Goal: Information Seeking & Learning: Learn about a topic

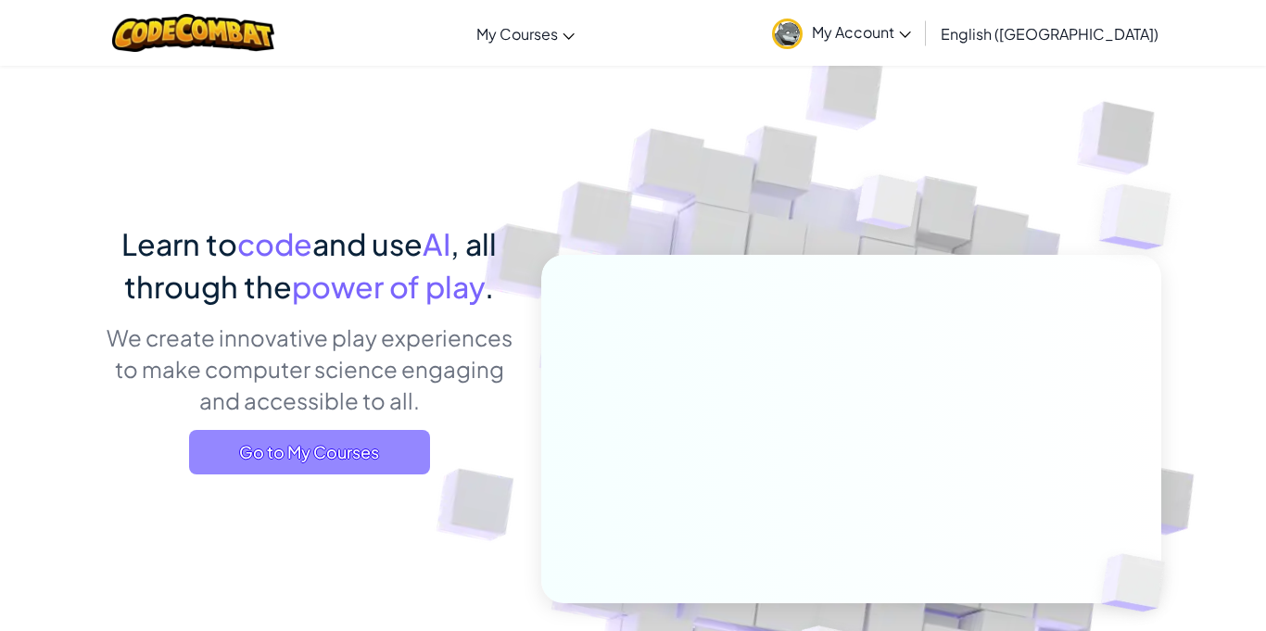
click at [388, 455] on span "Go to My Courses" at bounding box center [309, 452] width 241 height 44
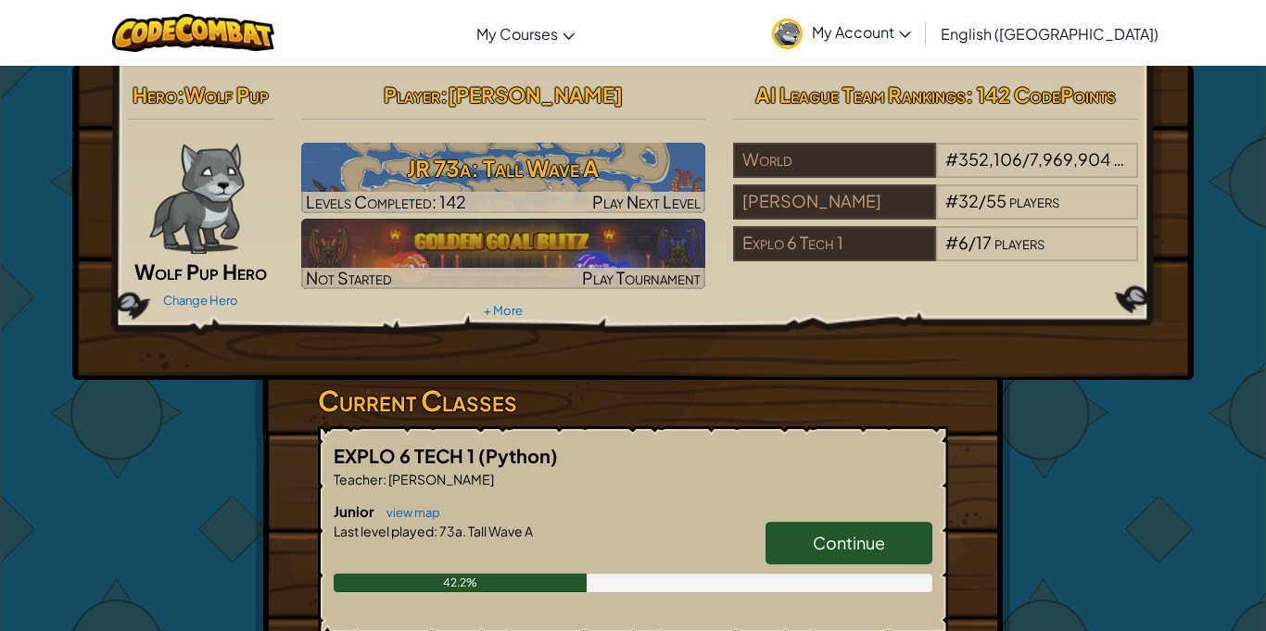
click at [885, 534] on link "Continue" at bounding box center [848, 543] width 167 height 43
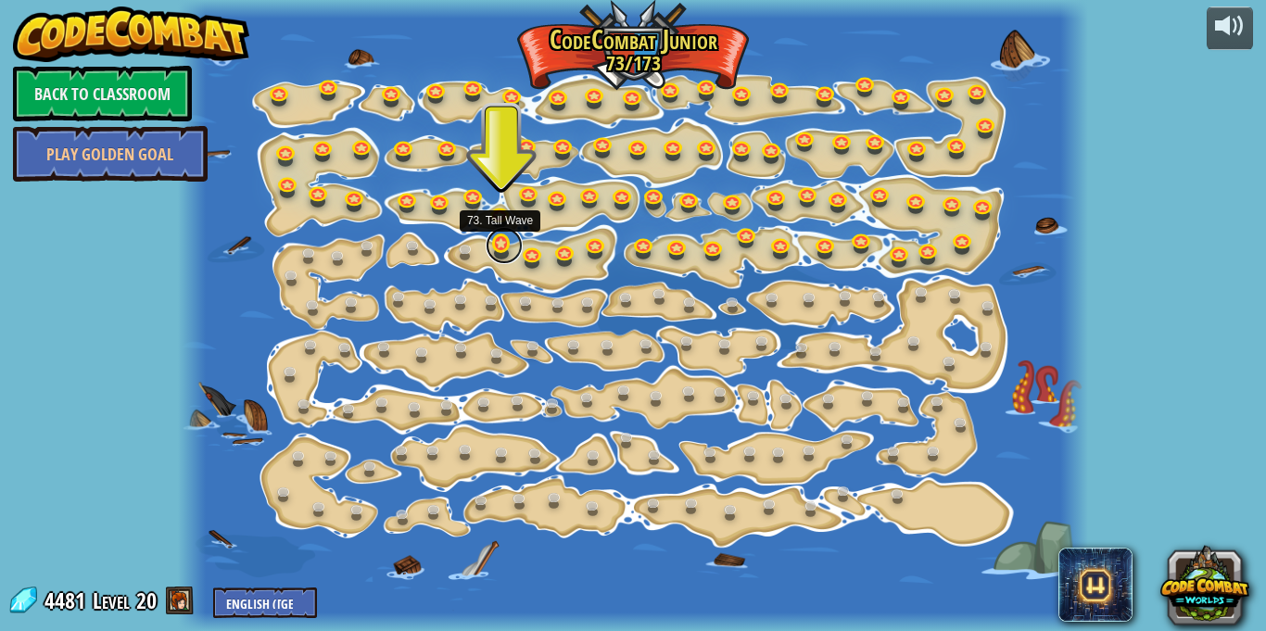
click at [495, 247] on link at bounding box center [504, 245] width 37 height 37
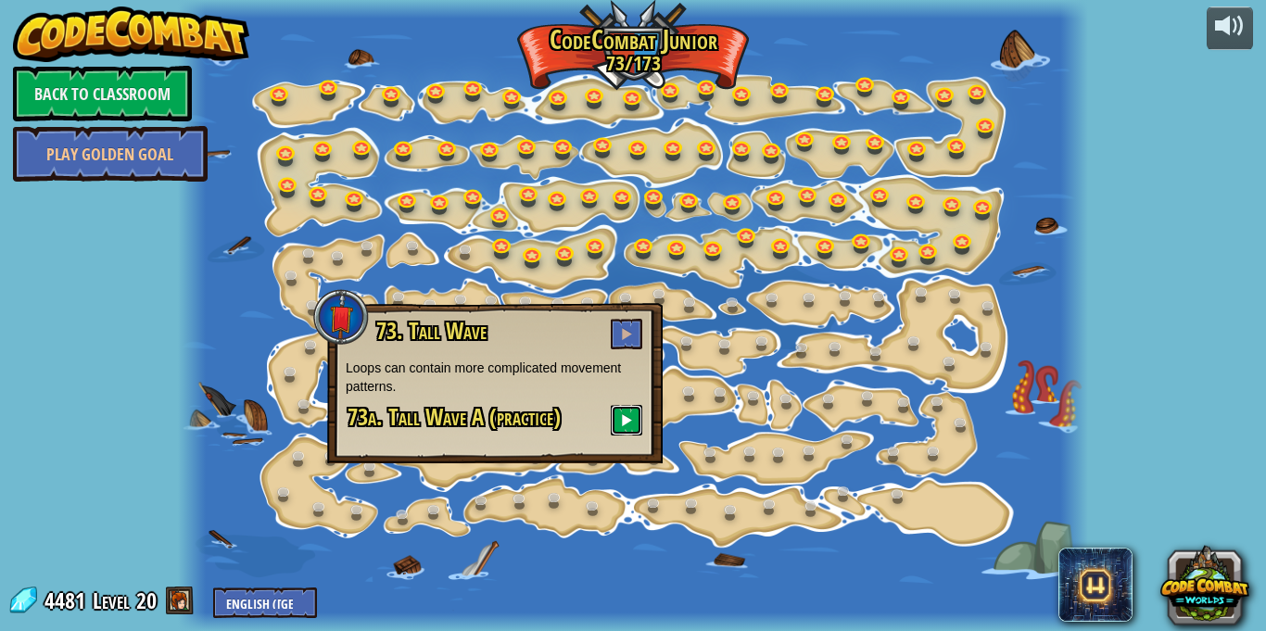
click at [627, 420] on span at bounding box center [626, 419] width 13 height 13
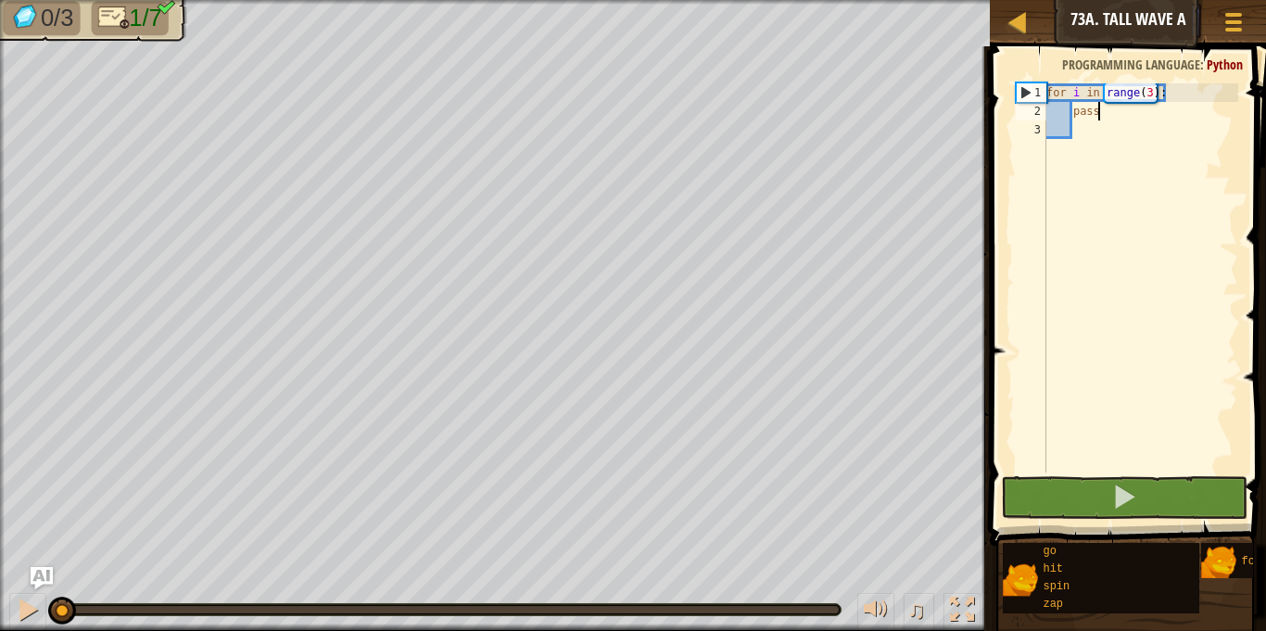
click at [1114, 115] on div "for i in range ( 3 ) : pass" at bounding box center [1140, 296] width 196 height 426
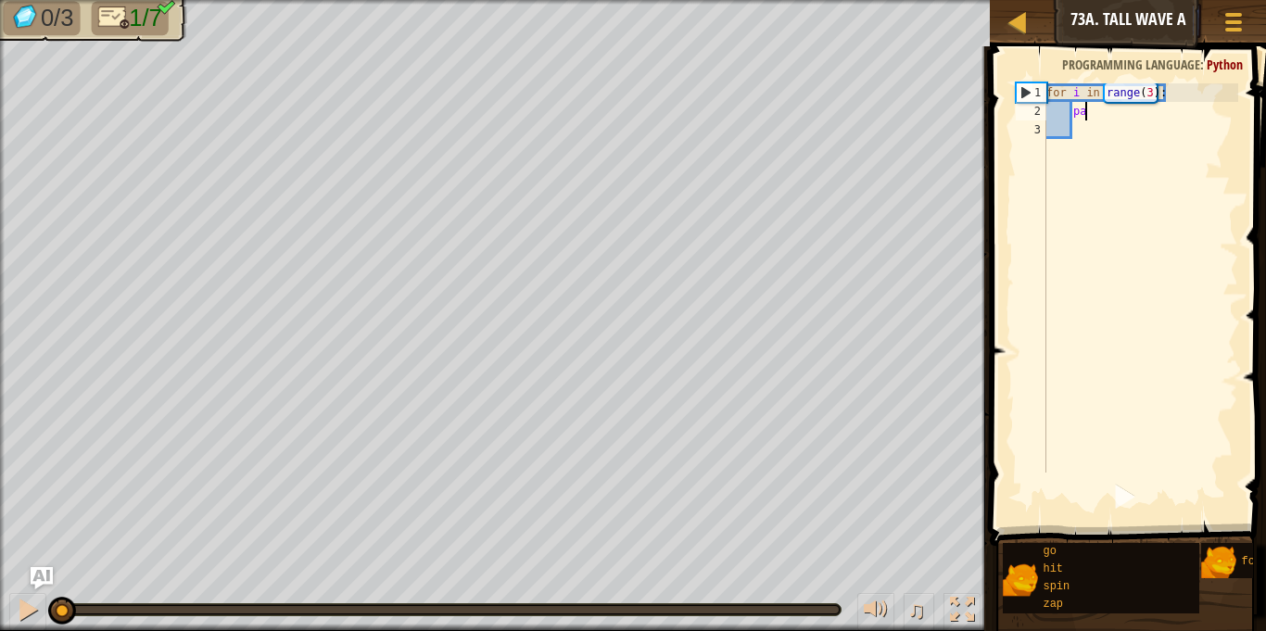
type textarea "p"
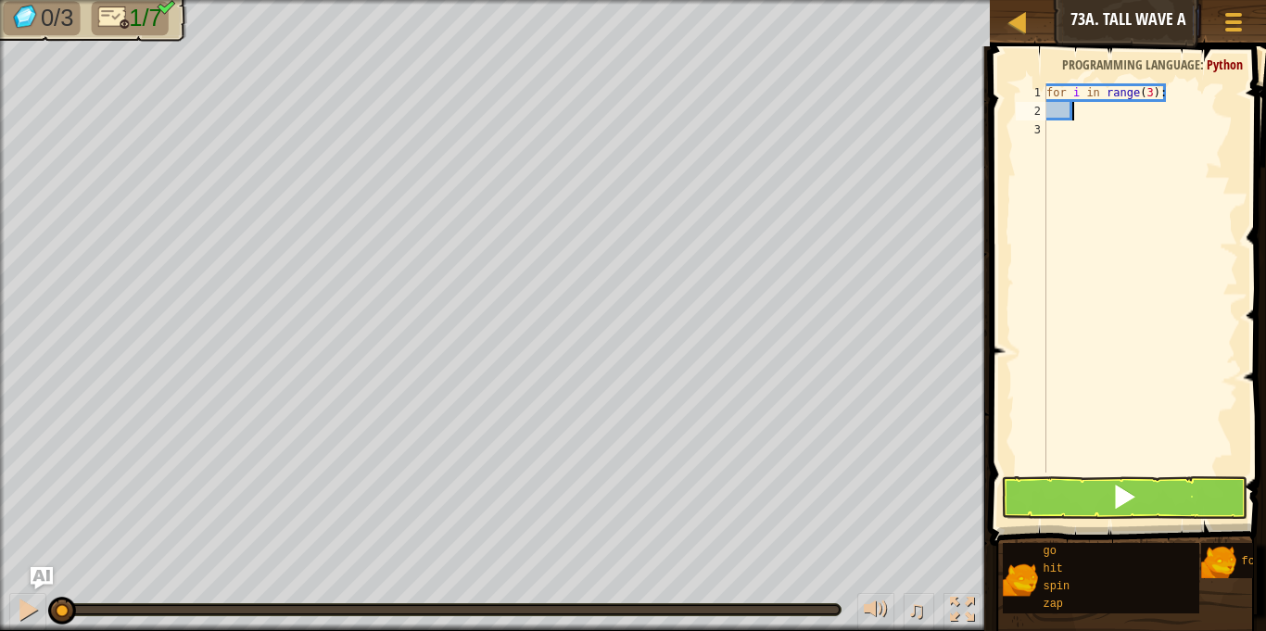
type textarea "g"
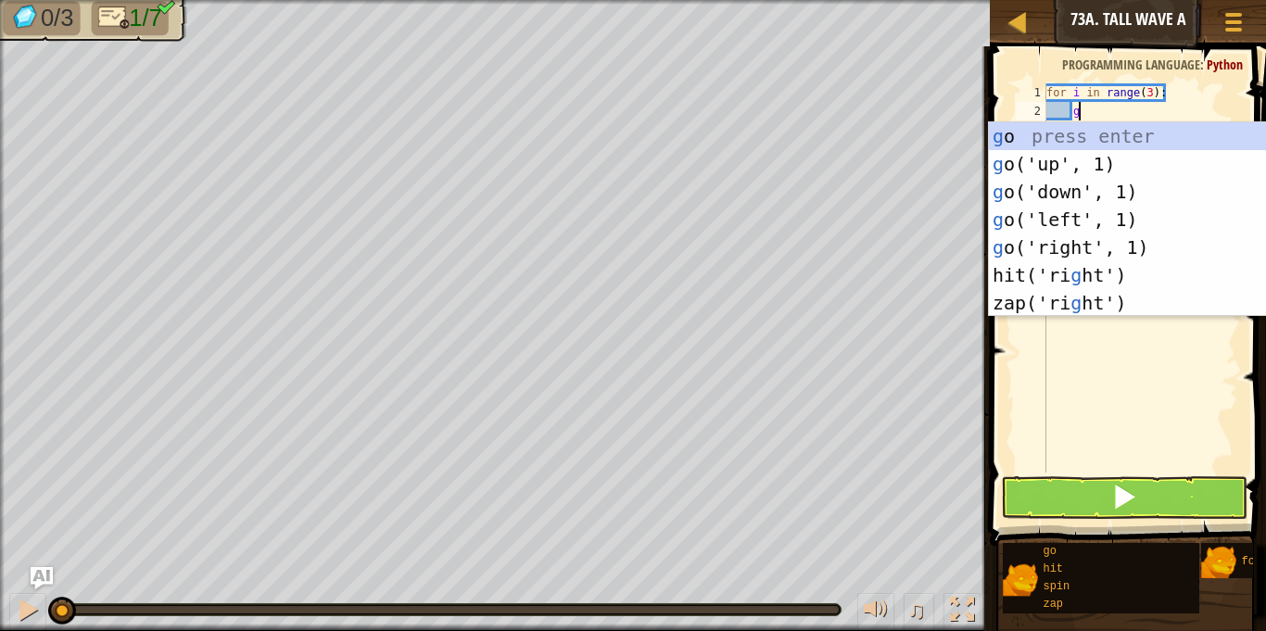
scroll to position [8, 4]
click at [1028, 158] on div "g o press enter g o('up', 1) press enter g o('down', 1) press enter g o('left',…" at bounding box center [1164, 247] width 350 height 250
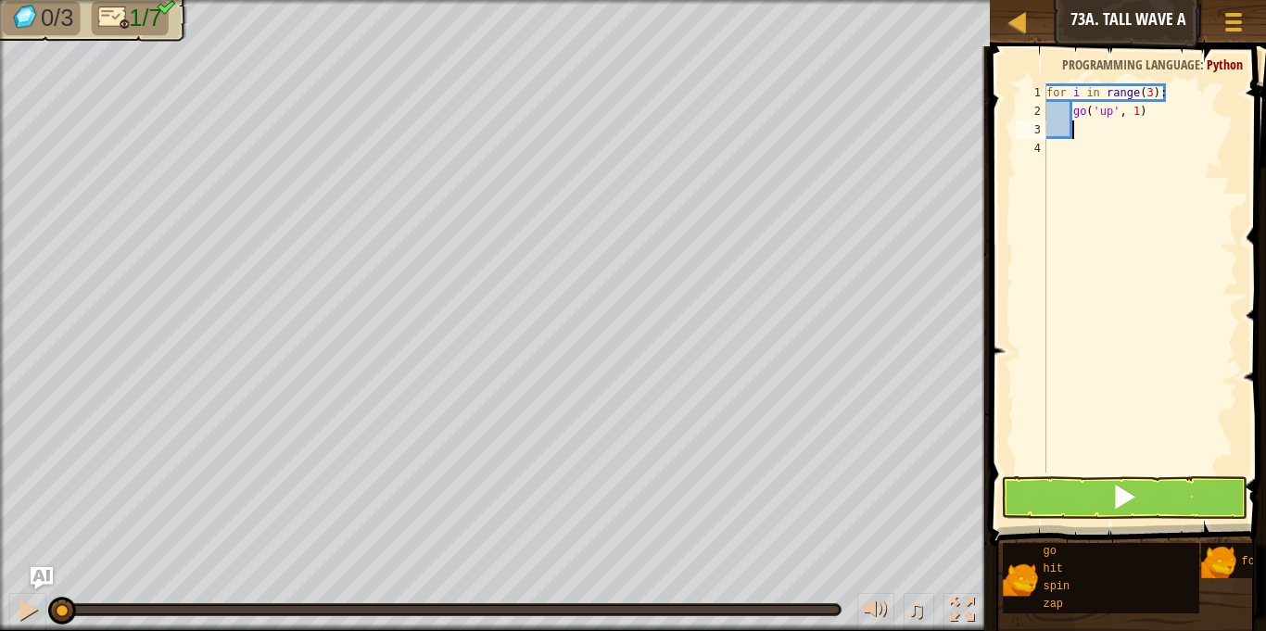
click at [1136, 111] on div "for i in range ( 3 ) : go ( 'up' , 1 )" at bounding box center [1140, 296] width 196 height 426
type textarea "go('up', 2)"
click at [1079, 129] on div "for i in range ( 3 ) : go ( 'up' , 2 )" at bounding box center [1140, 296] width 196 height 426
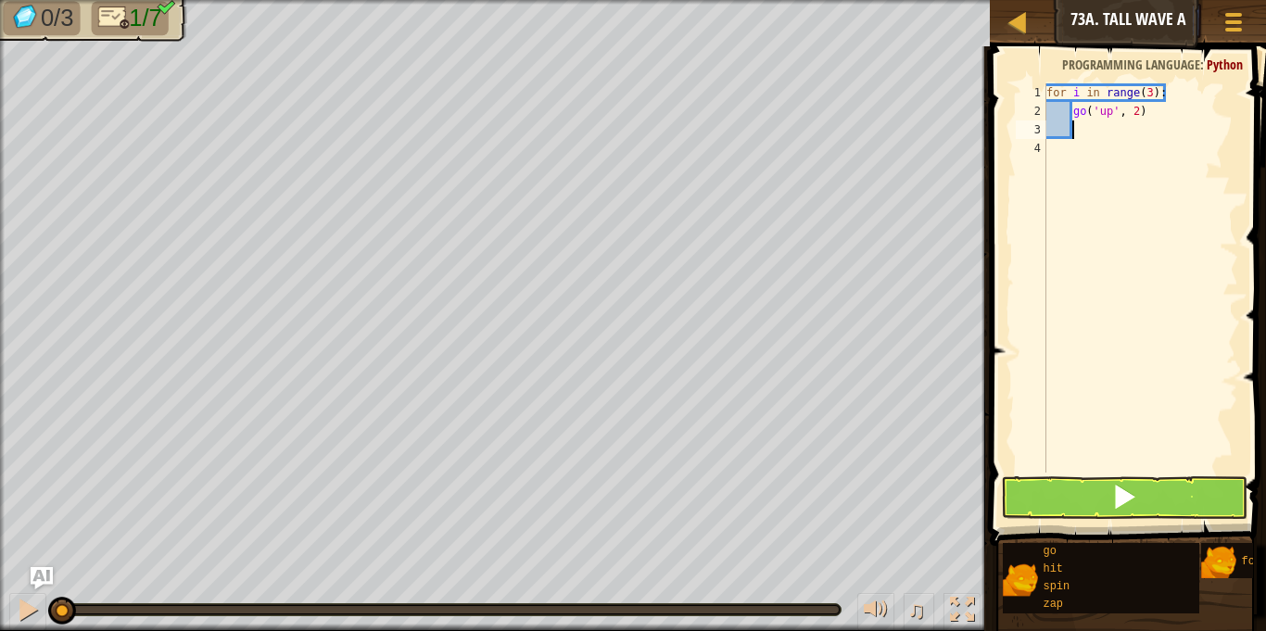
type textarea "g"
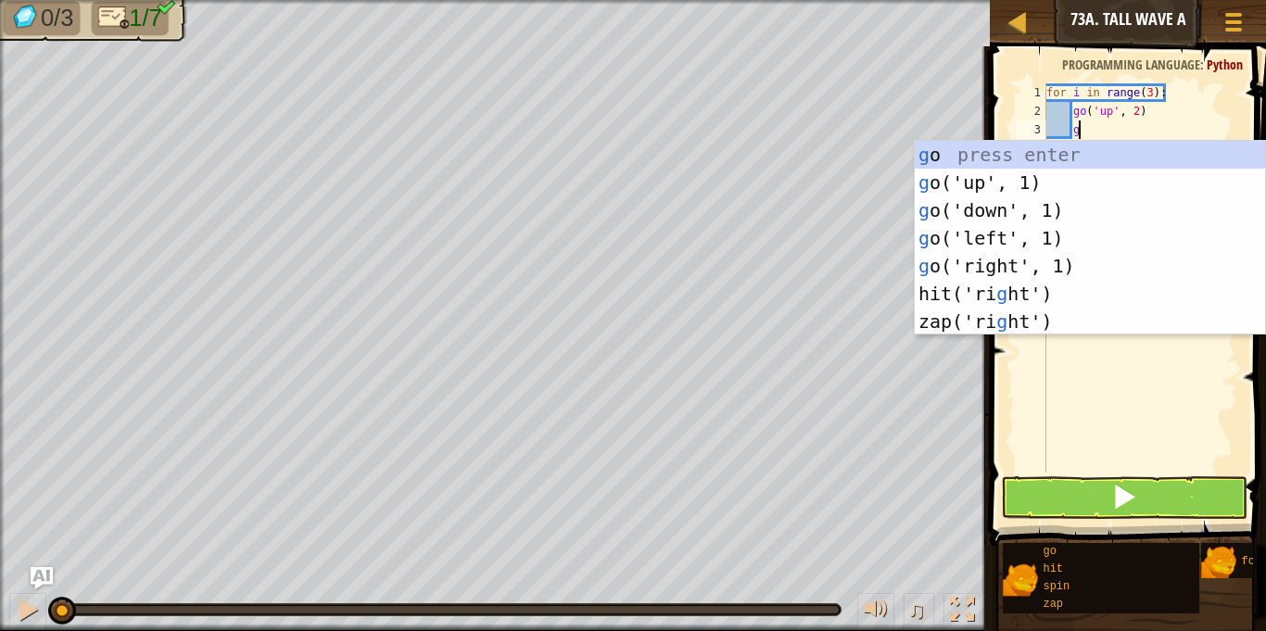
click at [994, 236] on div "g o press enter g o('up', 1) press enter g o('down', 1) press enter g o('left',…" at bounding box center [1090, 266] width 350 height 250
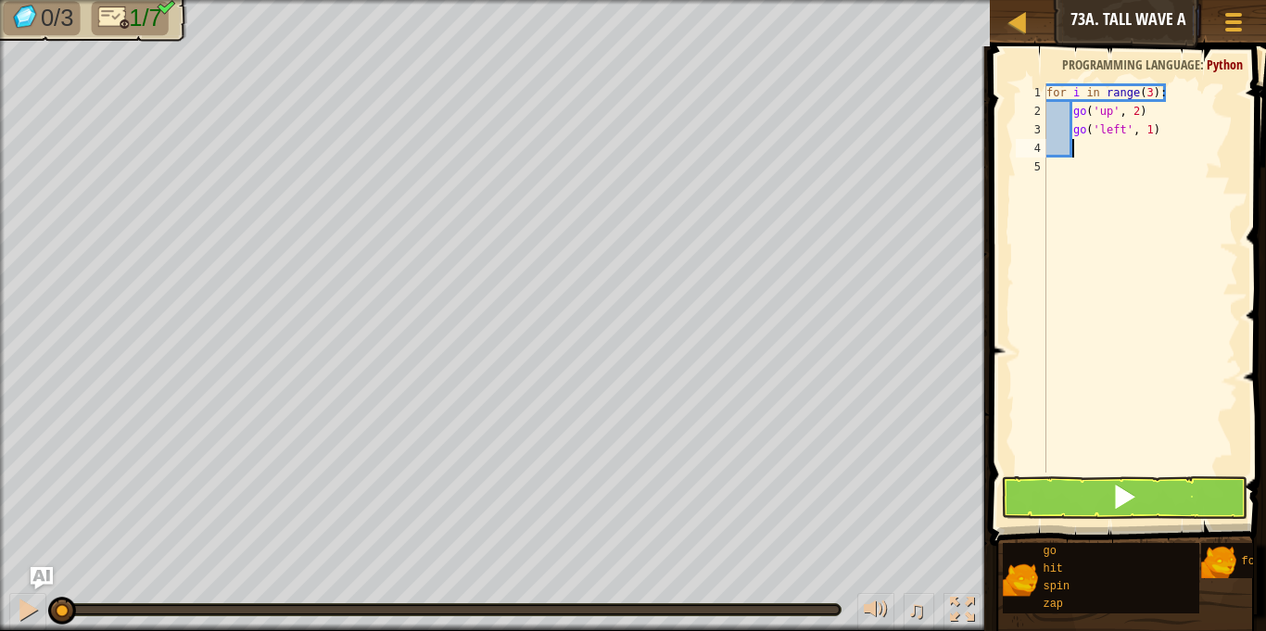
scroll to position [8, 3]
click at [1114, 498] on span at bounding box center [1124, 497] width 26 height 26
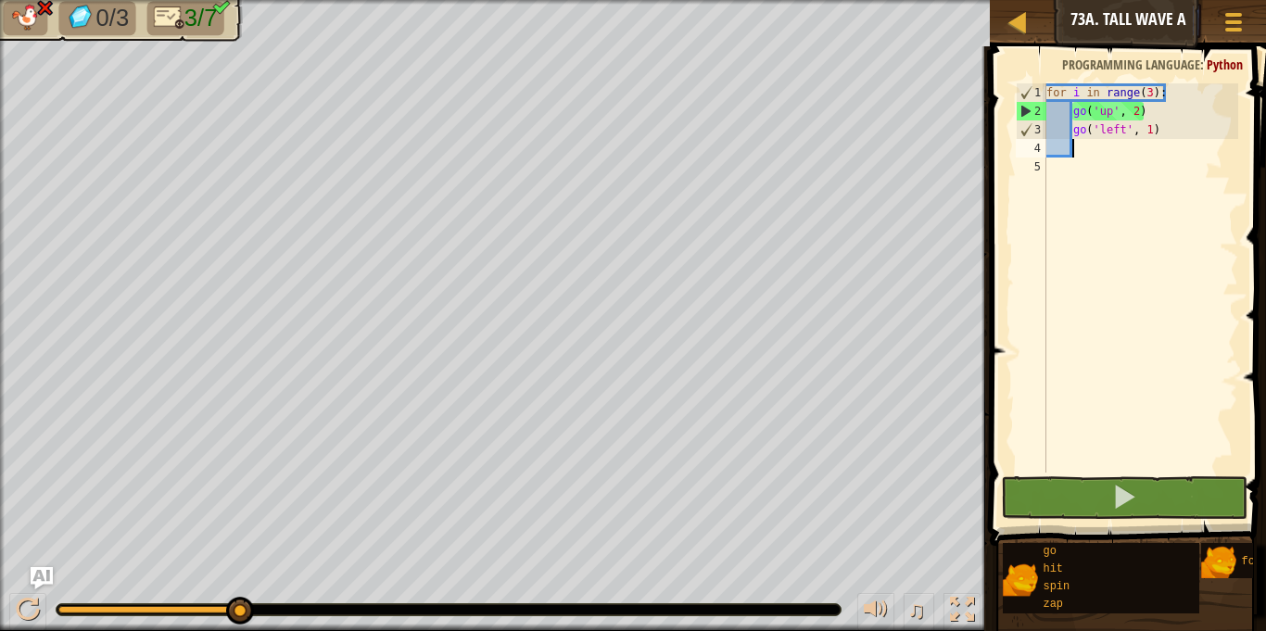
type textarea "g"
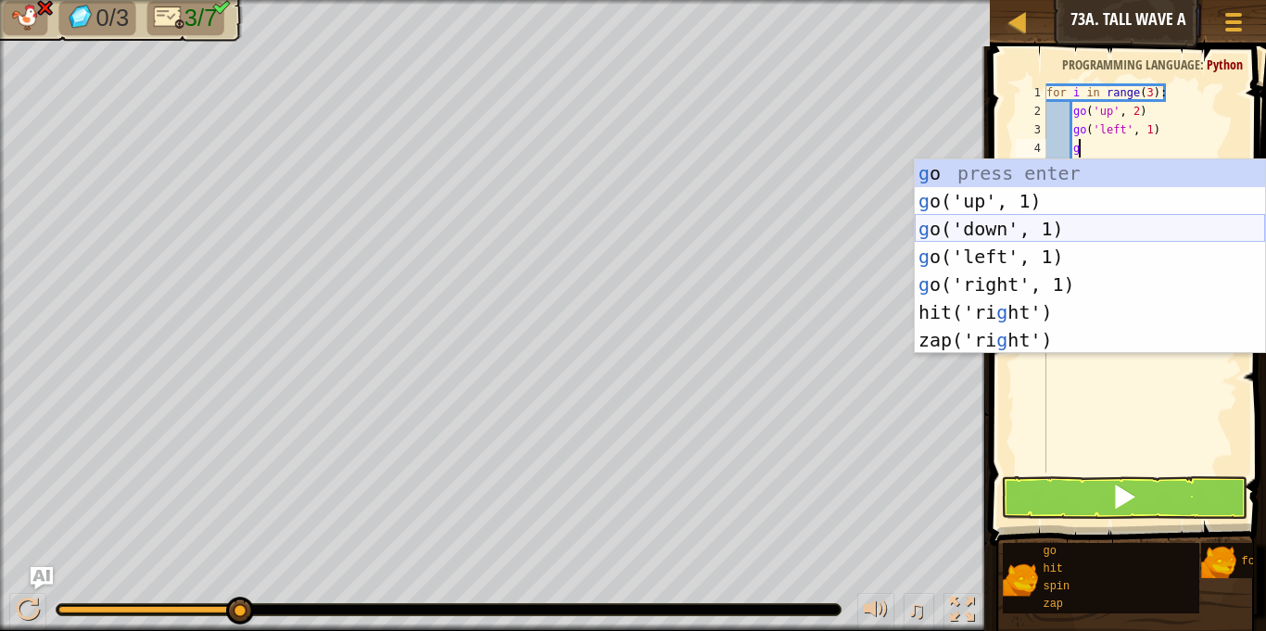
click at [1003, 225] on div "g o press enter g o('up', 1) press enter g o('down', 1) press enter g o('left',…" at bounding box center [1090, 284] width 350 height 250
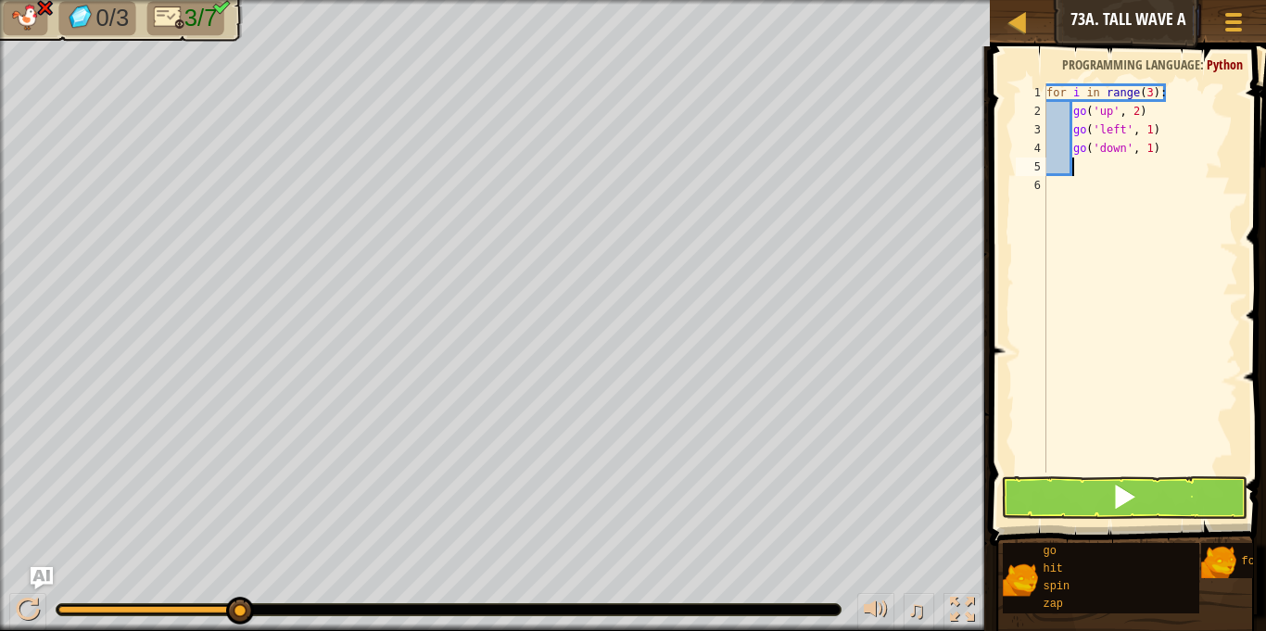
scroll to position [8, 3]
click at [1151, 148] on div "for i in range ( 3 ) : go ( 'up' , 2 ) go ( 'left' , 1 ) go ( 'down' , 1 )" at bounding box center [1140, 296] width 196 height 426
type textarea "go('down', 2)"
click at [1081, 164] on div "for i in range ( 3 ) : go ( 'up' , 2 ) go ( 'left' , 1 ) go ( 'down' , 2 )" at bounding box center [1140, 296] width 196 height 426
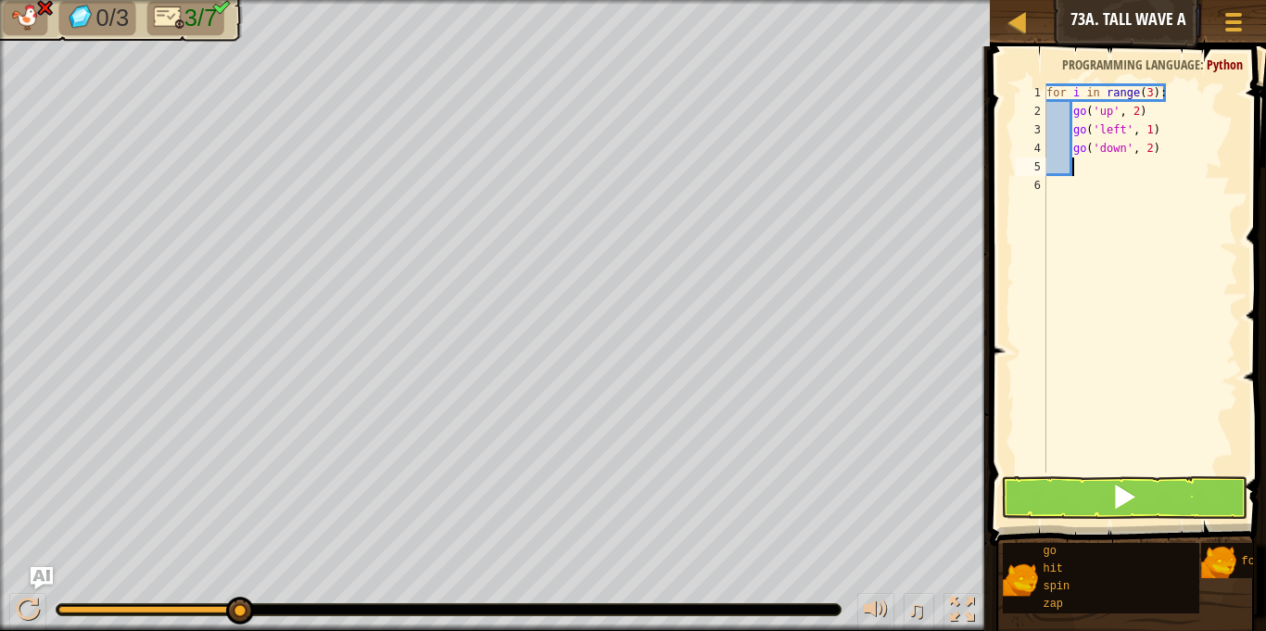
type textarea "g"
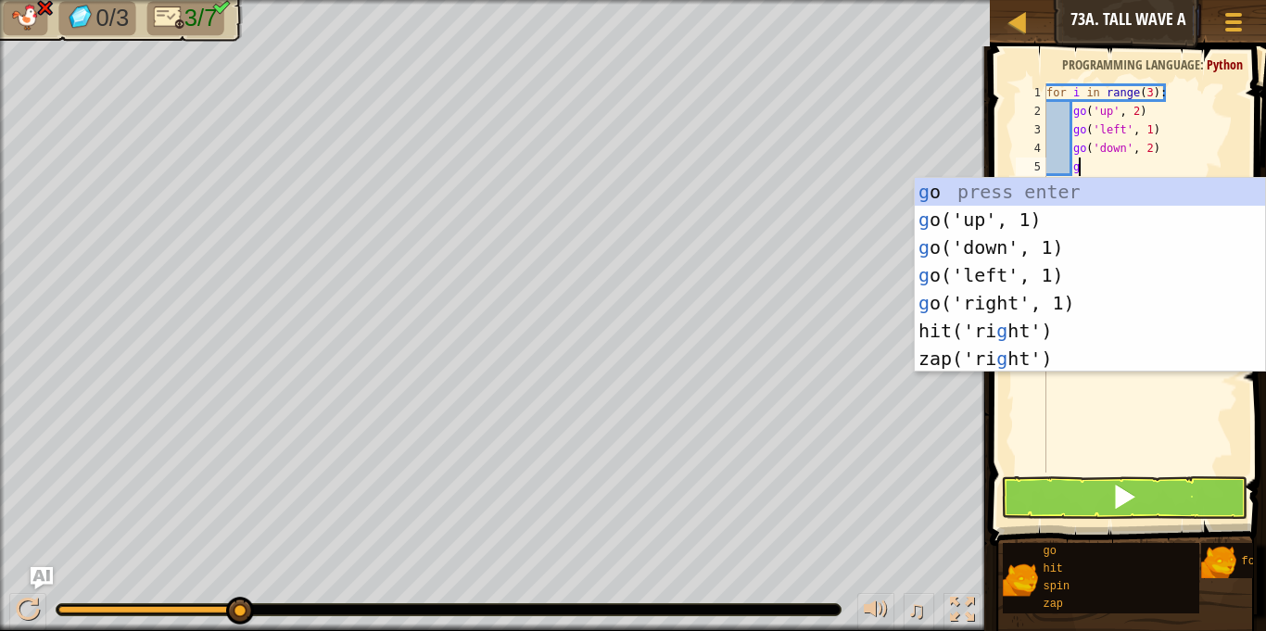
scroll to position [8, 4]
click at [982, 276] on div "g o press enter g o('up', 1) press enter g o('down', 1) press enter g o('left',…" at bounding box center [1090, 303] width 350 height 250
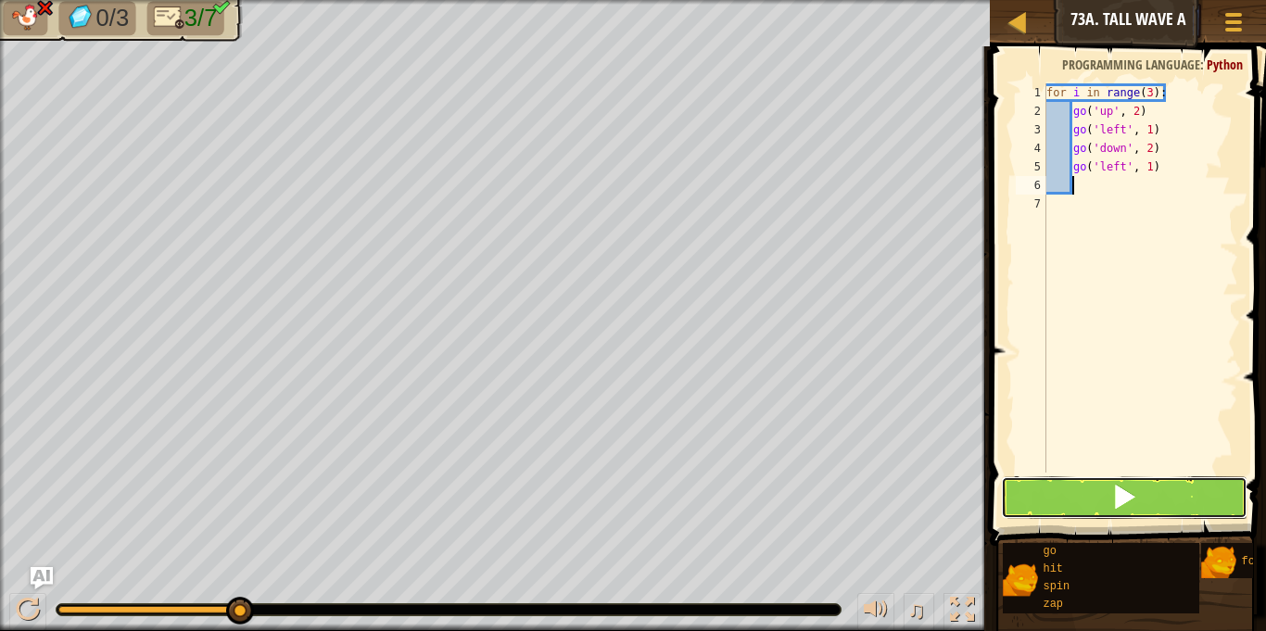
click at [1131, 484] on span at bounding box center [1124, 497] width 26 height 26
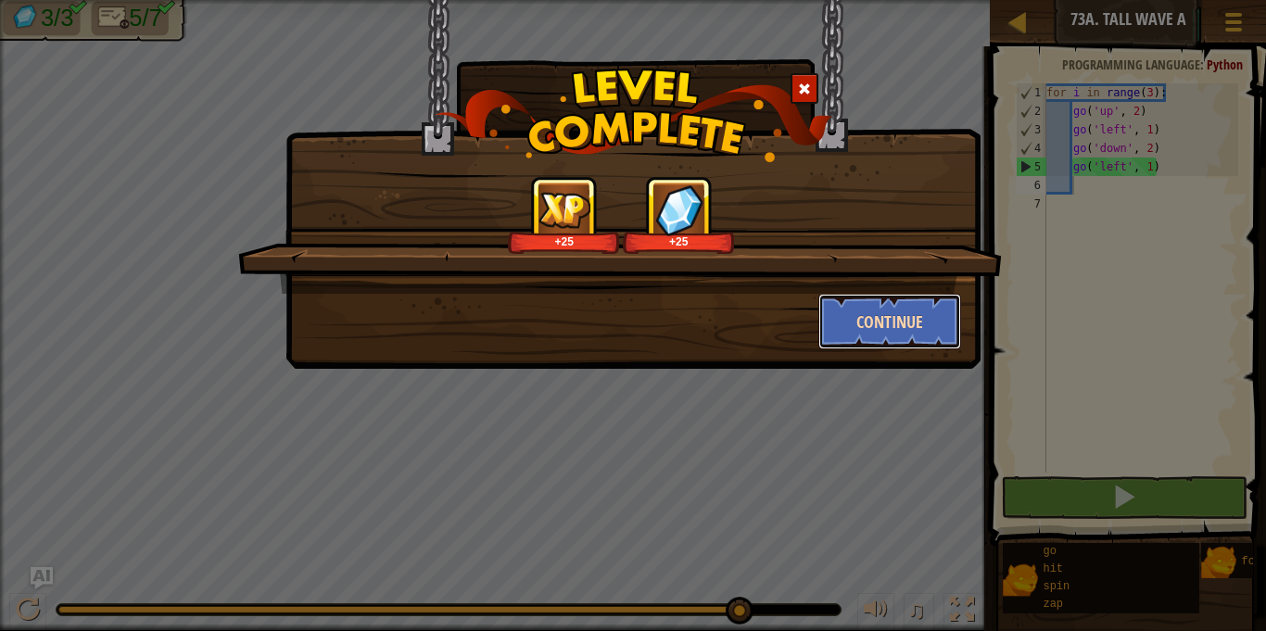
click at [863, 331] on button "Continue" at bounding box center [890, 322] width 144 height 56
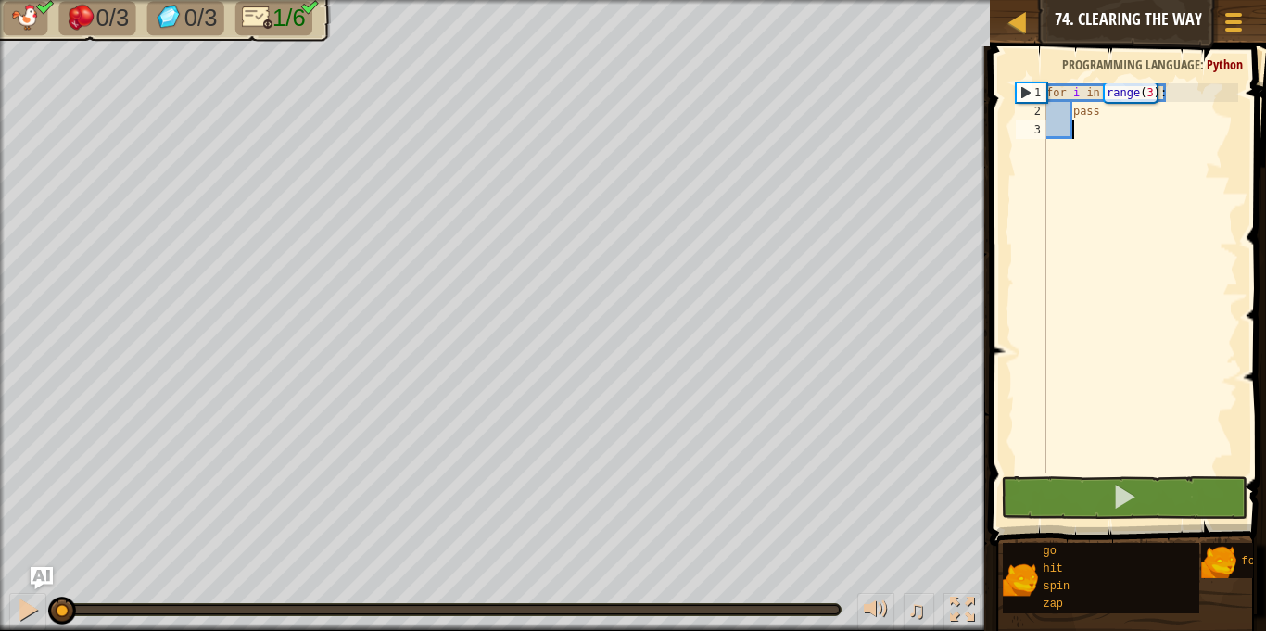
click at [1121, 117] on div "for i in range ( 3 ) : pass" at bounding box center [1140, 296] width 196 height 426
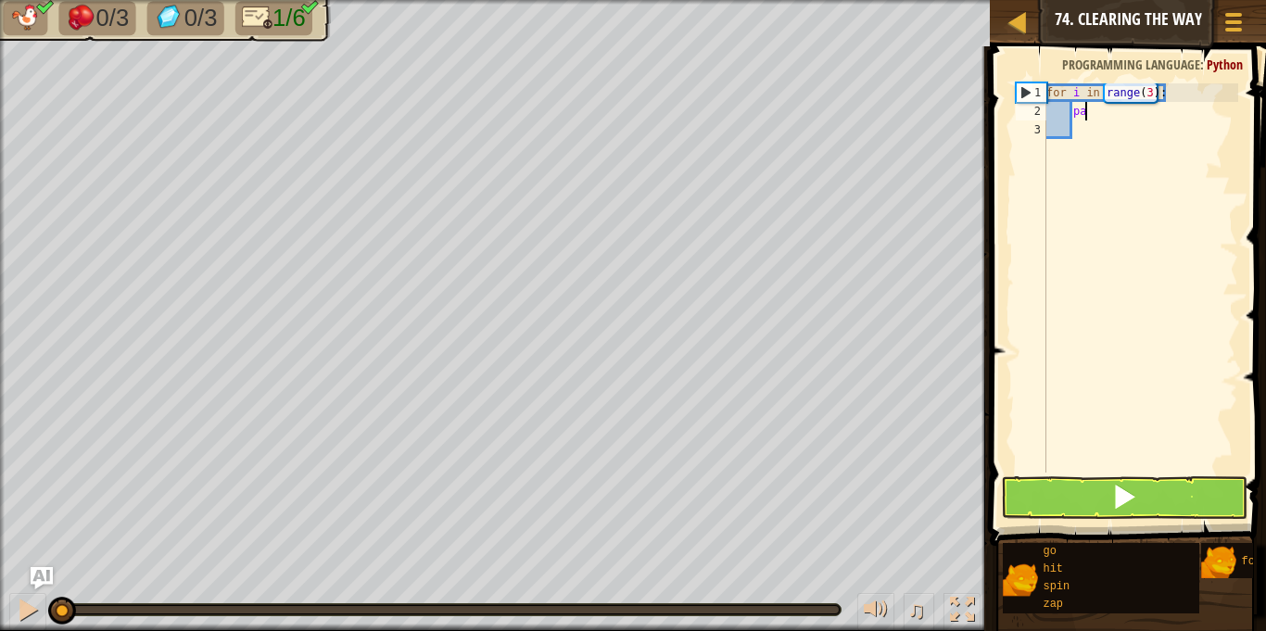
type textarea "p"
type textarea "z"
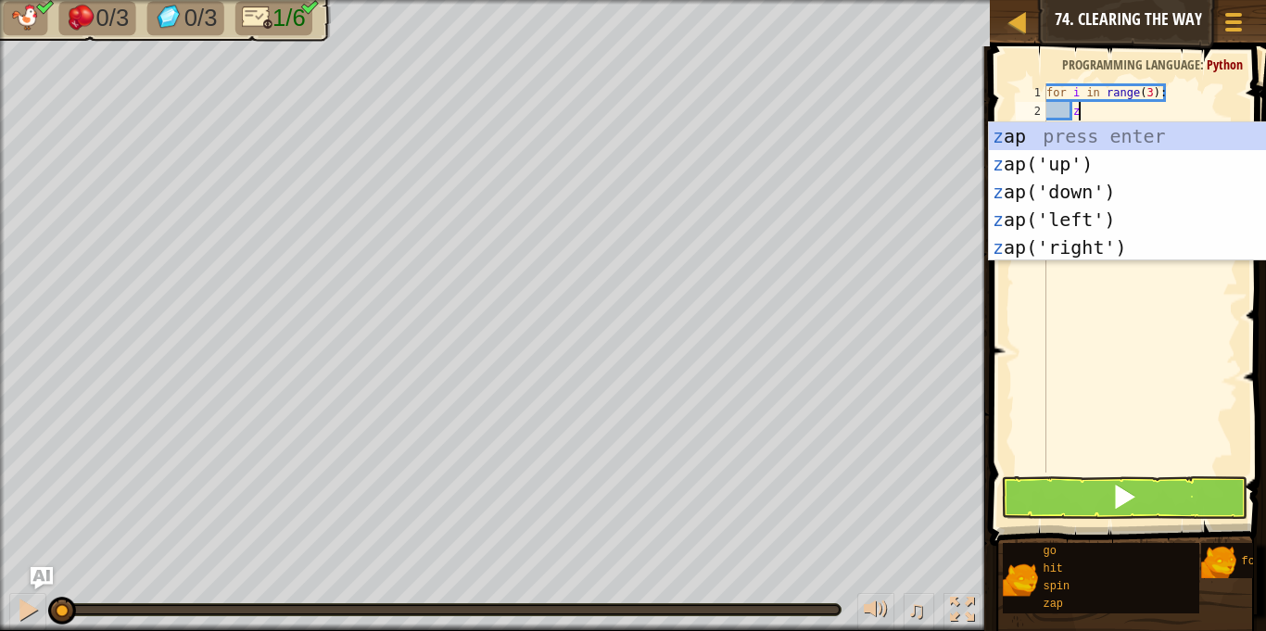
scroll to position [8, 4]
click at [1118, 250] on div "z ap press enter z ap('up') press enter z ap('down') press enter z ap('left') p…" at bounding box center [1164, 219] width 350 height 195
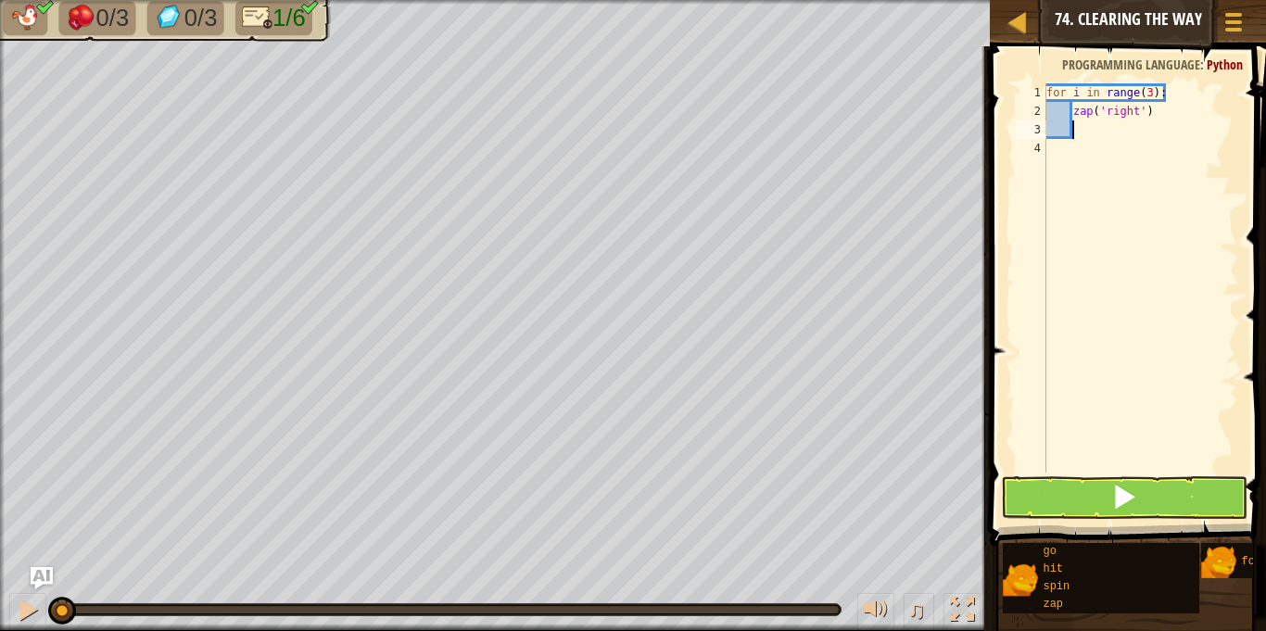
type textarea "g"
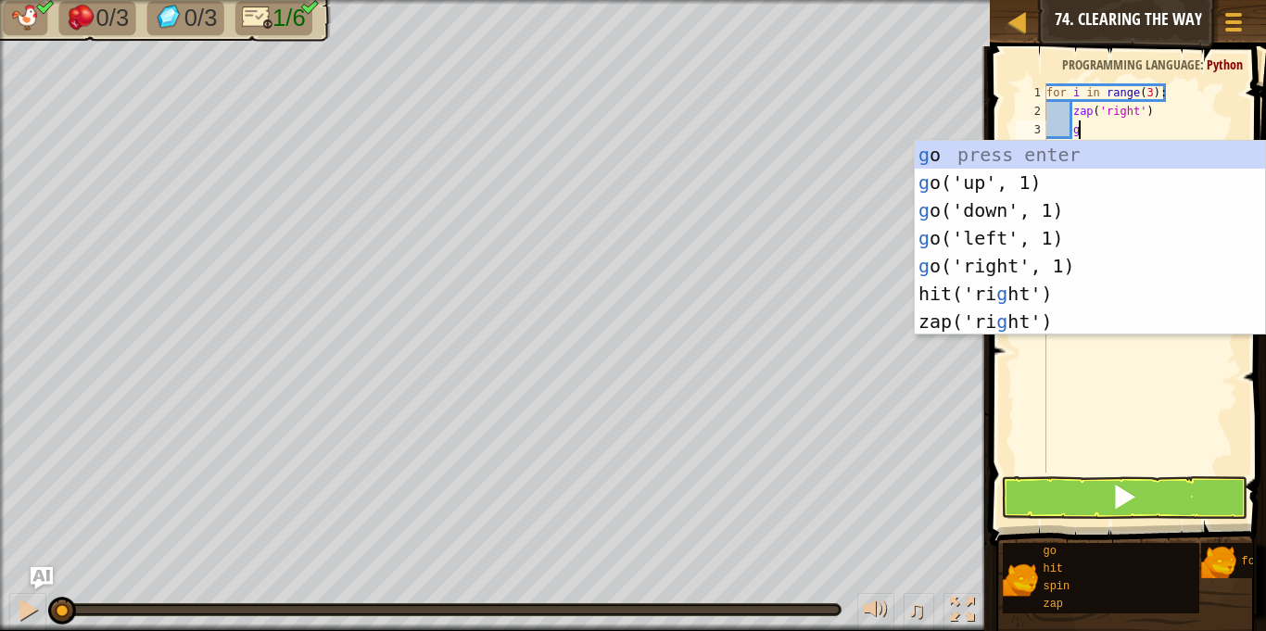
scroll to position [8, 4]
click at [1019, 263] on div "g o press enter g o('up', 1) press enter g o('down', 1) press enter g o('left',…" at bounding box center [1090, 266] width 350 height 250
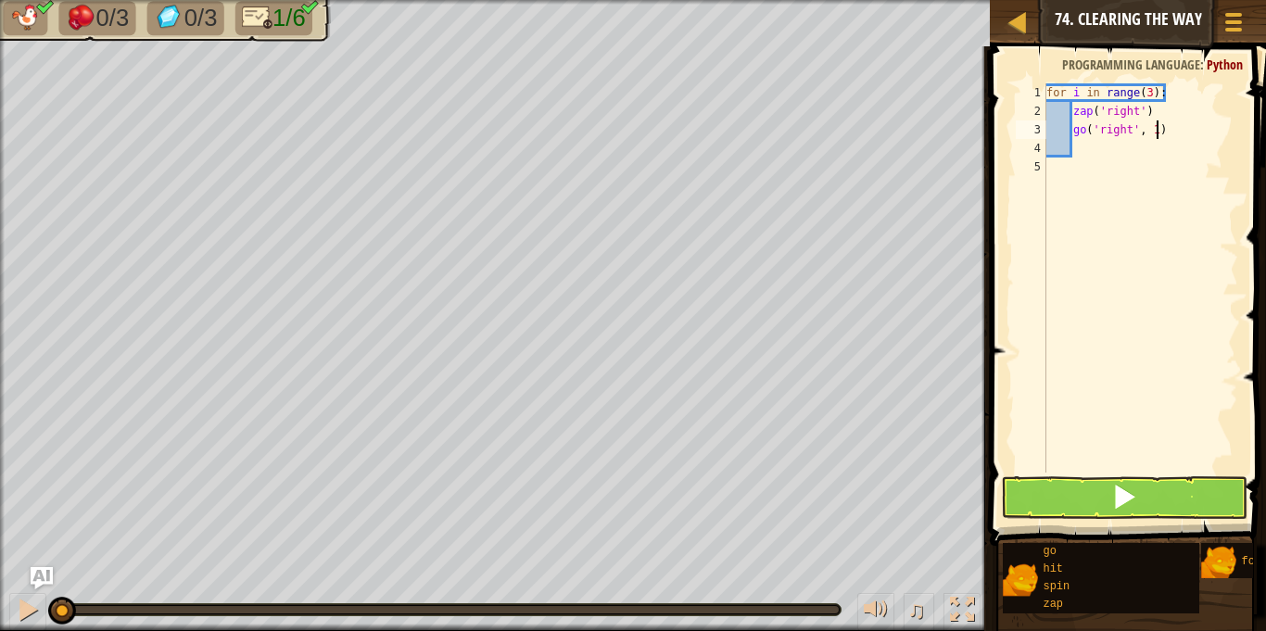
click at [1156, 130] on div "for i in range ( 3 ) : zap ( 'right' ) go ( 'right' , 1 )" at bounding box center [1140, 296] width 196 height 426
type textarea "go('right', 2)"
click at [1084, 147] on div "for i in range ( 3 ) : zap ( 'right' ) go ( 'right' , 2 )" at bounding box center [1140, 296] width 196 height 426
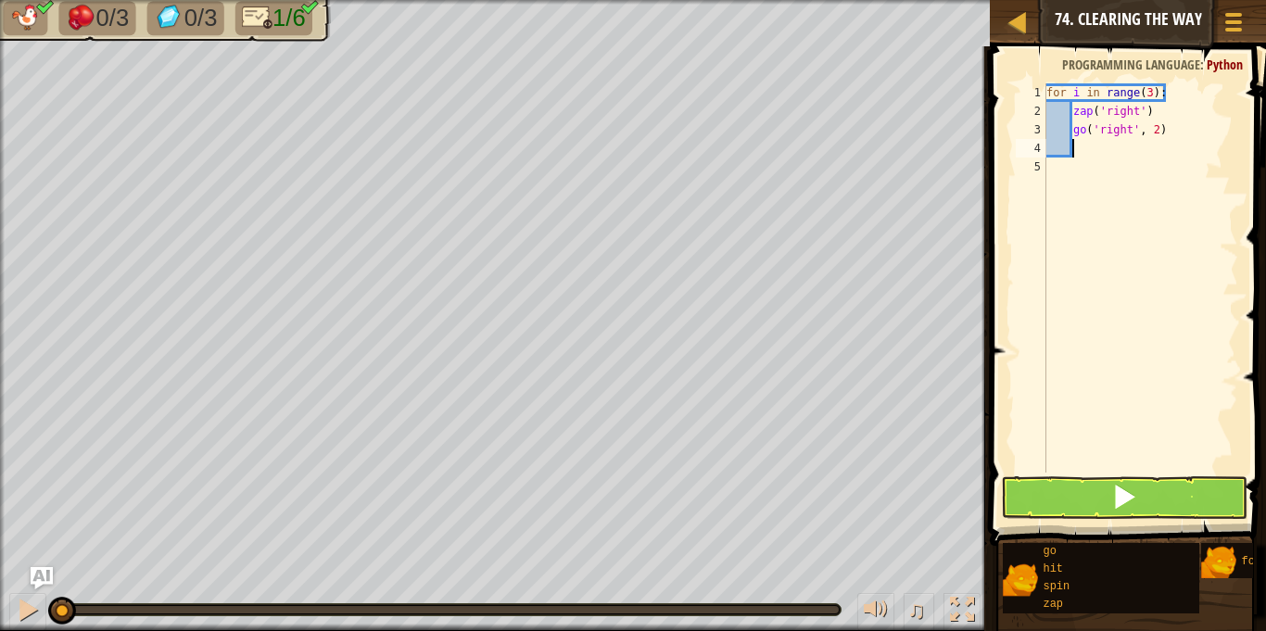
scroll to position [8, 3]
type textarea "g"
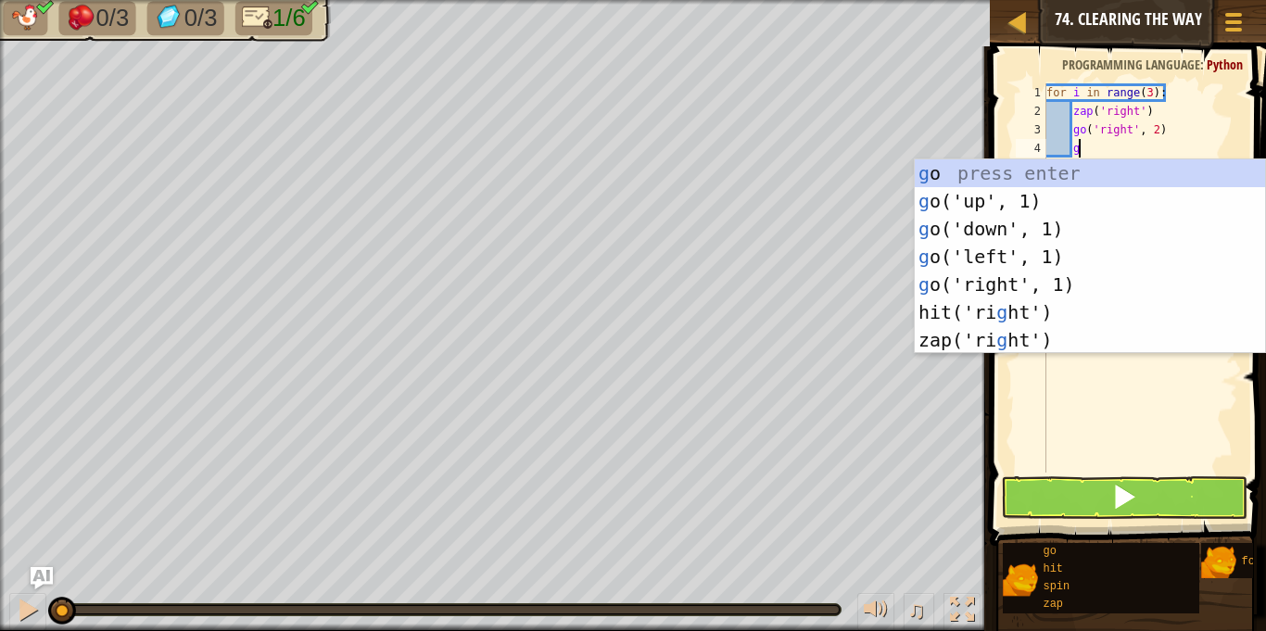
scroll to position [8, 4]
click at [990, 199] on div "g o press enter g o('up', 1) press enter g o('down', 1) press enter g o('left',…" at bounding box center [1090, 284] width 350 height 250
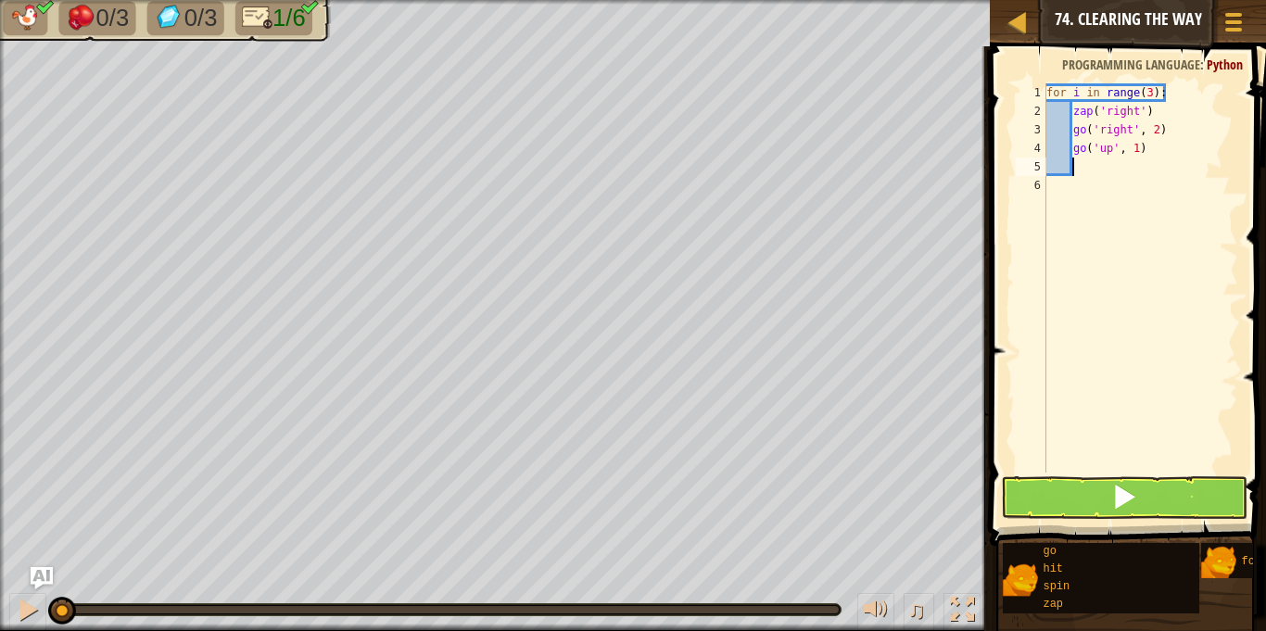
scroll to position [8, 3]
click at [1120, 479] on button at bounding box center [1124, 497] width 246 height 43
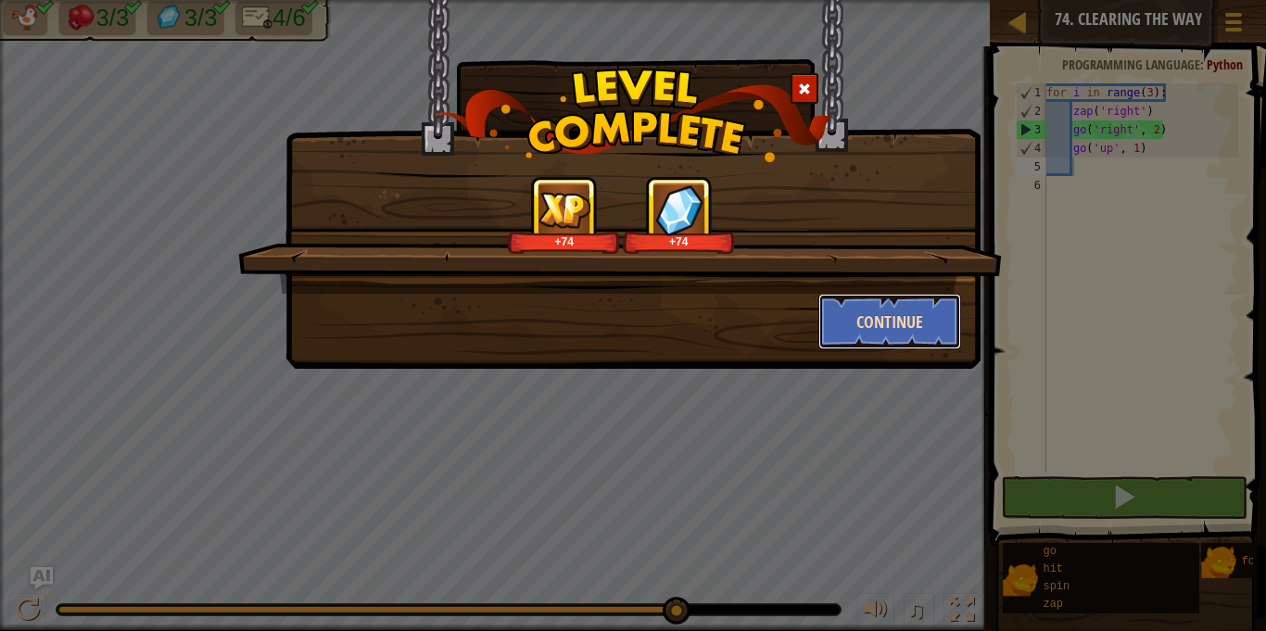
click at [906, 315] on button "Continue" at bounding box center [890, 322] width 144 height 56
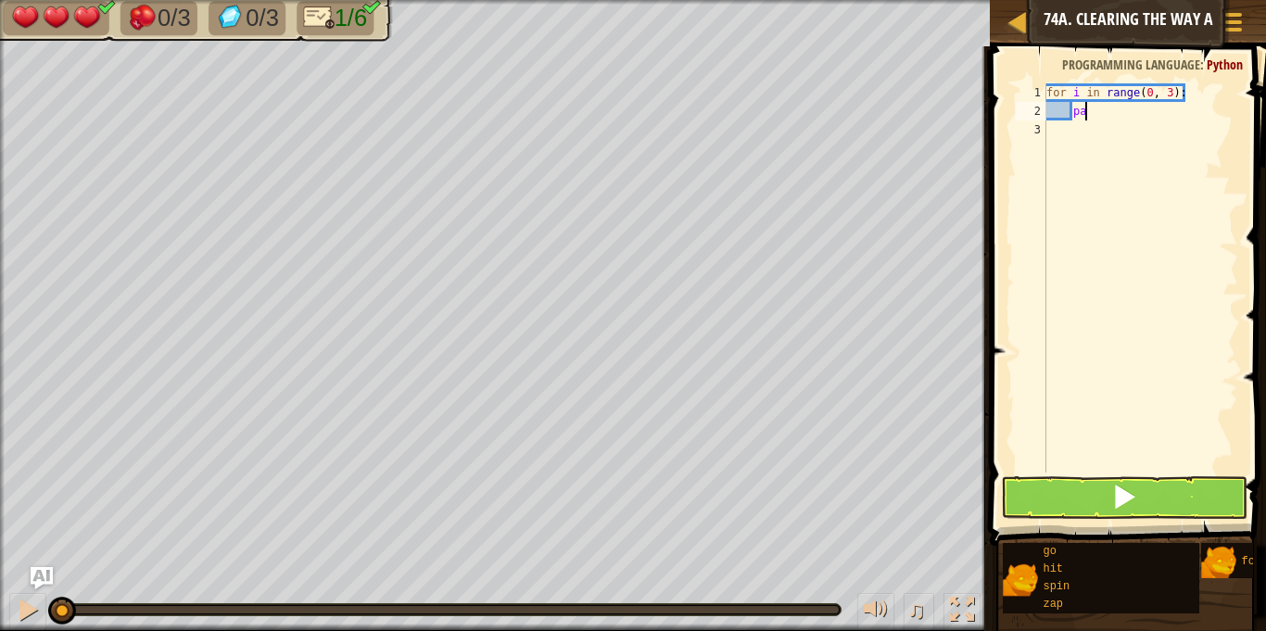
type textarea "p"
type textarea "z"
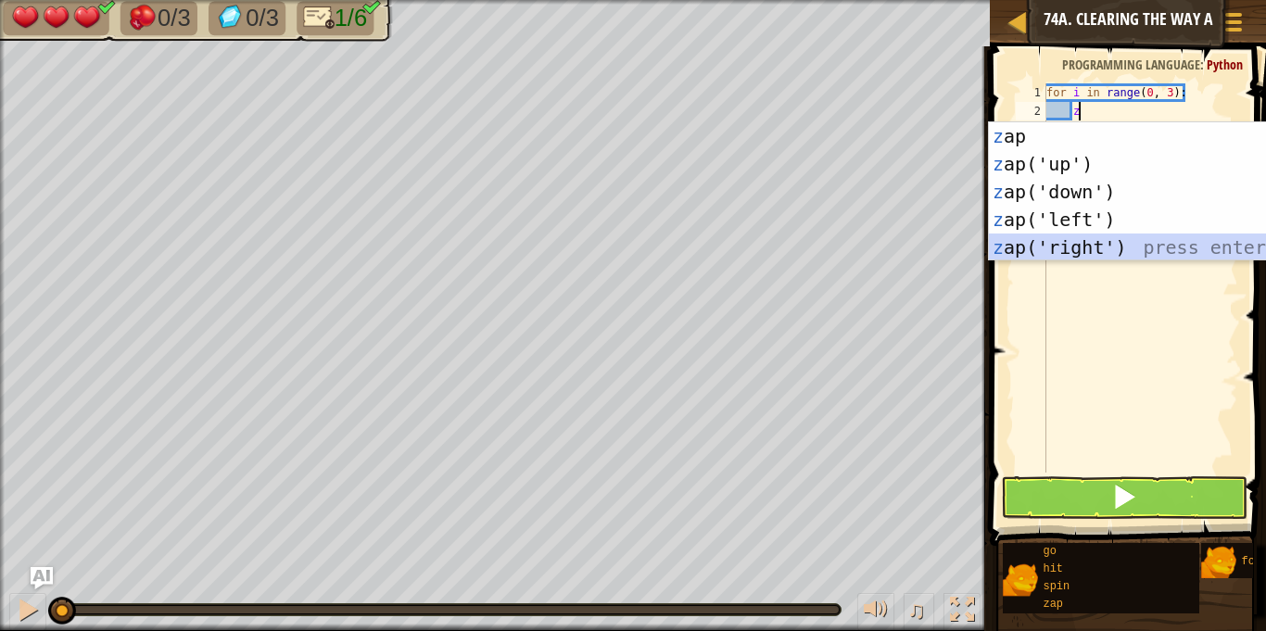
click at [1055, 246] on div "z ap press enter z ap('up') press enter z ap('down') press enter z ap('left') p…" at bounding box center [1164, 219] width 350 height 195
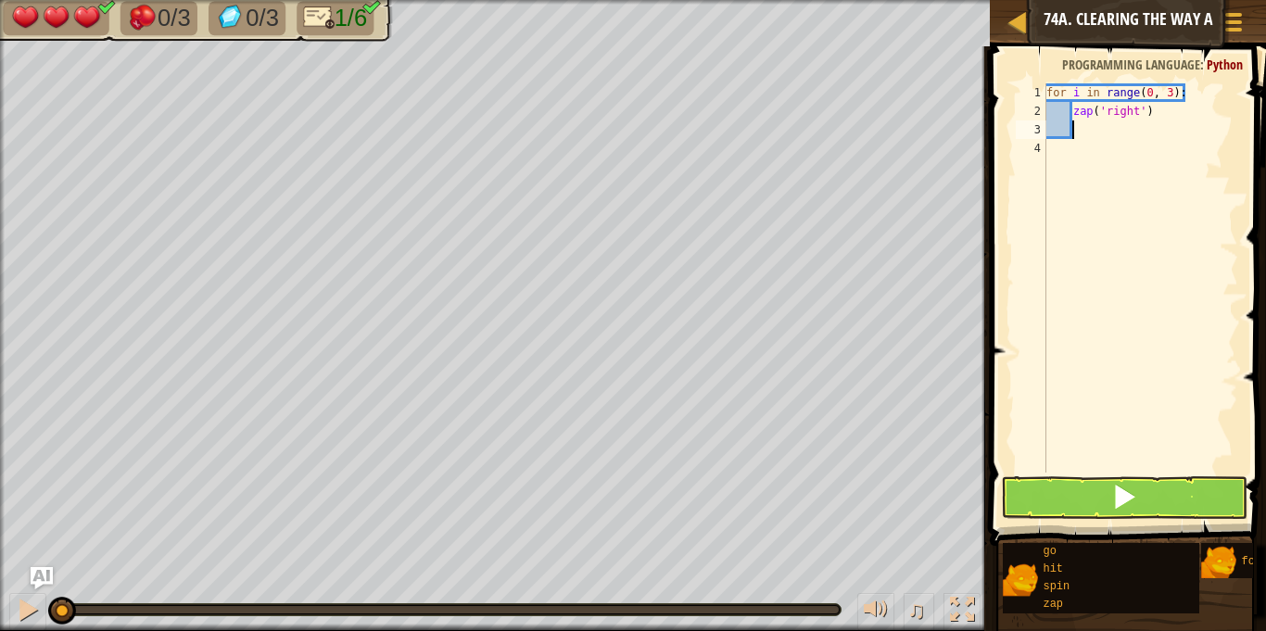
type textarea "g"
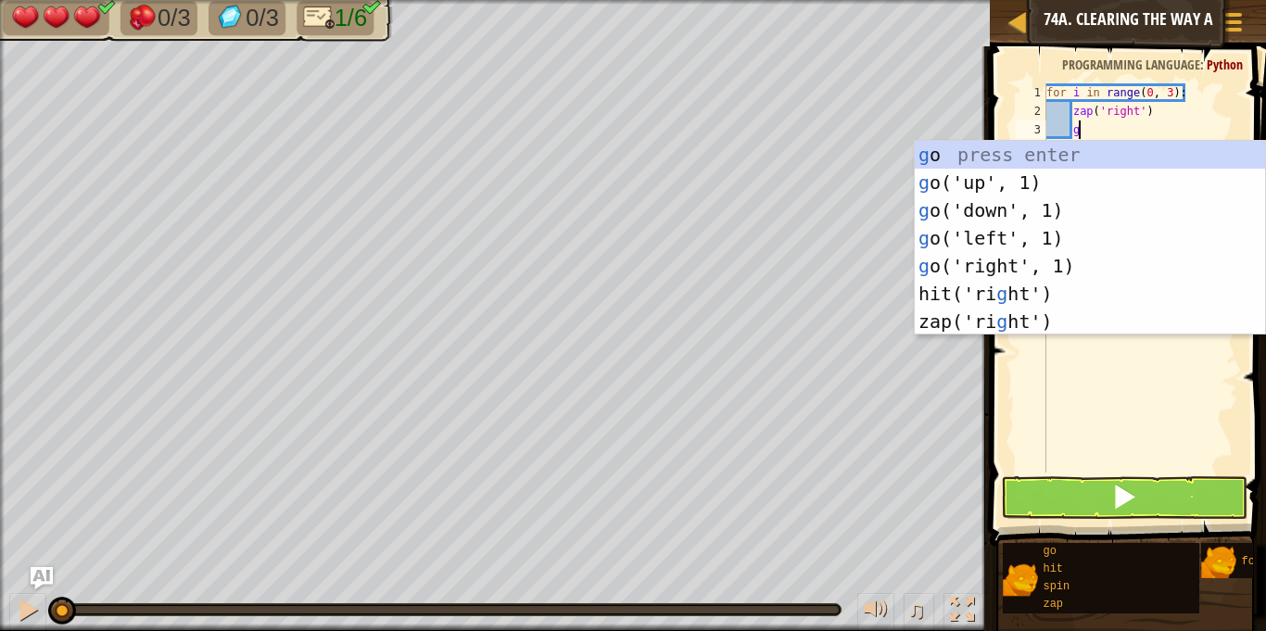
scroll to position [8, 4]
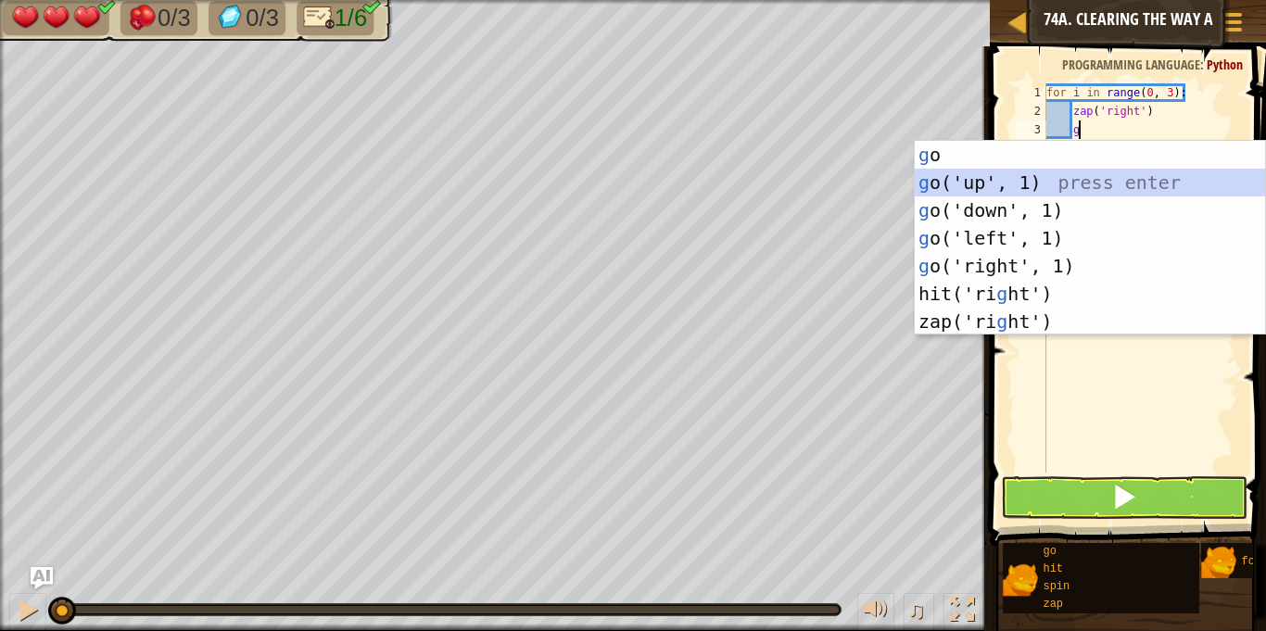
click at [985, 177] on div "g o press enter g o('up', 1) press enter g o('down', 1) press enter g o('left',…" at bounding box center [1090, 266] width 350 height 250
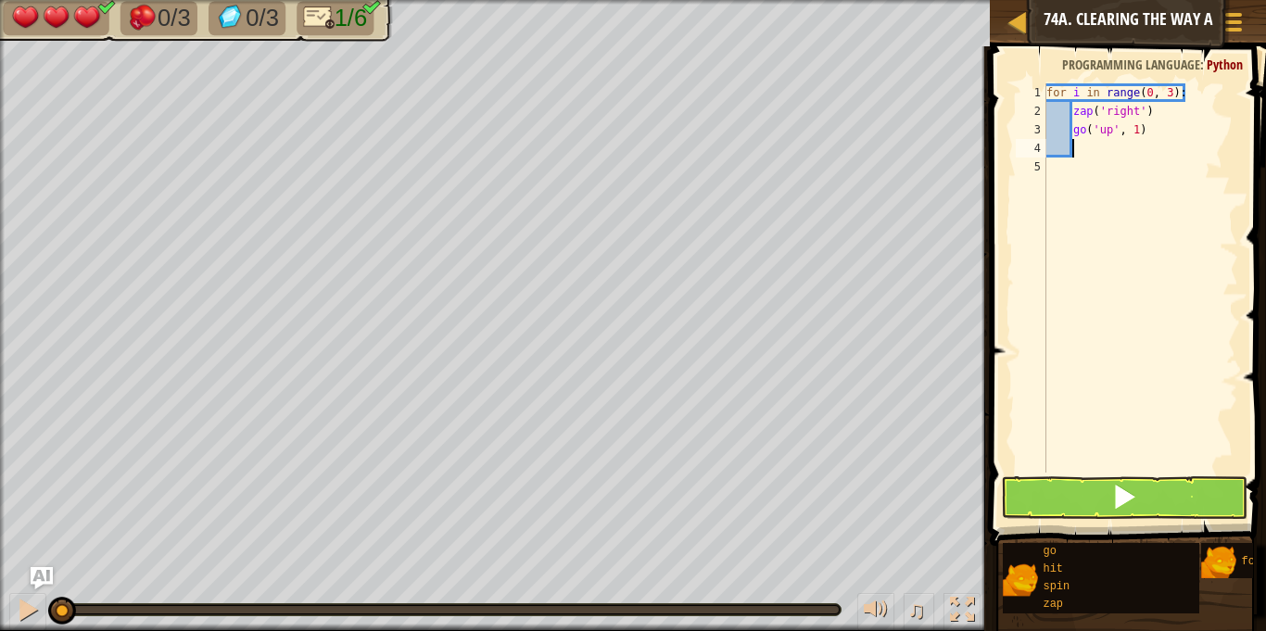
click at [1137, 129] on div "for i in range ( 0 , 3 ) : zap ( 'right' ) go ( 'up' , 1 )" at bounding box center [1140, 296] width 196 height 426
type textarea "go('up', 2)"
click at [1082, 149] on div "for i in range ( 0 , 3 ) : zap ( 'right' ) go ( 'up' , 2 )" at bounding box center [1140, 296] width 196 height 426
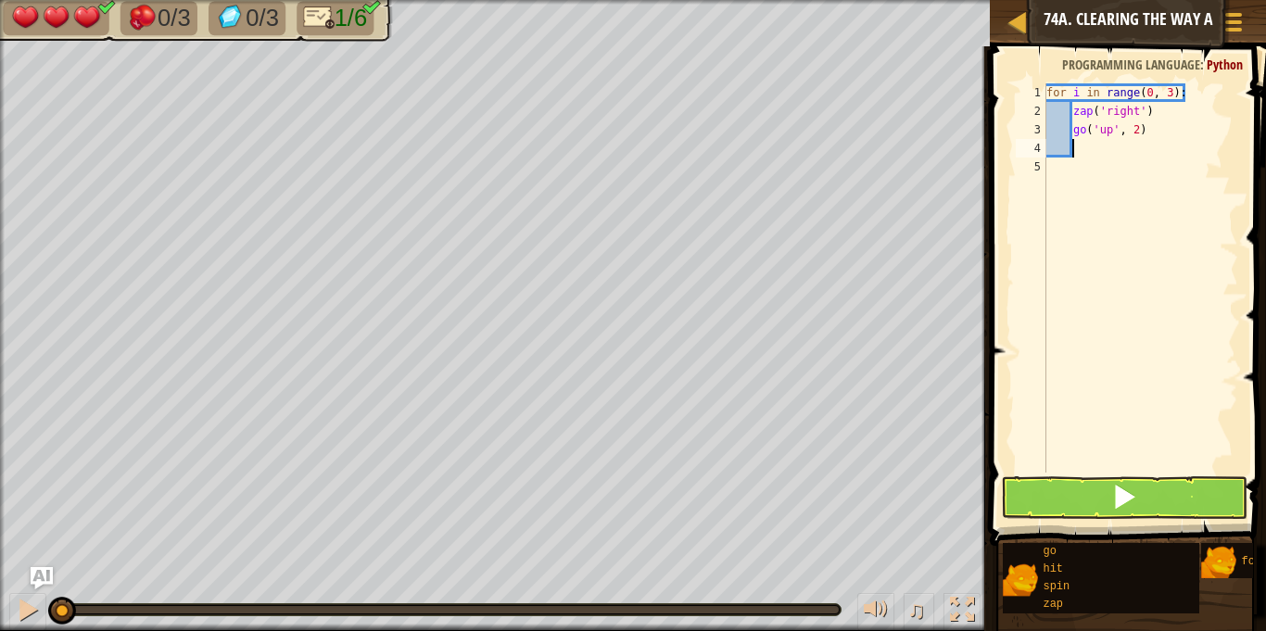
type textarea "g"
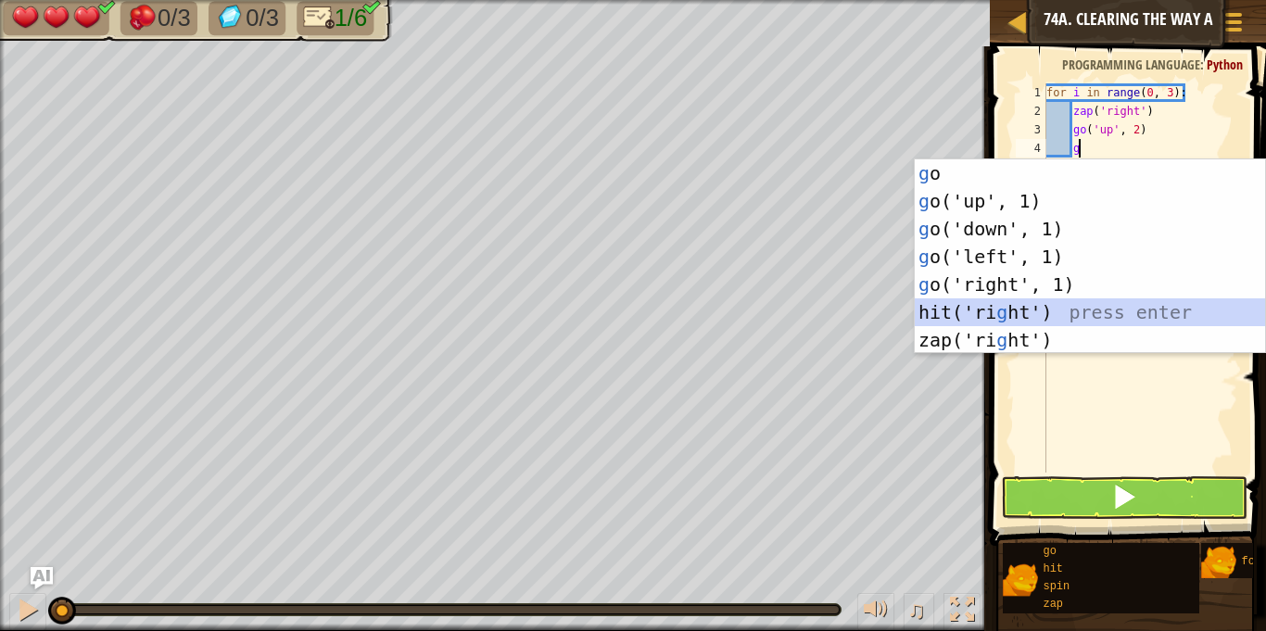
click at [971, 314] on div "g o press enter g o('up', 1) press enter g o('down', 1) press enter g o('left',…" at bounding box center [1090, 284] width 350 height 250
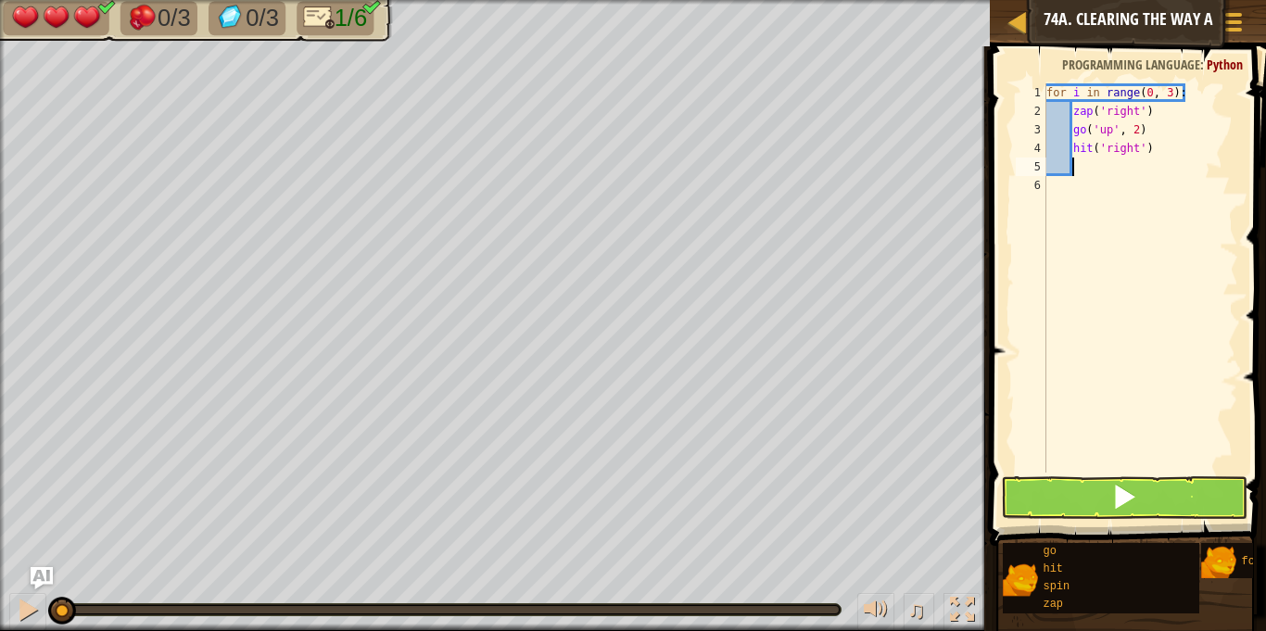
click at [1152, 149] on div "for i in range ( 0 , 3 ) : zap ( 'right' ) go ( 'up' , 2 ) hit ( 'right' )" at bounding box center [1140, 296] width 196 height 426
type textarea "h"
type textarea "g"
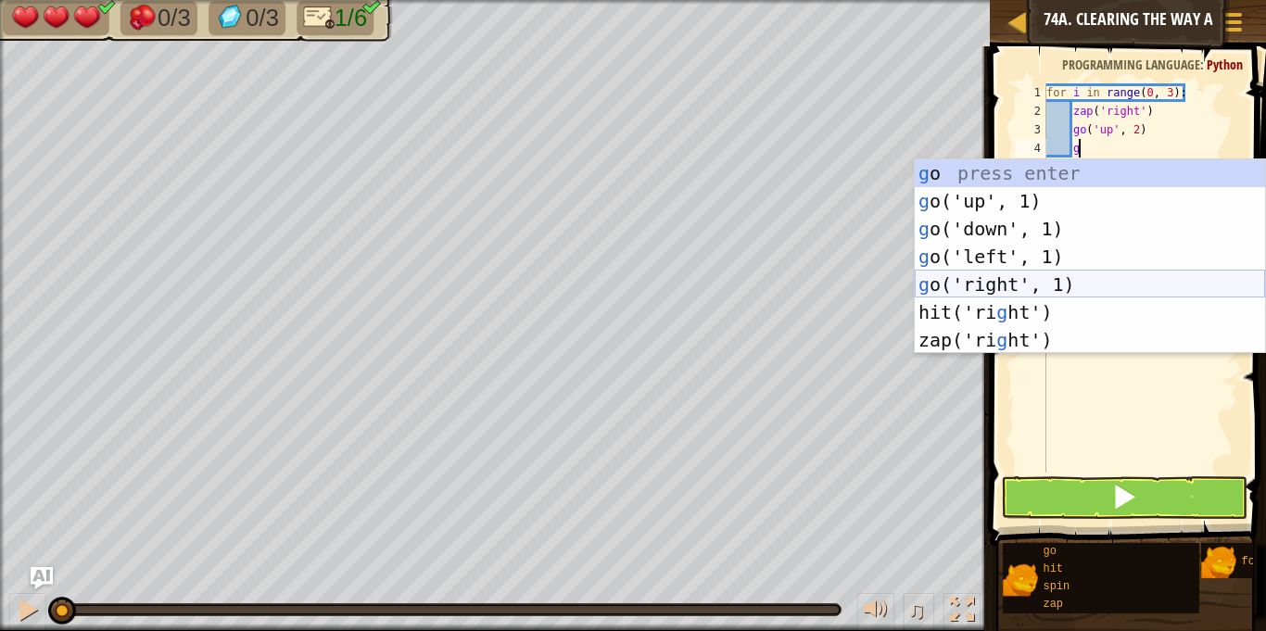
click at [1011, 272] on div "g o press enter g o('up', 1) press enter g o('down', 1) press enter g o('left',…" at bounding box center [1090, 284] width 350 height 250
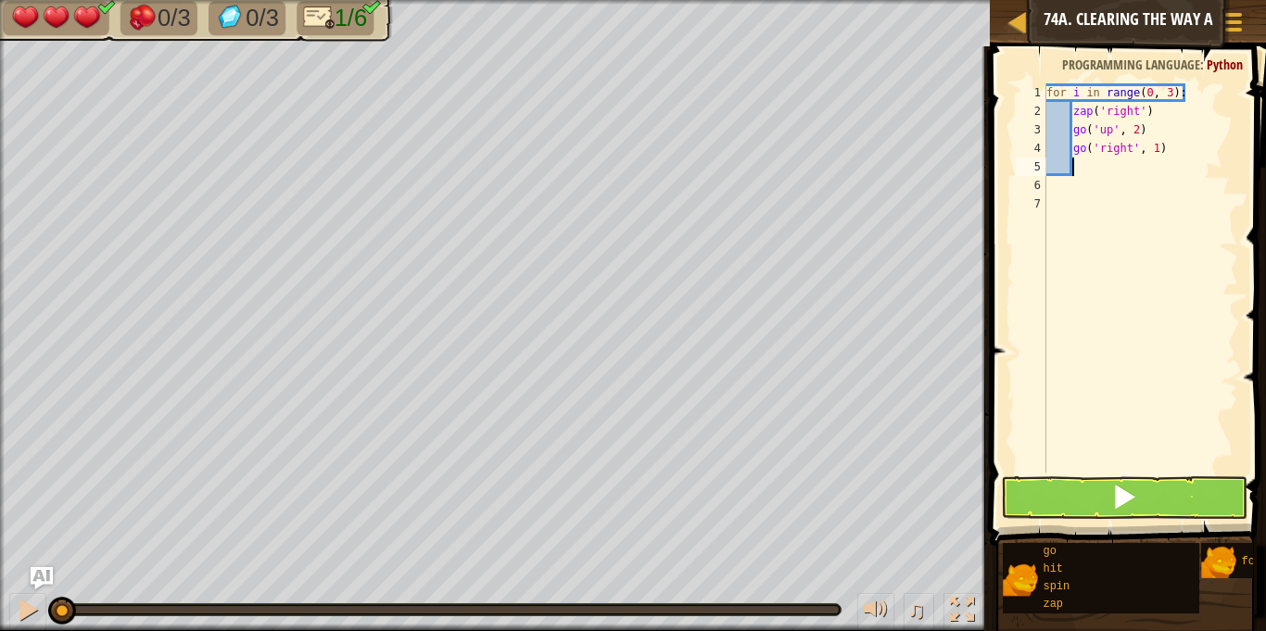
scroll to position [8, 3]
click at [1156, 486] on button at bounding box center [1124, 497] width 246 height 43
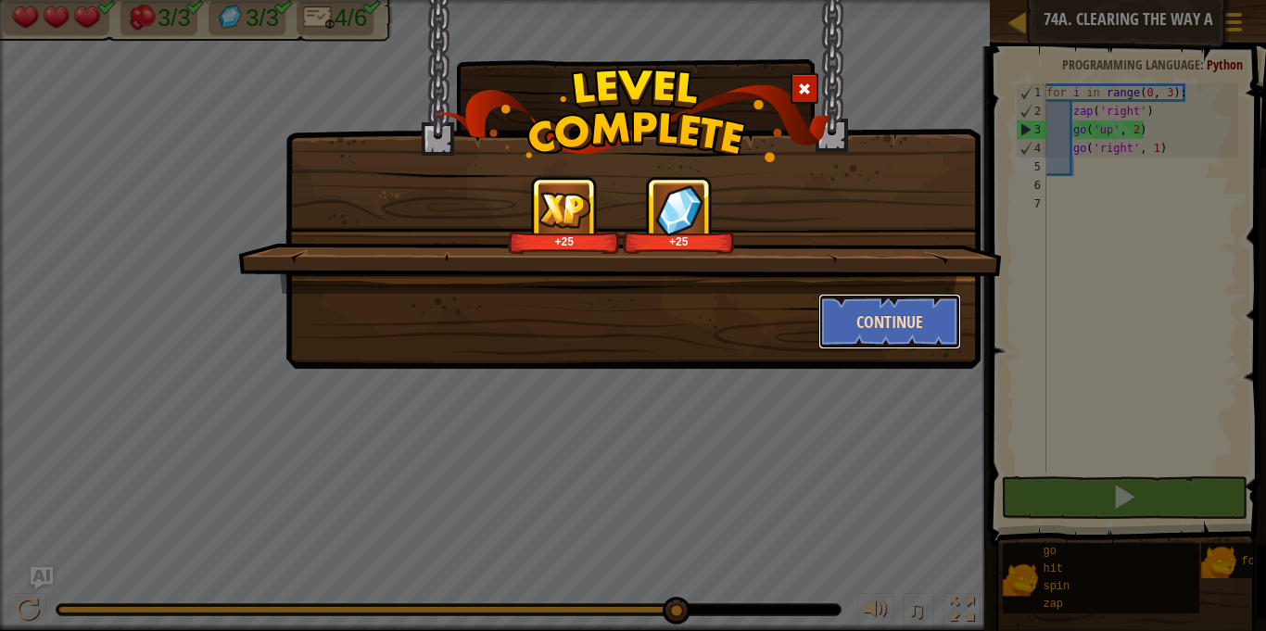
click at [890, 330] on button "Continue" at bounding box center [890, 322] width 144 height 56
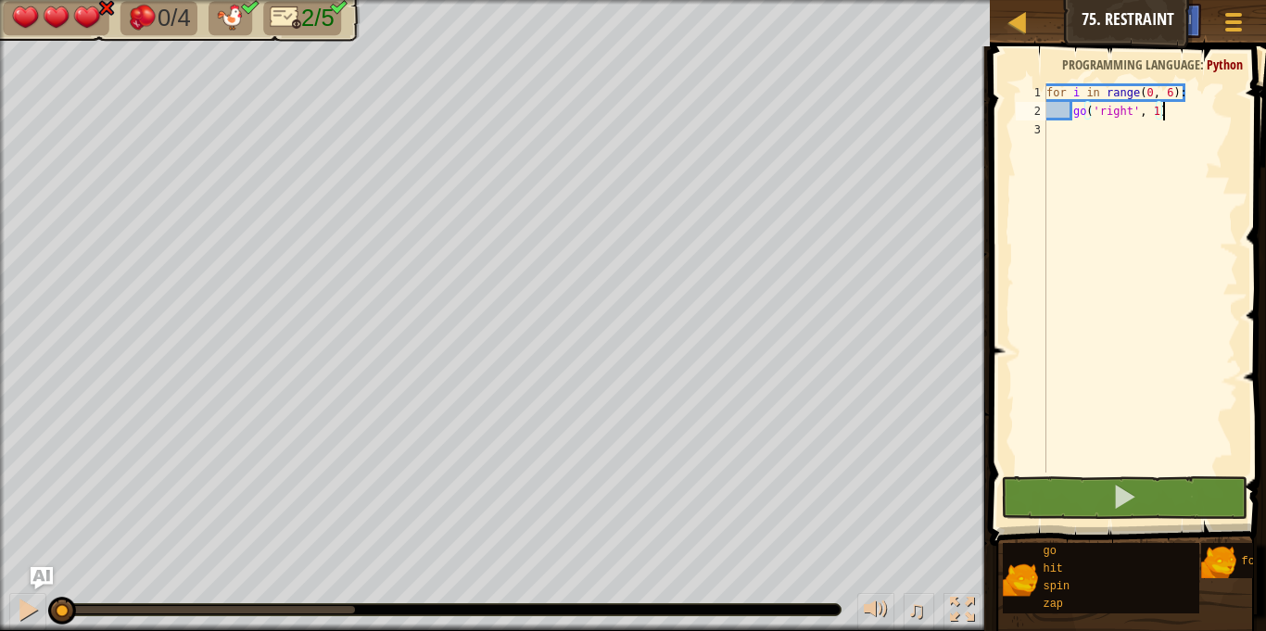
click at [1075, 127] on div "for i in range ( 0 , 6 ) : go ( 'right' , 1 )" at bounding box center [1140, 296] width 196 height 426
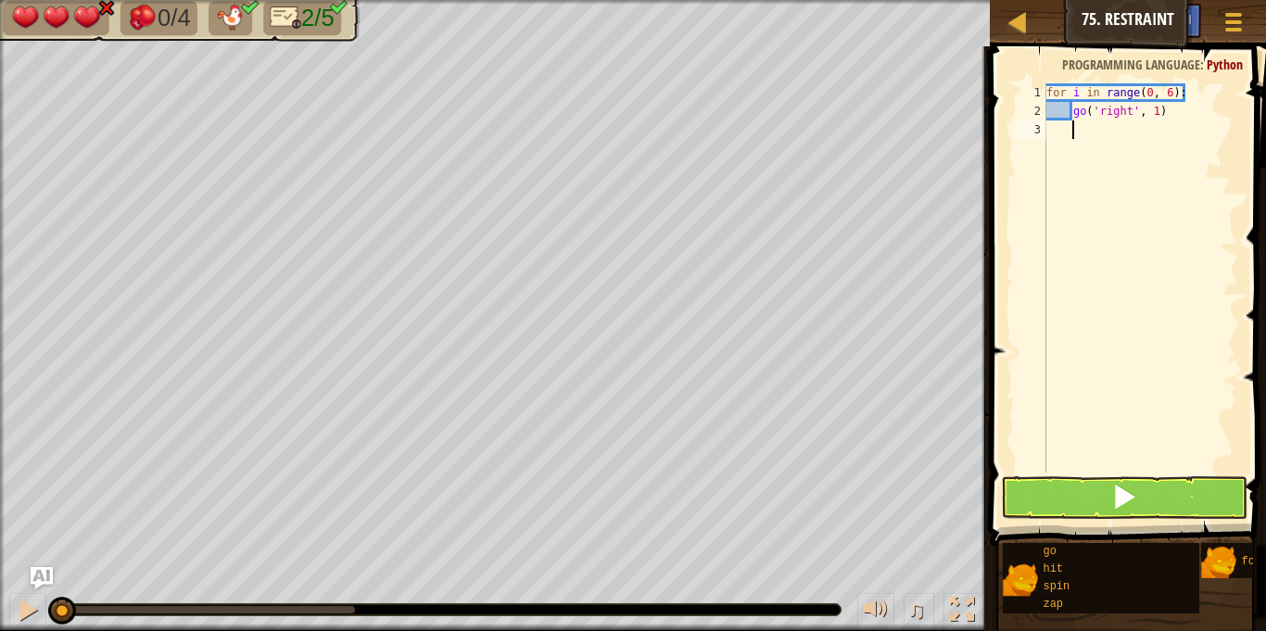
type textarea "g"
type textarea "h"
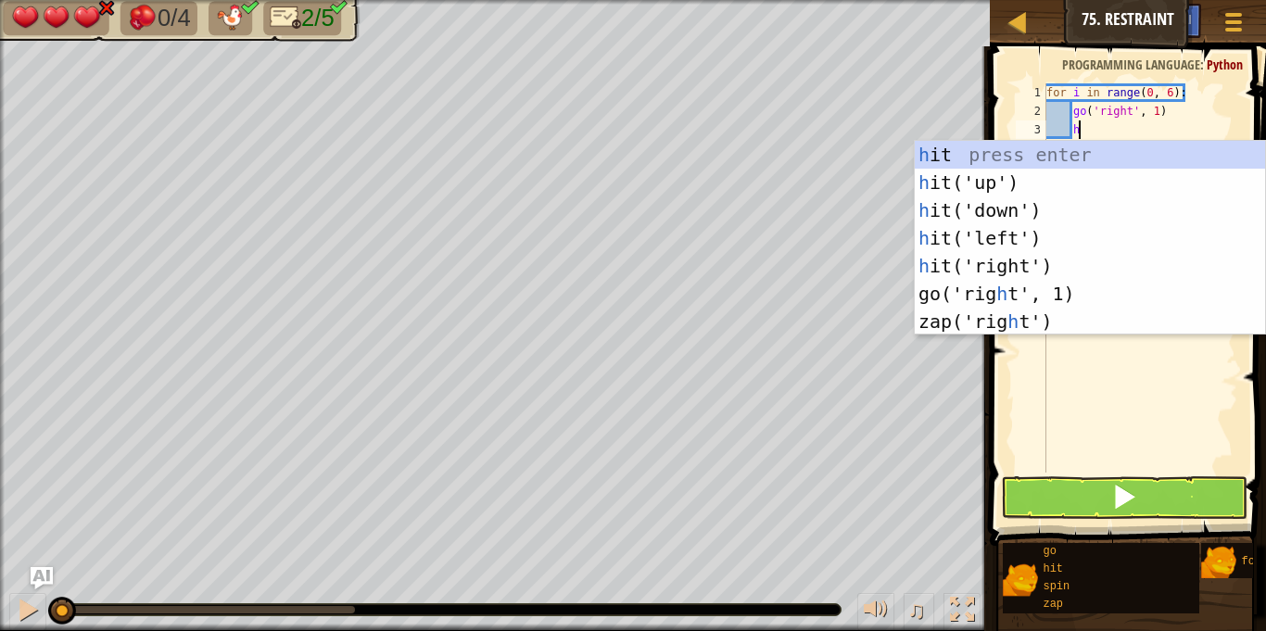
scroll to position [8, 4]
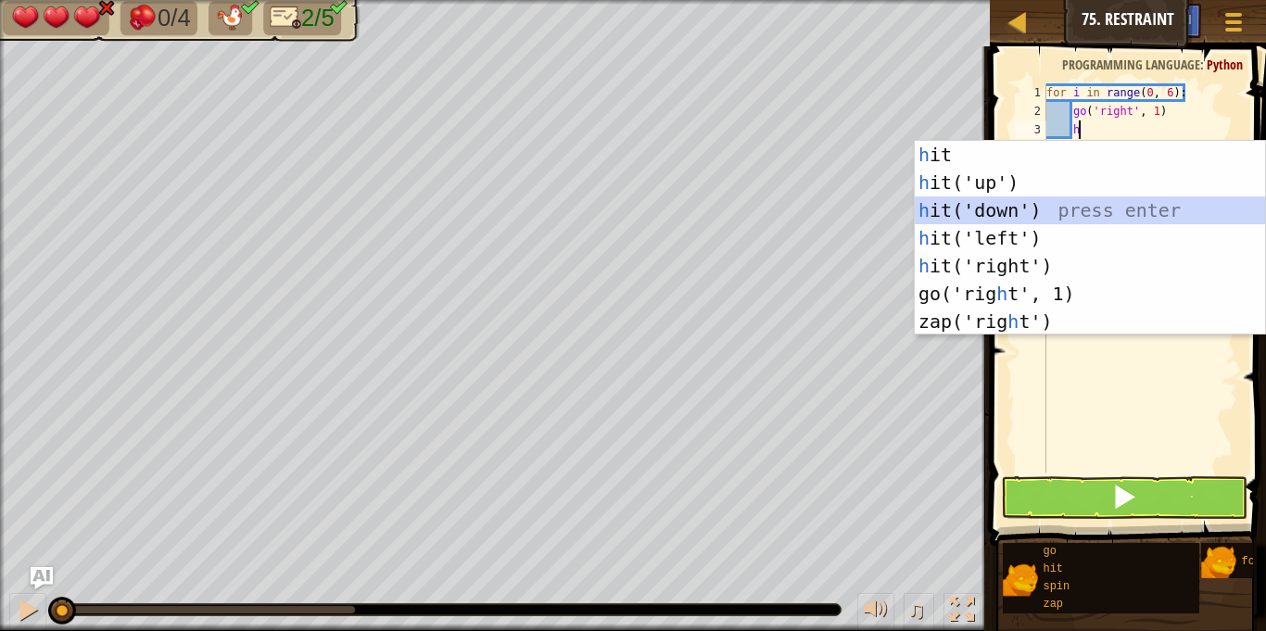
click at [1014, 198] on div "h it press enter h it('up') press enter h it('down') press enter h it('left') p…" at bounding box center [1090, 266] width 350 height 250
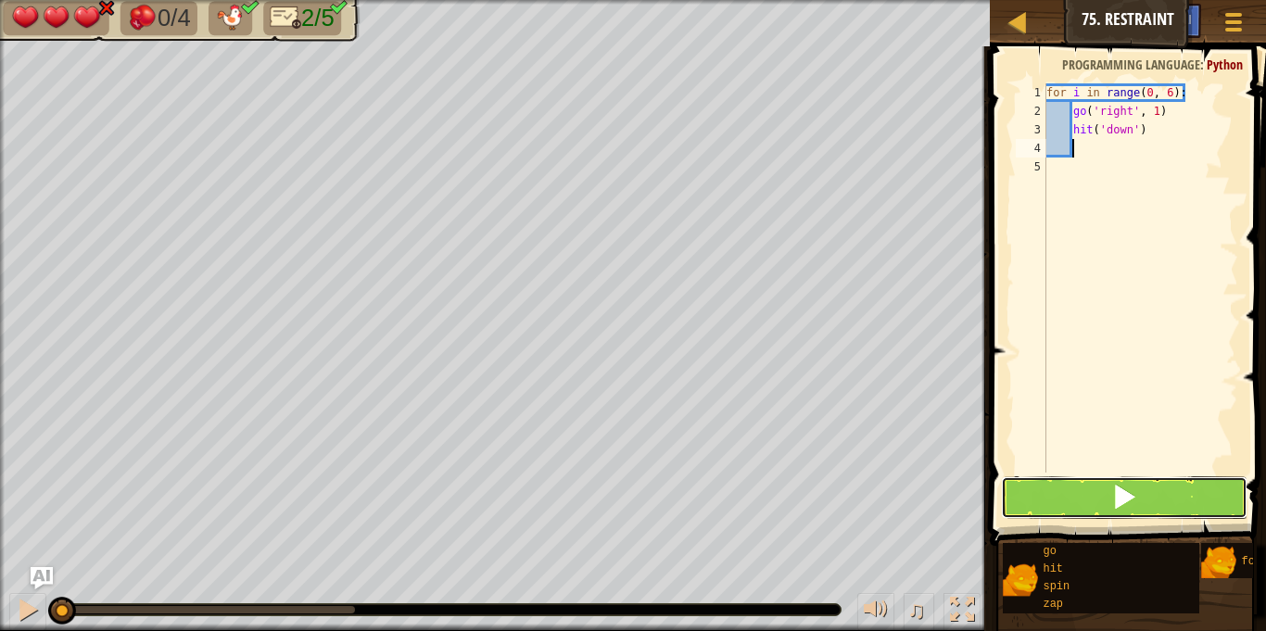
click at [1173, 493] on button at bounding box center [1124, 497] width 246 height 43
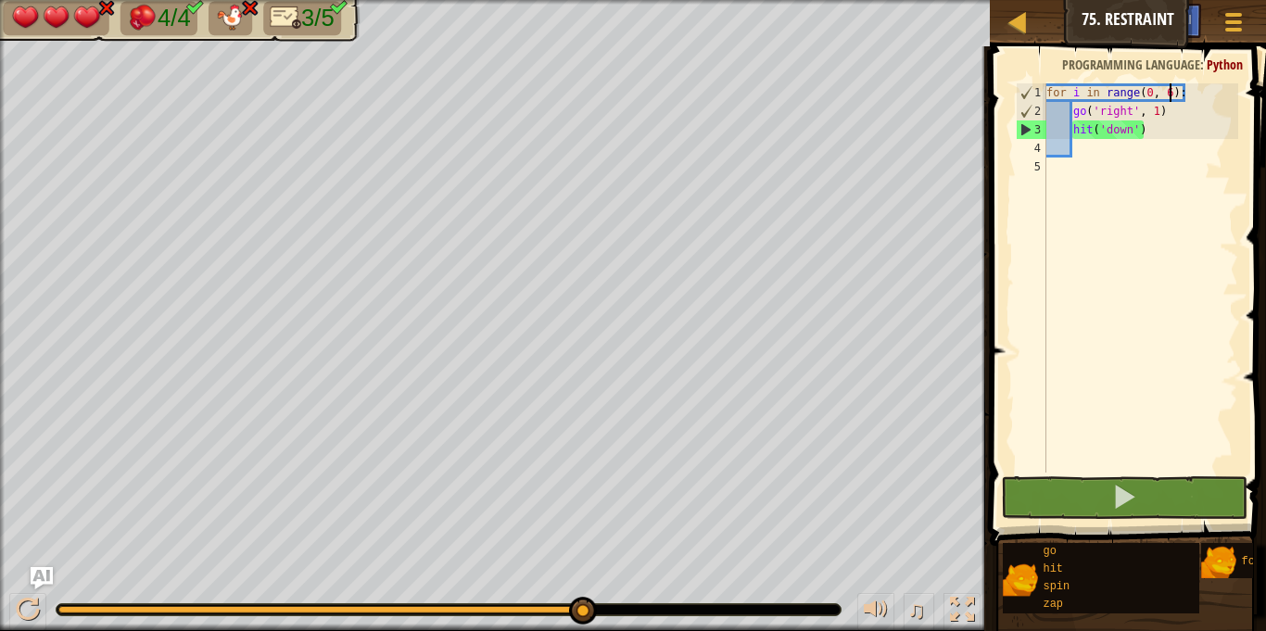
click at [1170, 93] on div "for i in range ( 0 , 6 ) : go ( 'right' , 1 ) hit ( 'down' )" at bounding box center [1140, 296] width 196 height 426
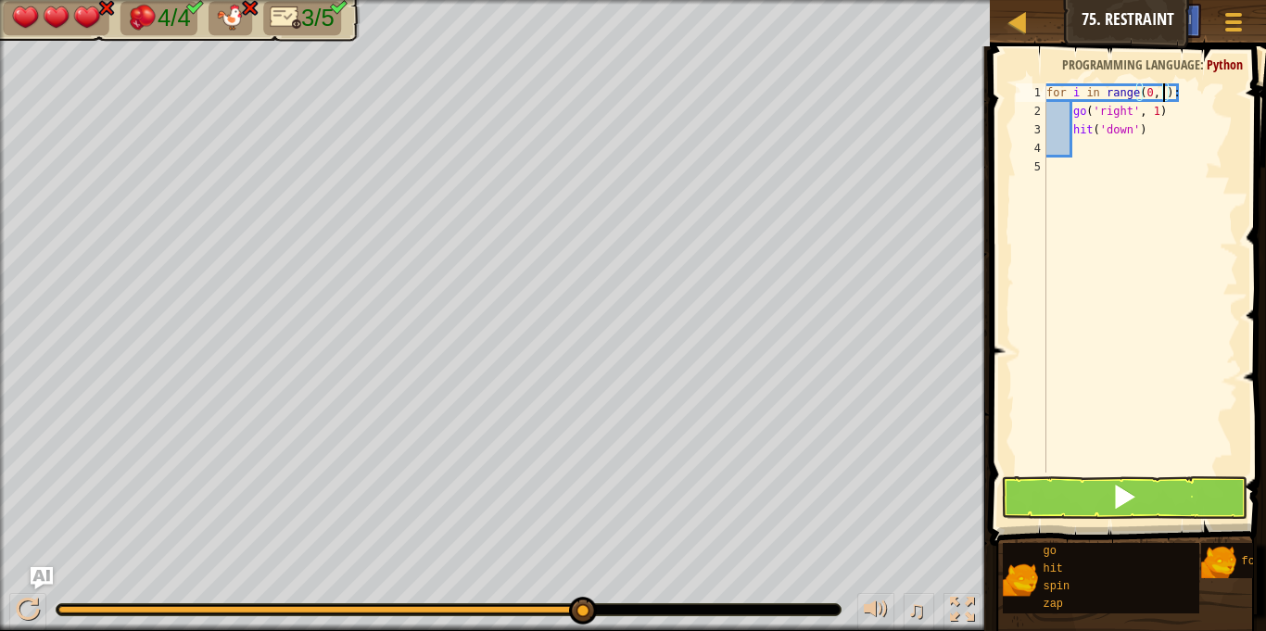
scroll to position [8, 19]
type textarea "for i in range(0, 4):"
click at [1085, 507] on button at bounding box center [1124, 497] width 246 height 43
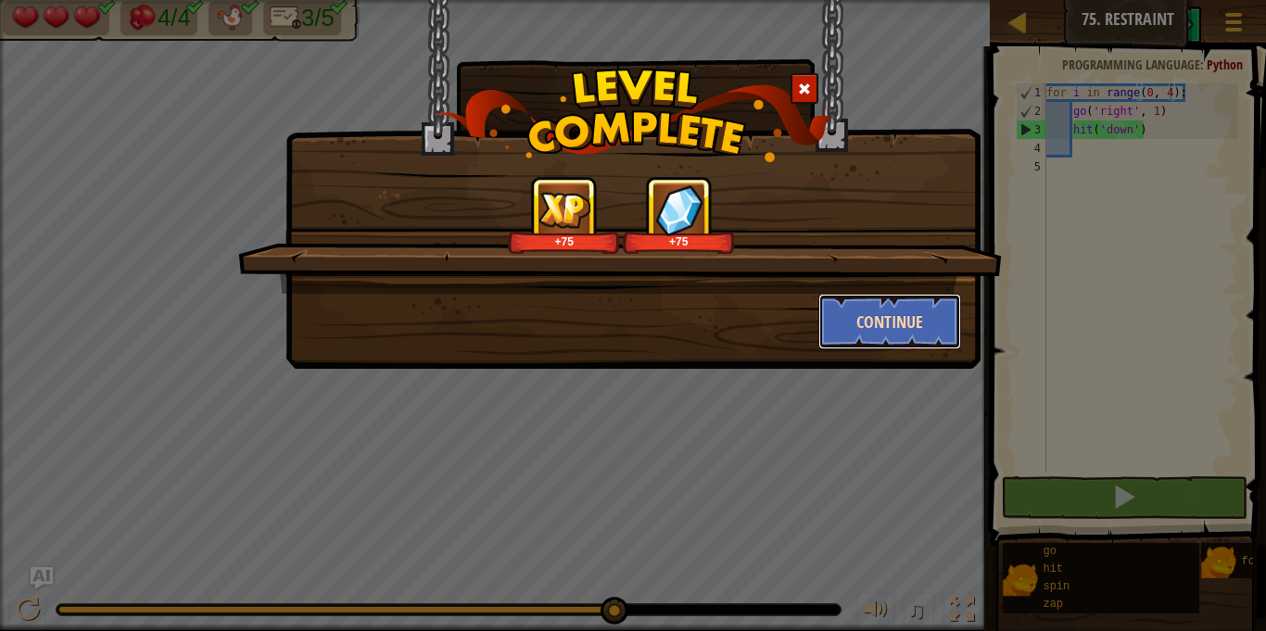
click at [937, 341] on button "Continue" at bounding box center [890, 322] width 144 height 56
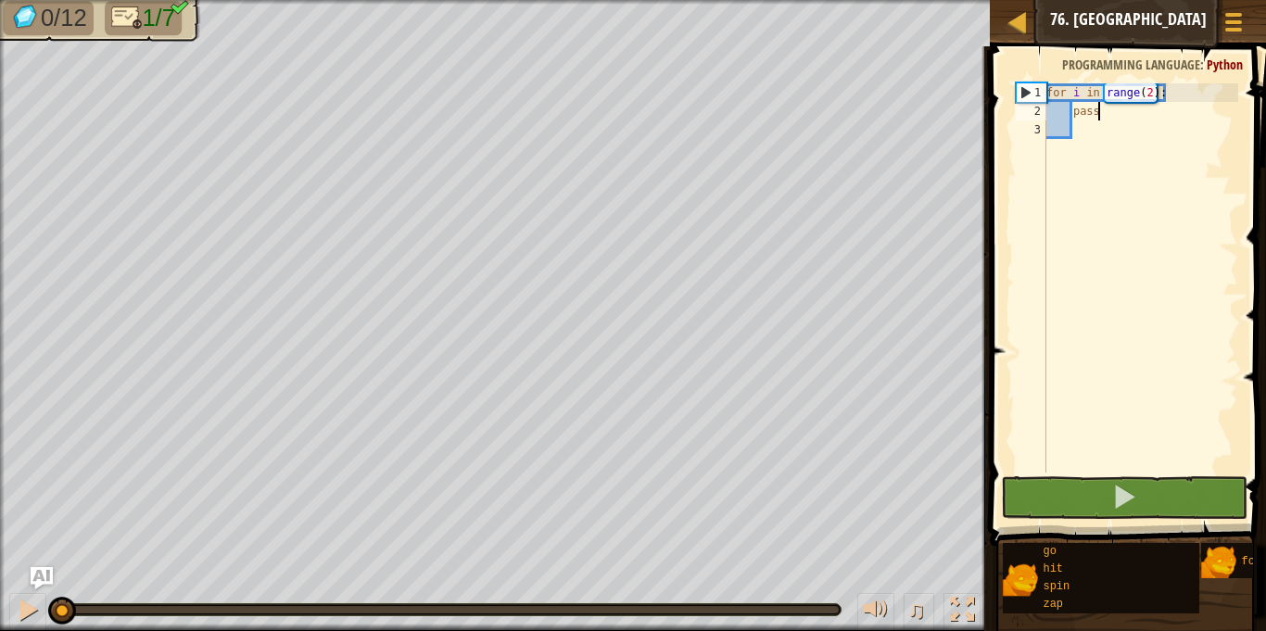
click at [1104, 109] on div "for i in range ( 2 ) : pass" at bounding box center [1140, 296] width 196 height 426
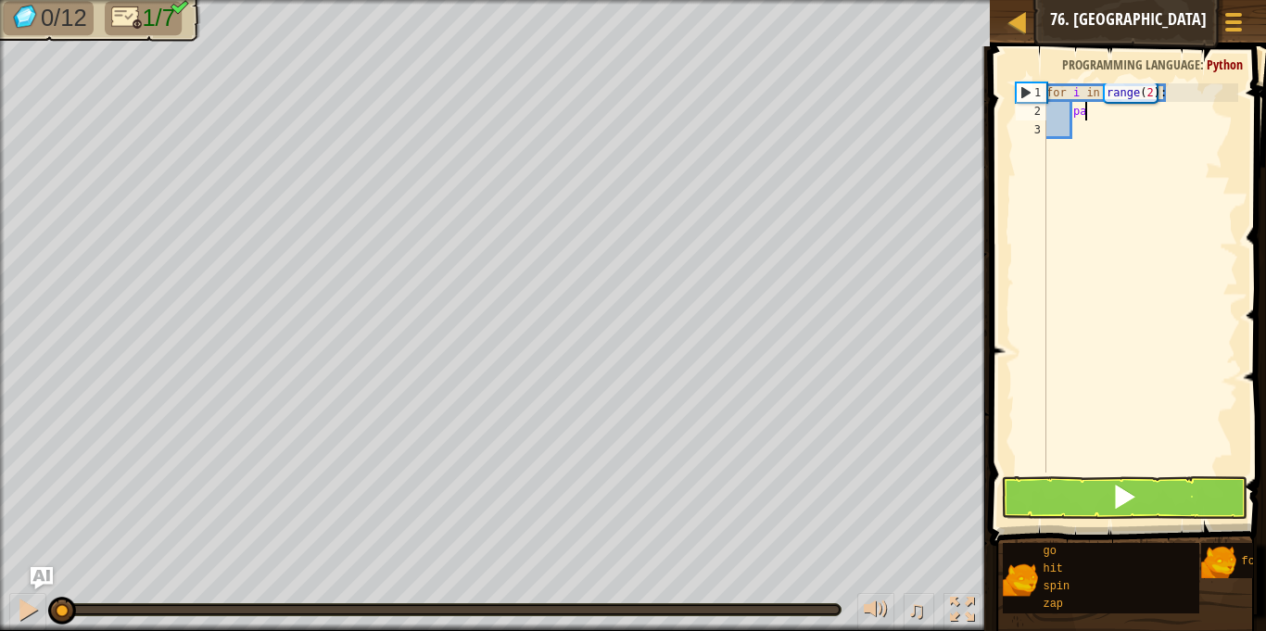
type textarea "p"
type textarea "g"
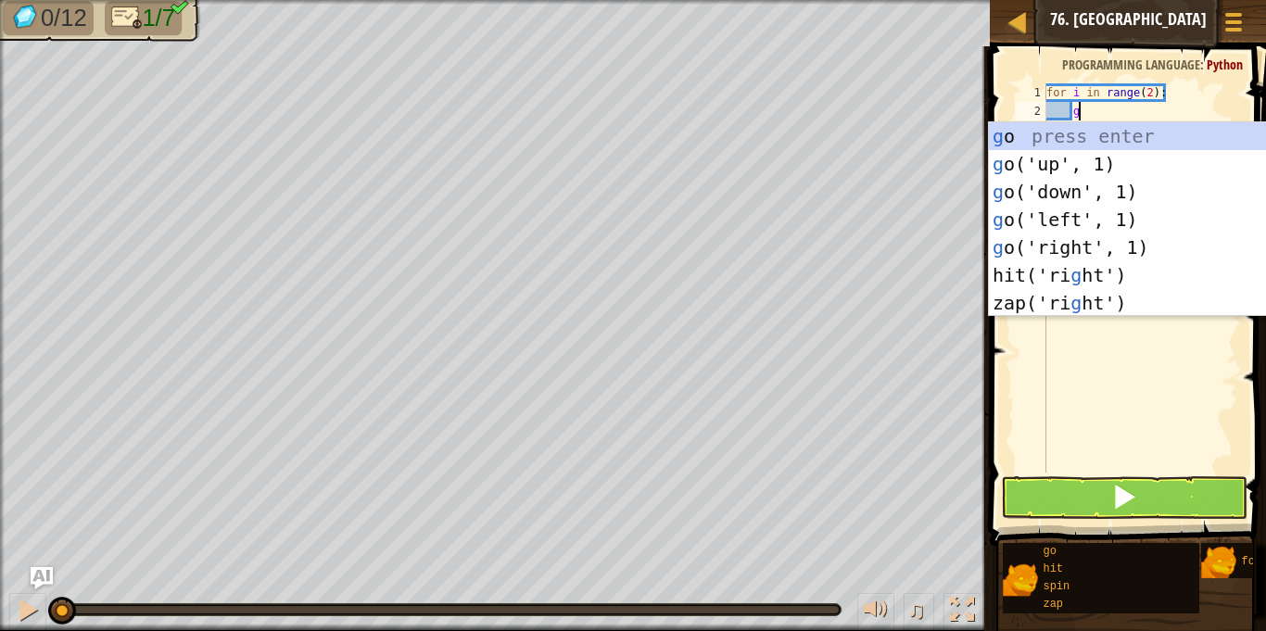
scroll to position [8, 4]
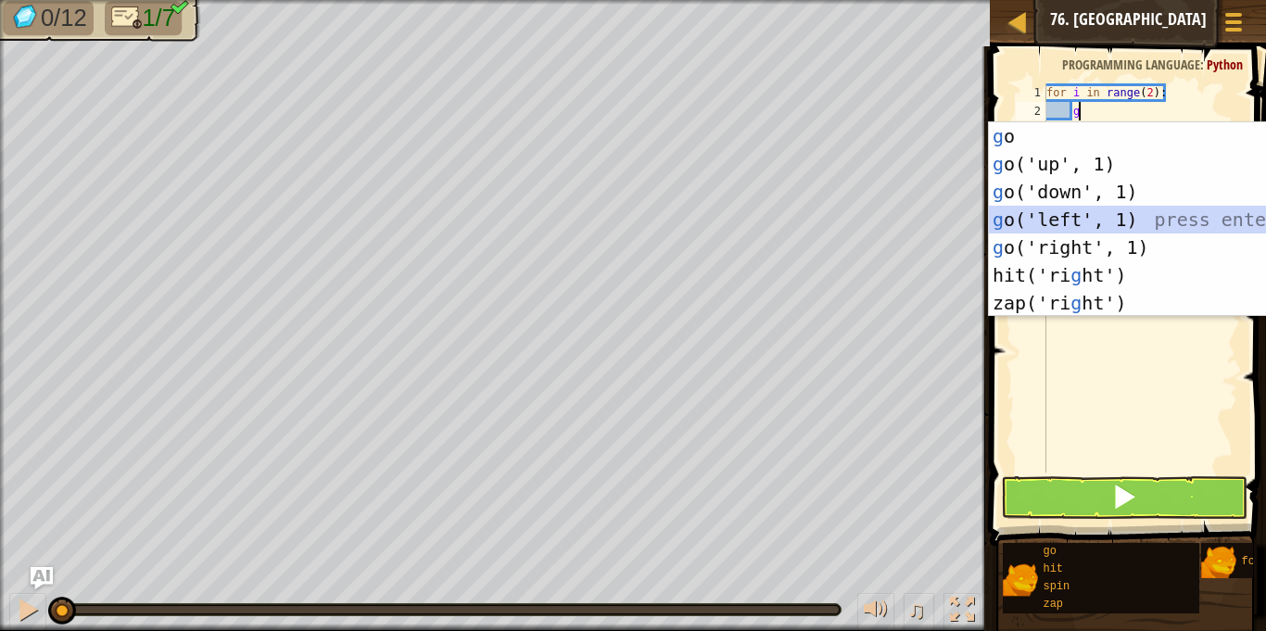
click at [1046, 220] on div "g o press enter g o('up', 1) press enter g o('down', 1) press enter g o('left',…" at bounding box center [1164, 247] width 350 height 250
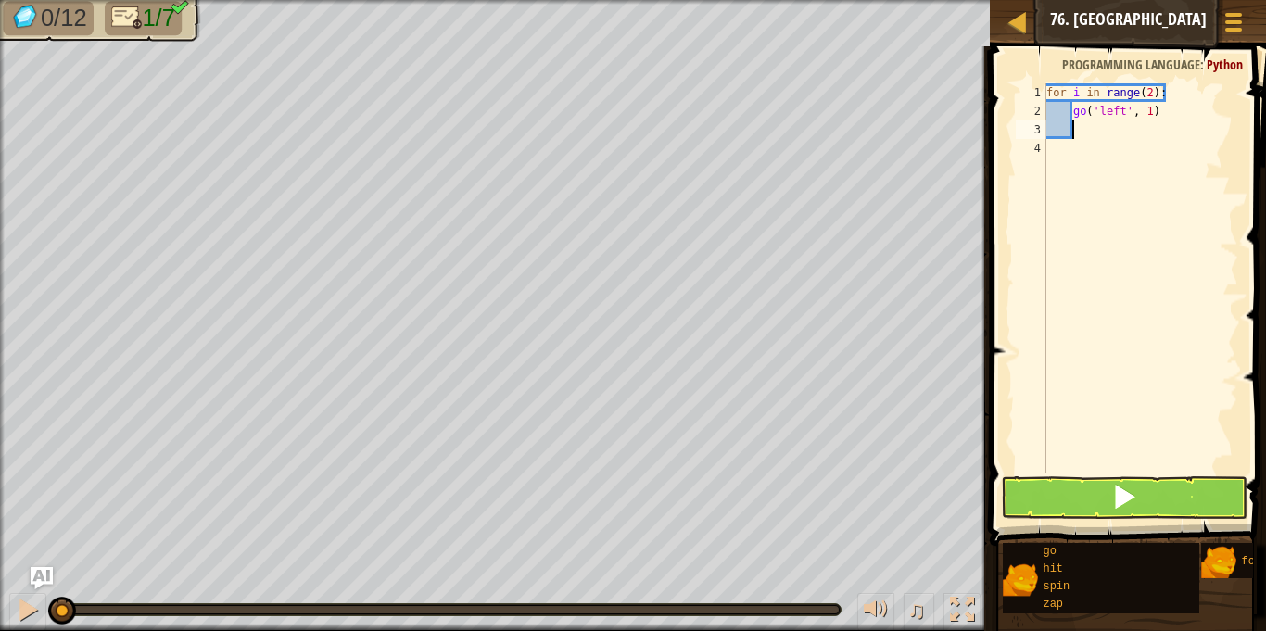
click at [1150, 90] on div "for i in range ( 2 ) : go ( 'left' , 1 )" at bounding box center [1140, 296] width 196 height 426
click at [1150, 106] on div "for i in range ( 6 ) : go ( 'left' , 1 )" at bounding box center [1140, 296] width 196 height 426
type textarea "go('left', 2)"
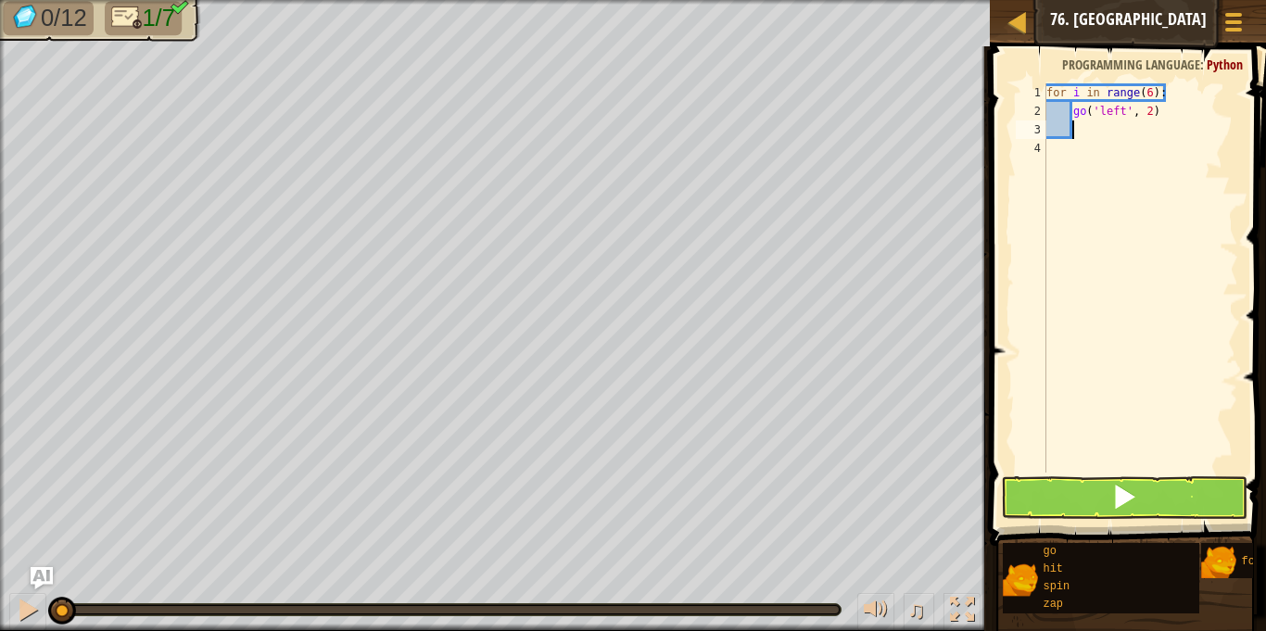
click at [1082, 125] on div "for i in range ( 6 ) : go ( 'left' , 2 )" at bounding box center [1140, 296] width 196 height 426
type textarea "g"
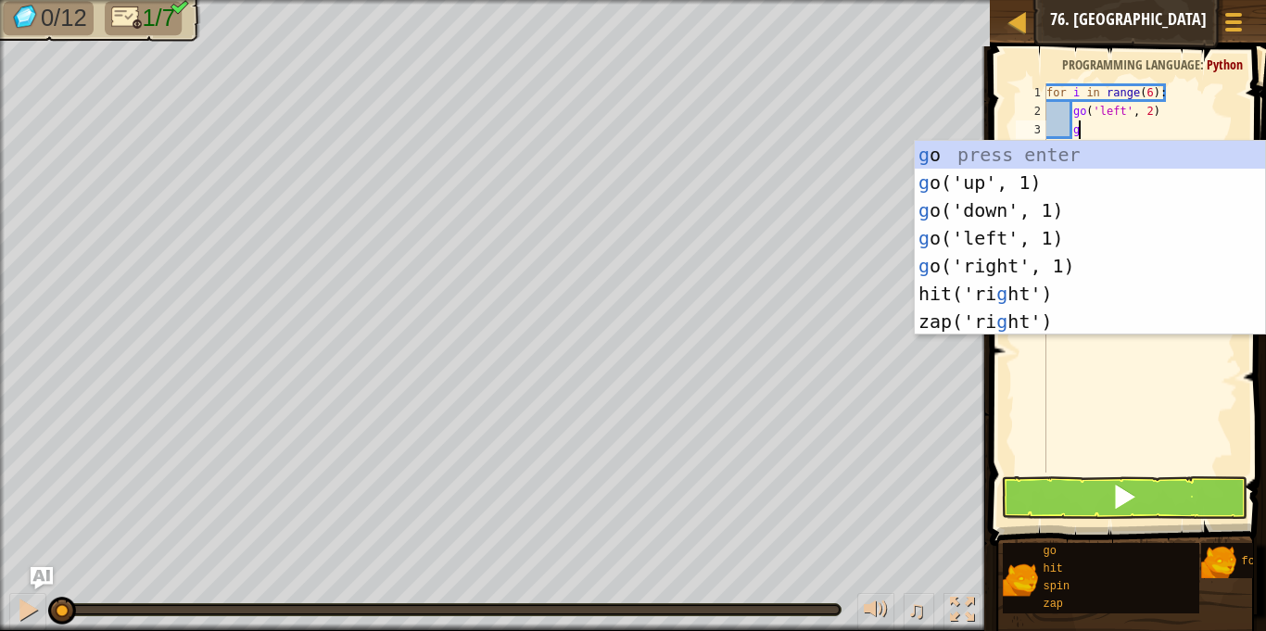
scroll to position [8, 4]
click at [993, 179] on div "g o press enter g o('up', 1) press enter g o('down', 1) press enter g o('left',…" at bounding box center [1090, 266] width 350 height 250
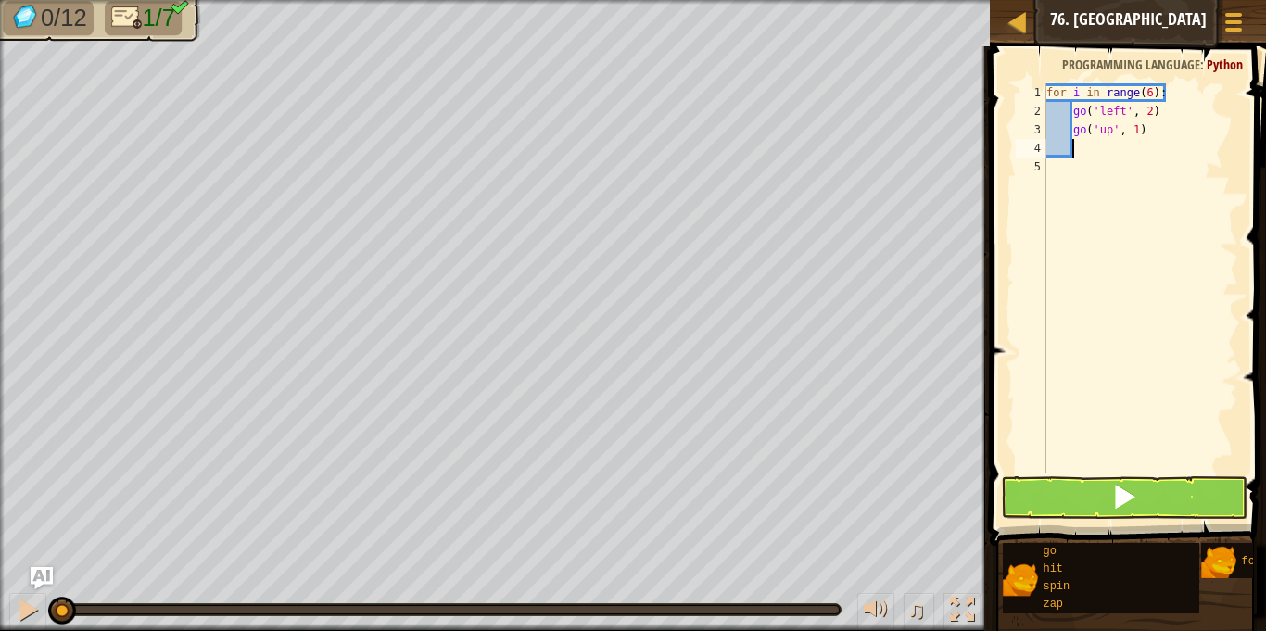
scroll to position [8, 3]
click at [1137, 130] on div "for i in range ( 6 ) : go ( 'left' , 2 ) go ( 'up' , 1 )" at bounding box center [1140, 296] width 196 height 426
type textarea "go('up', 2)"
click at [1078, 152] on div "for i in range ( 6 ) : go ( 'left' , 2 ) go ( 'up' , 2 )" at bounding box center [1140, 296] width 196 height 426
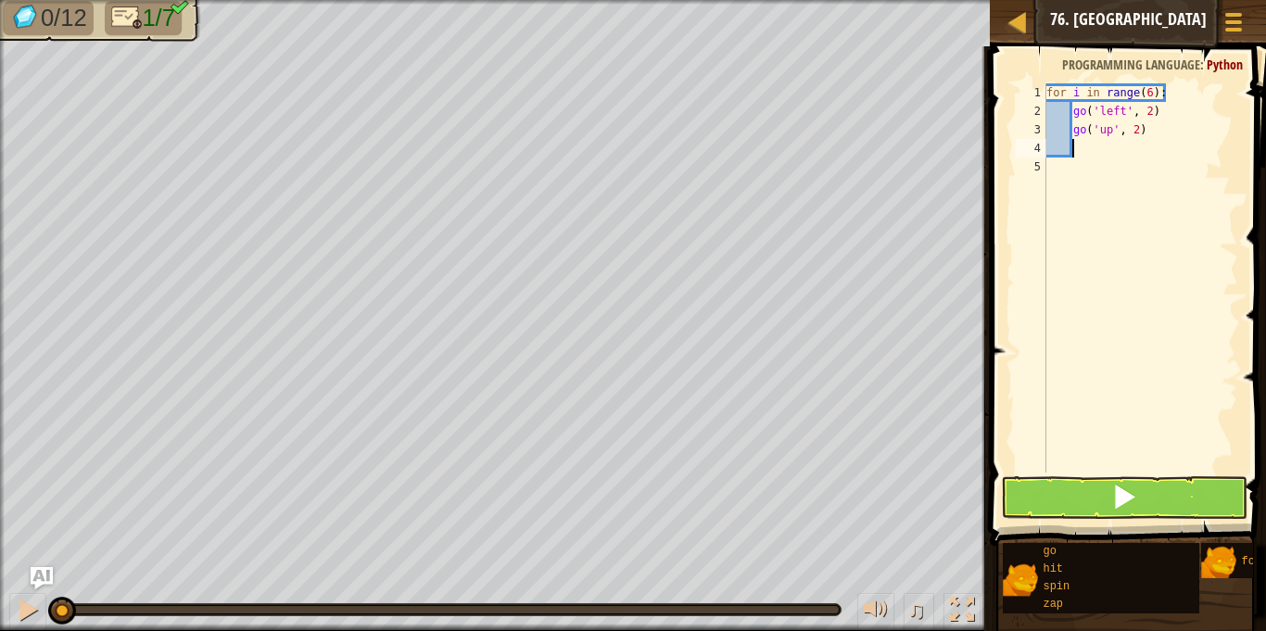
scroll to position [8, 3]
type textarea "g"
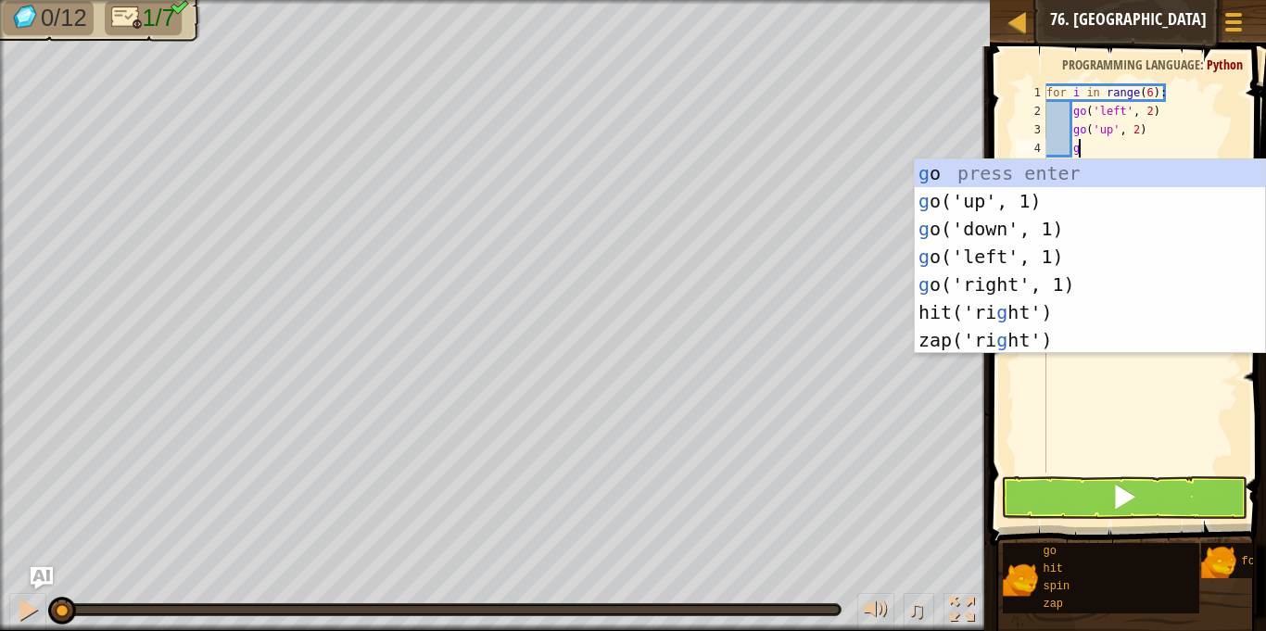
scroll to position [8, 4]
click at [993, 227] on div "g o press enter g o('up', 1) press enter g o('down', 1) press enter g o('left',…" at bounding box center [1090, 284] width 350 height 250
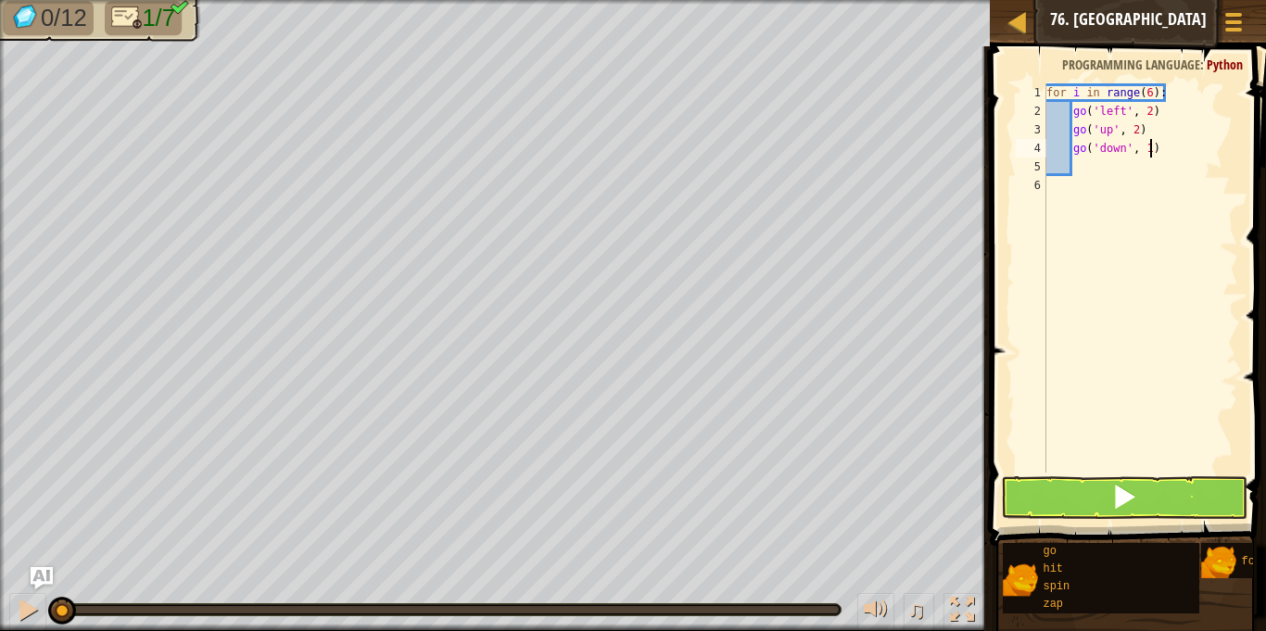
click at [1149, 147] on div "for i in range ( 6 ) : go ( 'left' , 2 ) go ( 'up' , 2 ) go ( 'down' , 1 )" at bounding box center [1140, 296] width 196 height 426
click at [1191, 484] on button at bounding box center [1124, 497] width 246 height 43
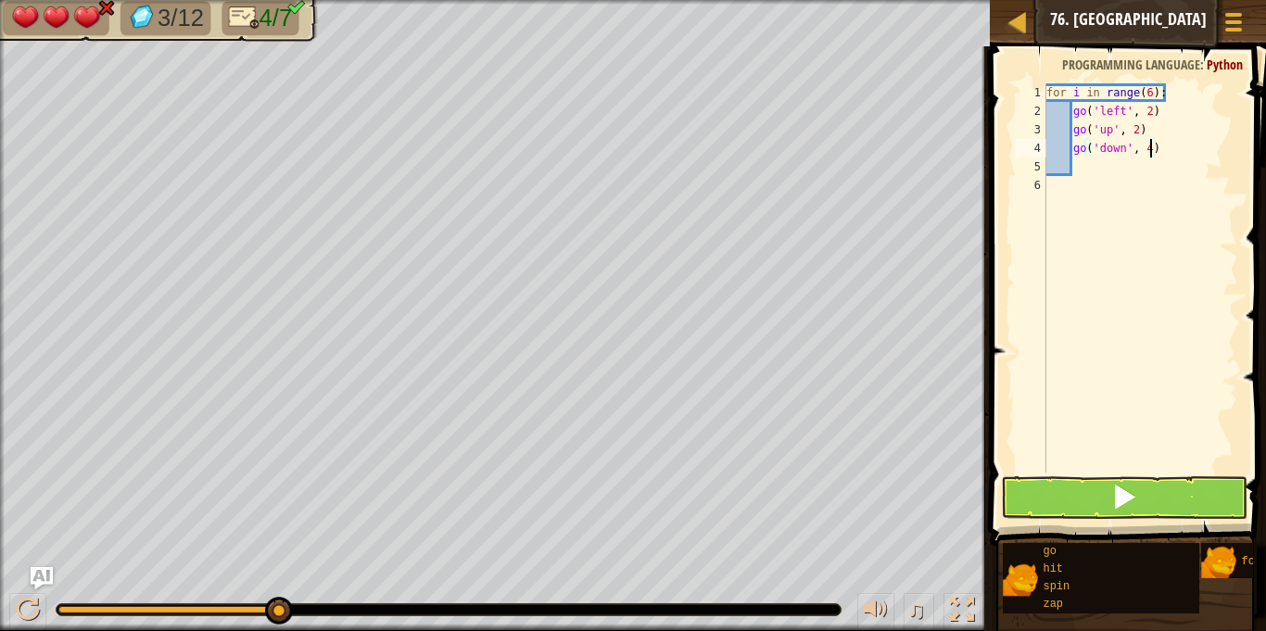
type textarea "go('down', 4)"
click at [1140, 498] on button at bounding box center [1124, 497] width 246 height 43
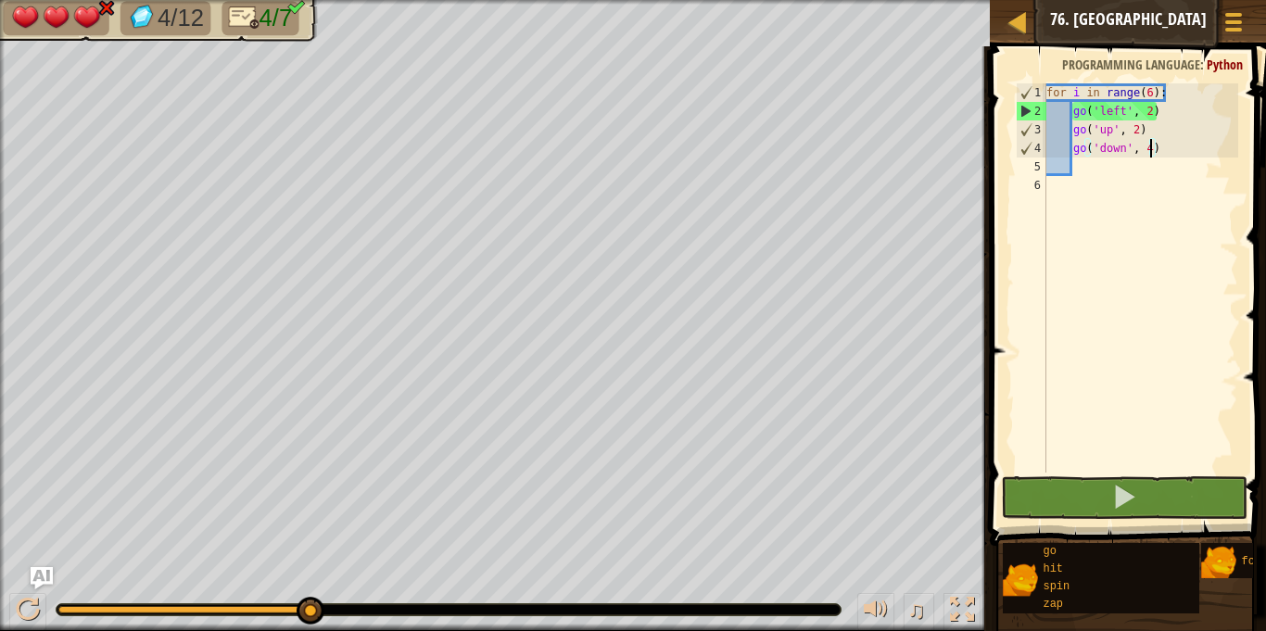
click at [1080, 168] on div "for i in range ( 6 ) : go ( 'left' , 2 ) go ( 'up' , 2 ) go ( 'down' , 4 )" at bounding box center [1140, 296] width 196 height 426
type textarea "g"
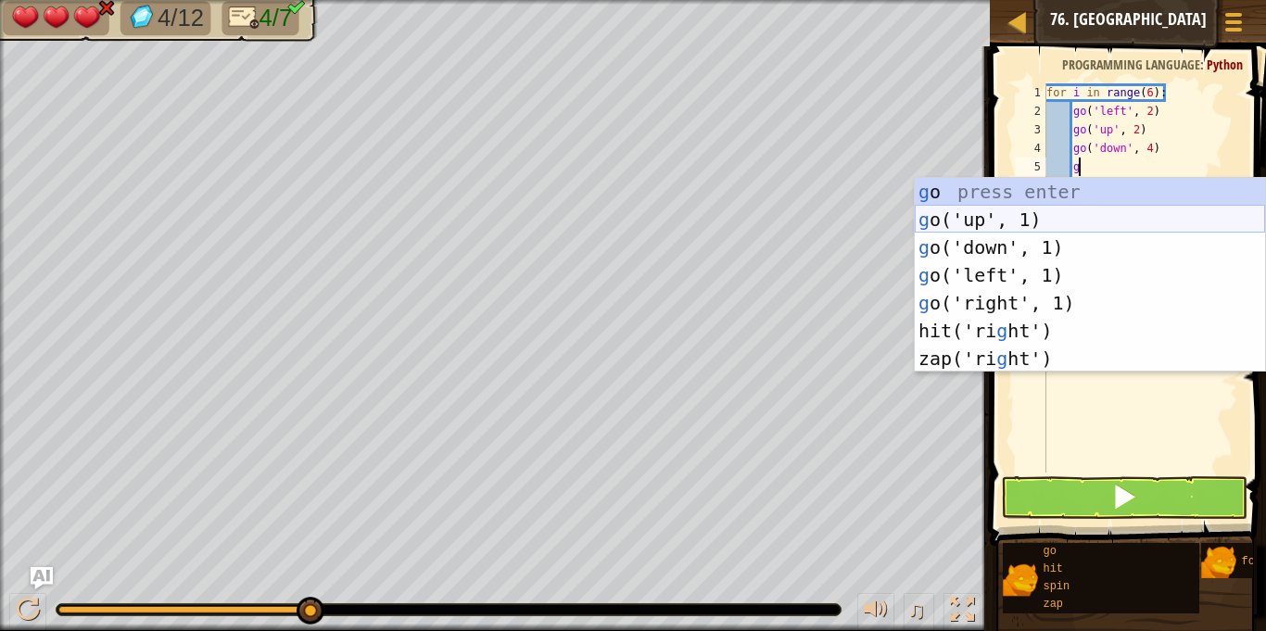
click at [991, 208] on div "g o press enter g o('up', 1) press enter g o('down', 1) press enter g o('left',…" at bounding box center [1090, 303] width 350 height 250
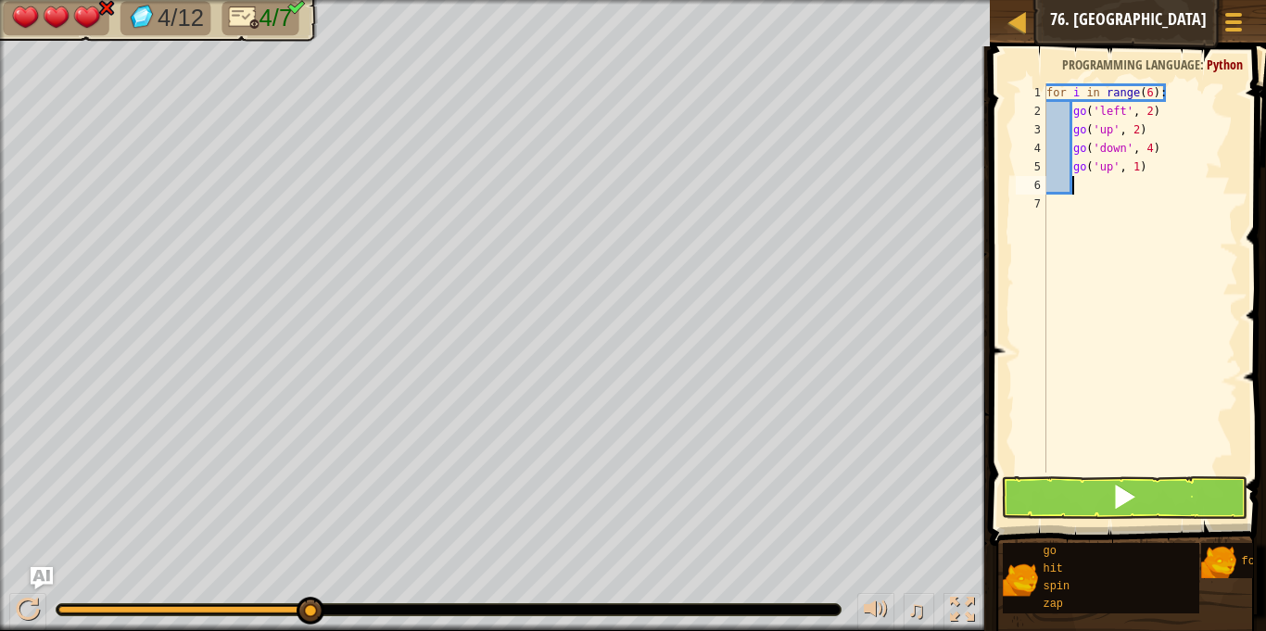
scroll to position [8, 3]
click at [1137, 165] on div "for i in range ( 6 ) : go ( 'left' , 2 ) go ( 'up' , 2 ) go ( 'down' , 4 ) go (…" at bounding box center [1140, 296] width 196 height 426
type textarea "go('up', 2)"
click at [1055, 493] on button at bounding box center [1124, 497] width 246 height 43
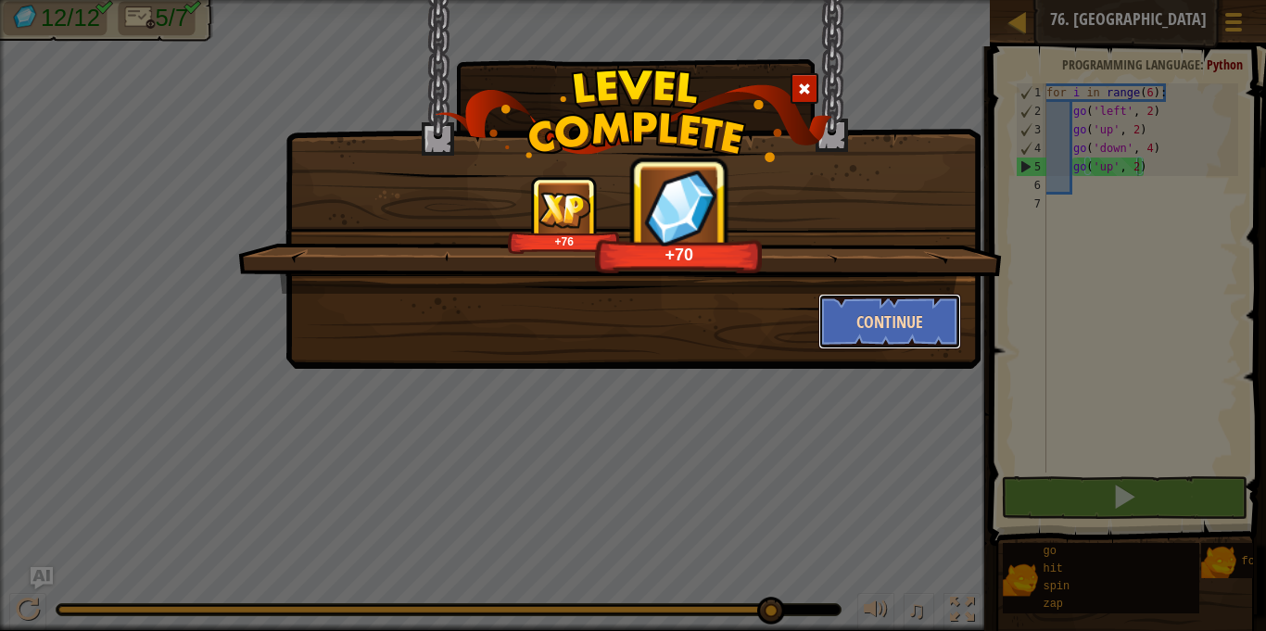
click at [847, 339] on button "Continue" at bounding box center [890, 322] width 144 height 56
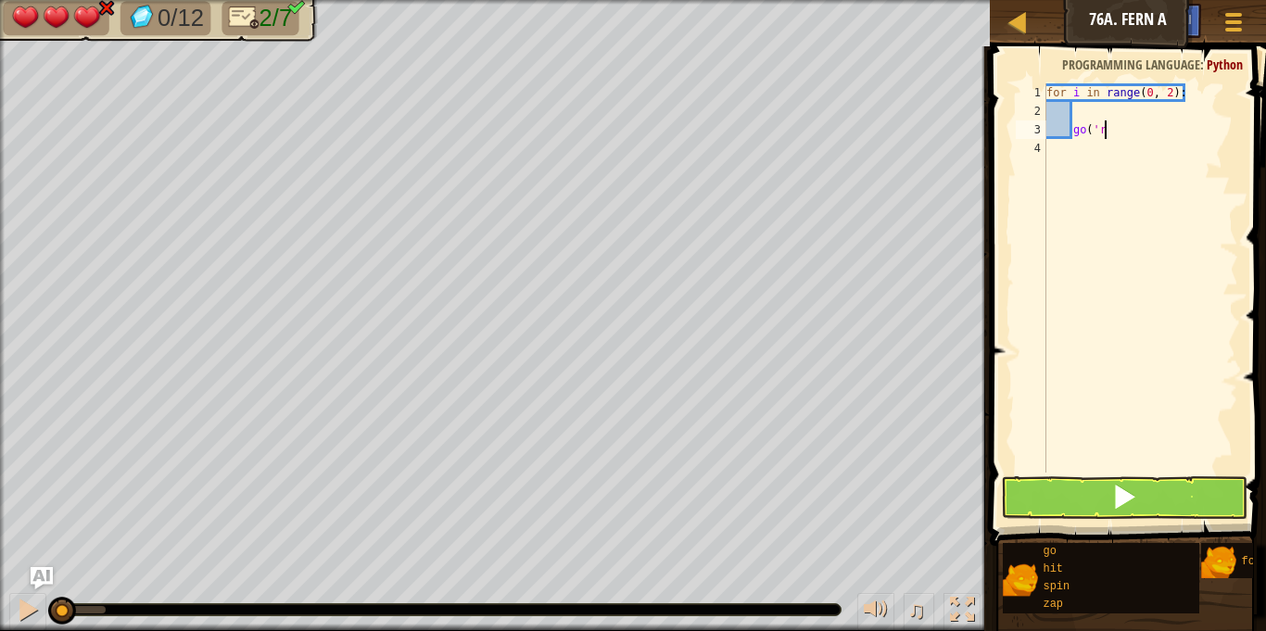
type textarea "g"
click at [1085, 107] on div "for i in range ( 0 , 2 ) :" at bounding box center [1140, 296] width 196 height 426
type textarea "g"
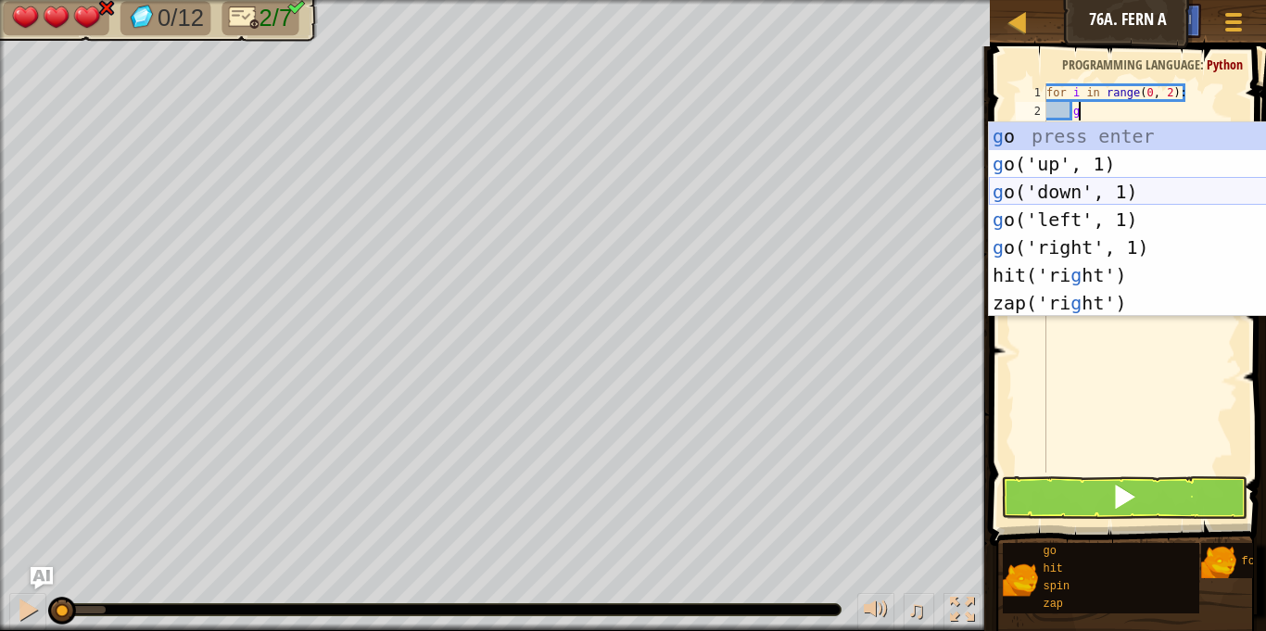
click at [1082, 186] on div "g o press enter g o('up', 1) press enter g o('down', 1) press enter g o('left',…" at bounding box center [1164, 247] width 350 height 250
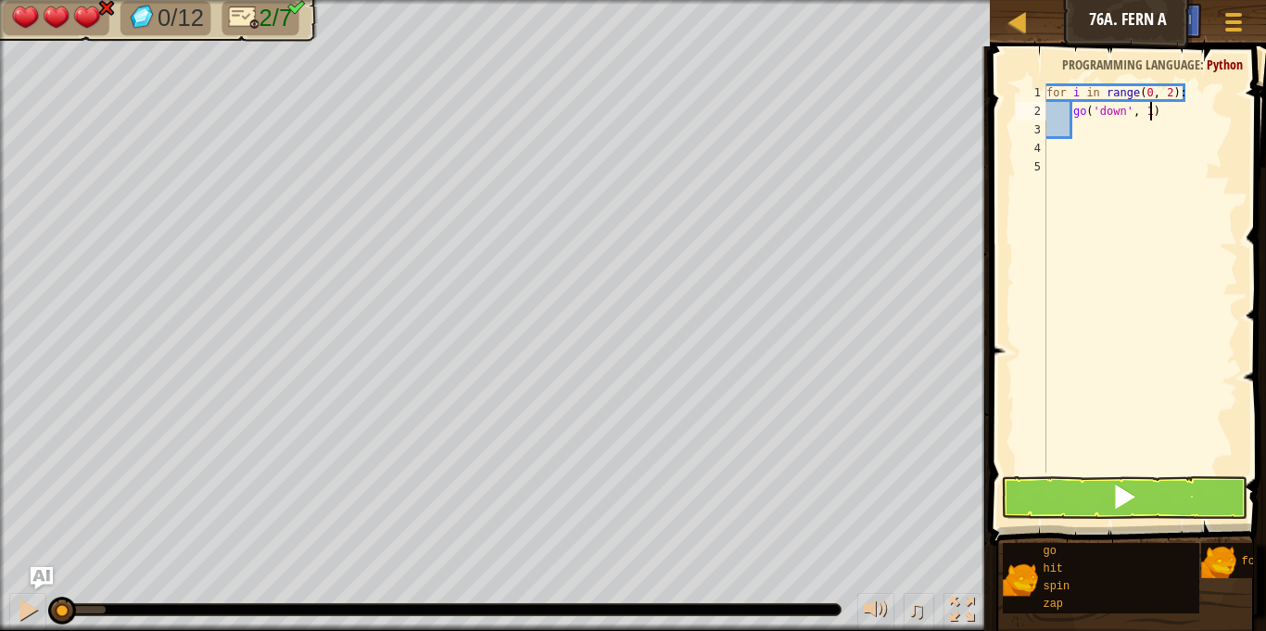
click at [1151, 108] on div "for i in range ( 0 , 2 ) : go ( 'down' , 1 )" at bounding box center [1140, 296] width 196 height 426
type textarea "go('down', 2)"
click at [1094, 130] on div "for i in range ( 0 , 2 ) : go ( 'down' , 2 )" at bounding box center [1140, 296] width 196 height 426
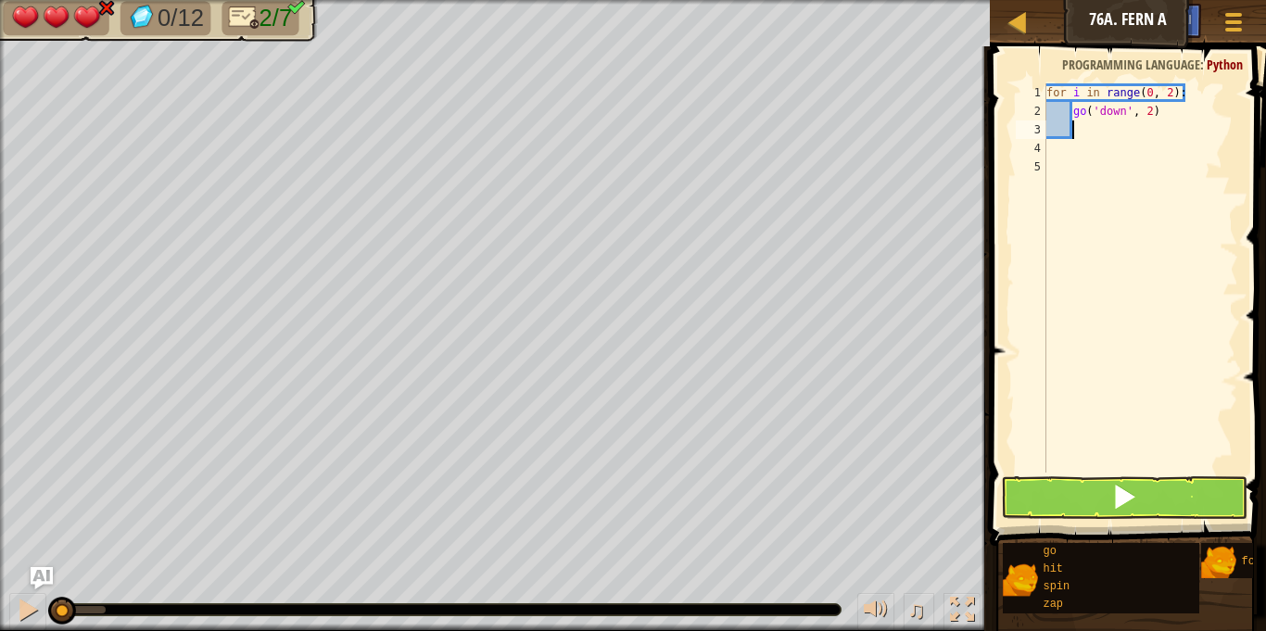
type textarea "g"
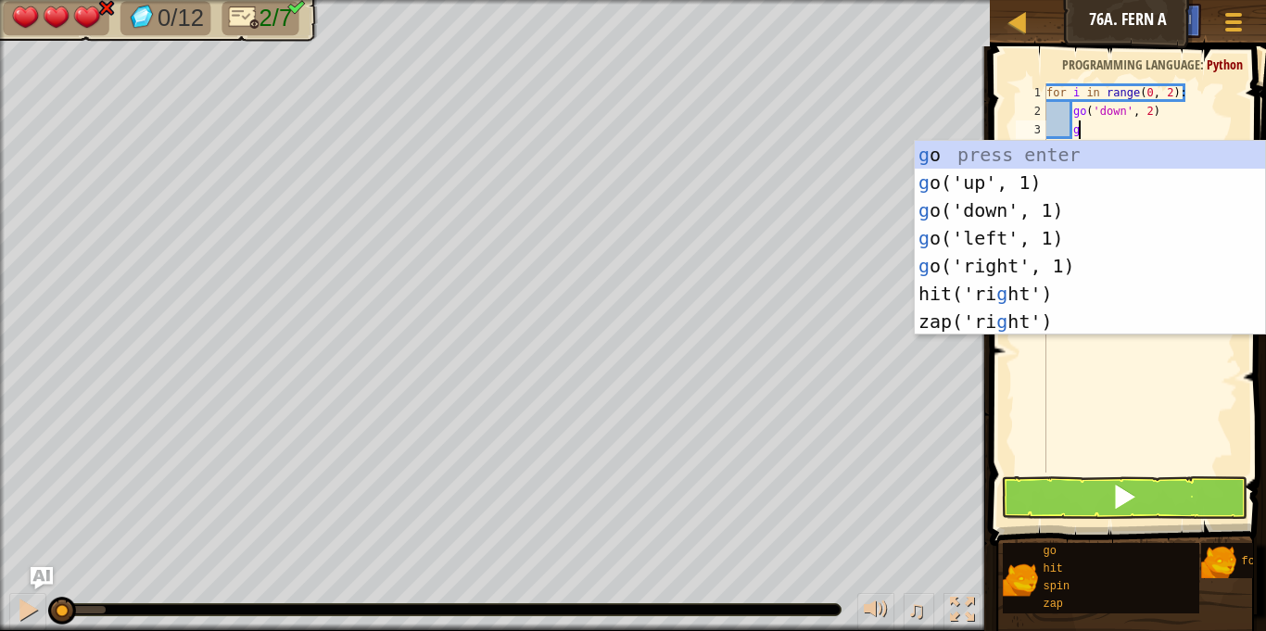
click at [1010, 236] on div "g o press enter g o('up', 1) press enter g o('down', 1) press enter g o('left',…" at bounding box center [1090, 266] width 350 height 250
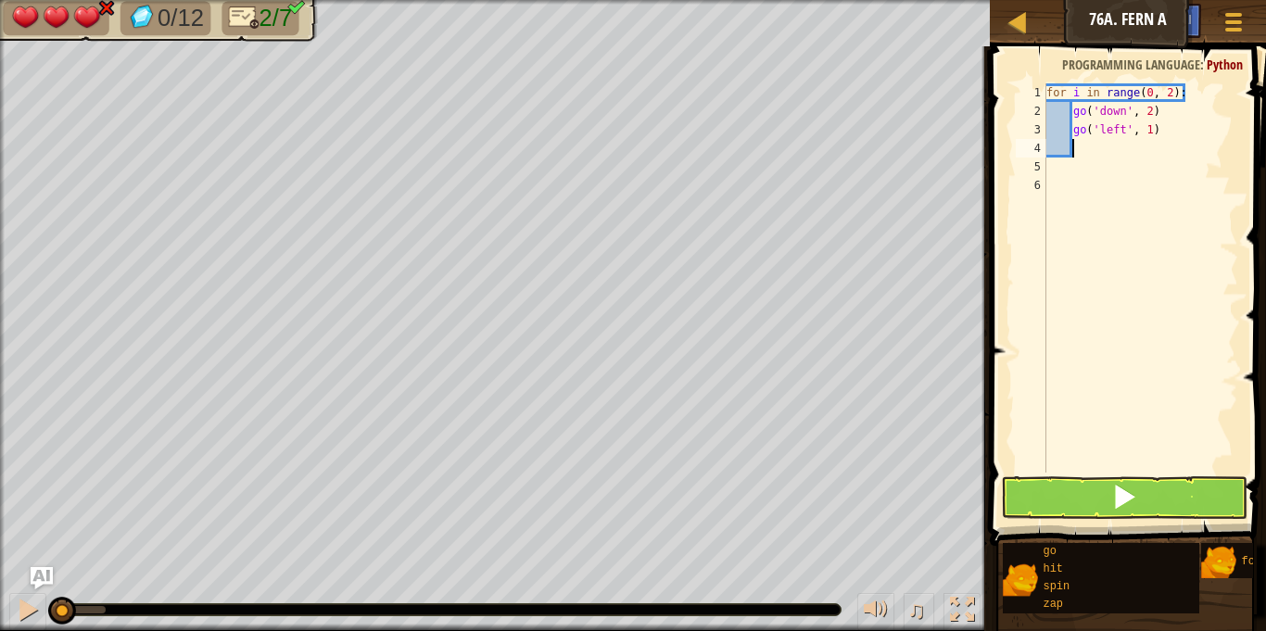
click at [1167, 125] on div "for i in range ( 0 , 2 ) : go ( 'down' , 2 ) go ( 'left' , 1 )" at bounding box center [1140, 296] width 196 height 426
click at [1151, 125] on div "for i in range ( 0 , 2 ) : go ( 'down' , 2 ) go ( 'left' , 1 )" at bounding box center [1140, 296] width 196 height 426
type textarea "go('left', 4)"
click at [1080, 146] on div "for i in range ( 0 , 2 ) : go ( 'down' , 2 ) go ( 'left' , 4 )" at bounding box center [1140, 296] width 196 height 426
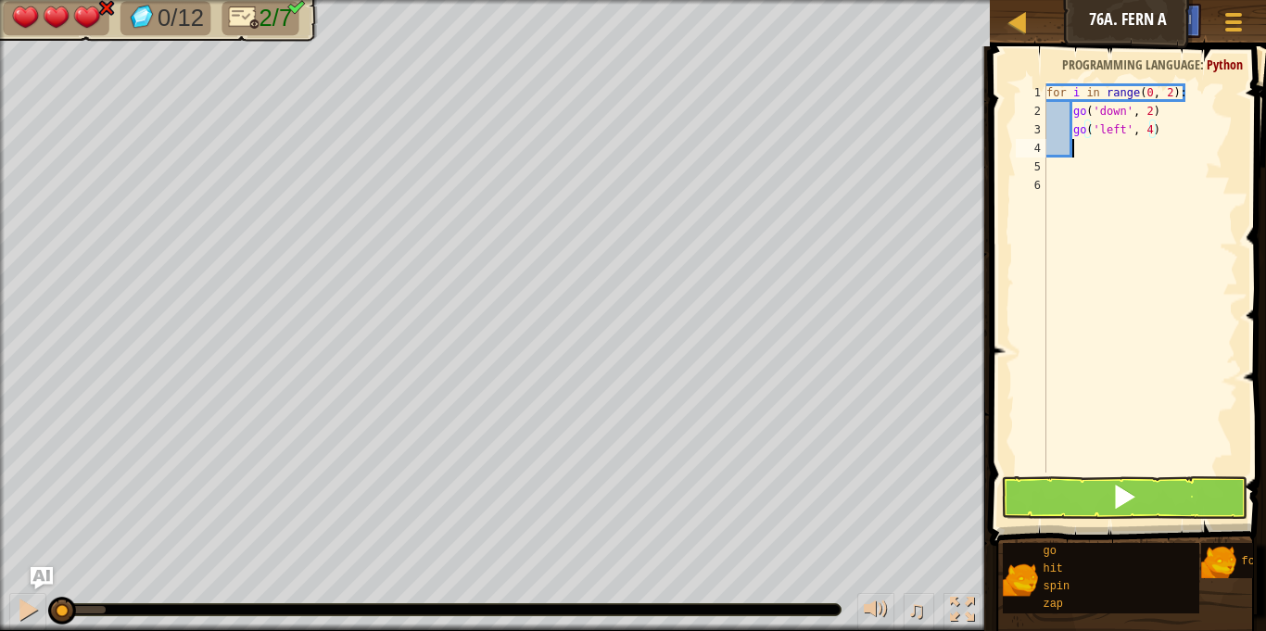
scroll to position [8, 3]
type textarea "g"
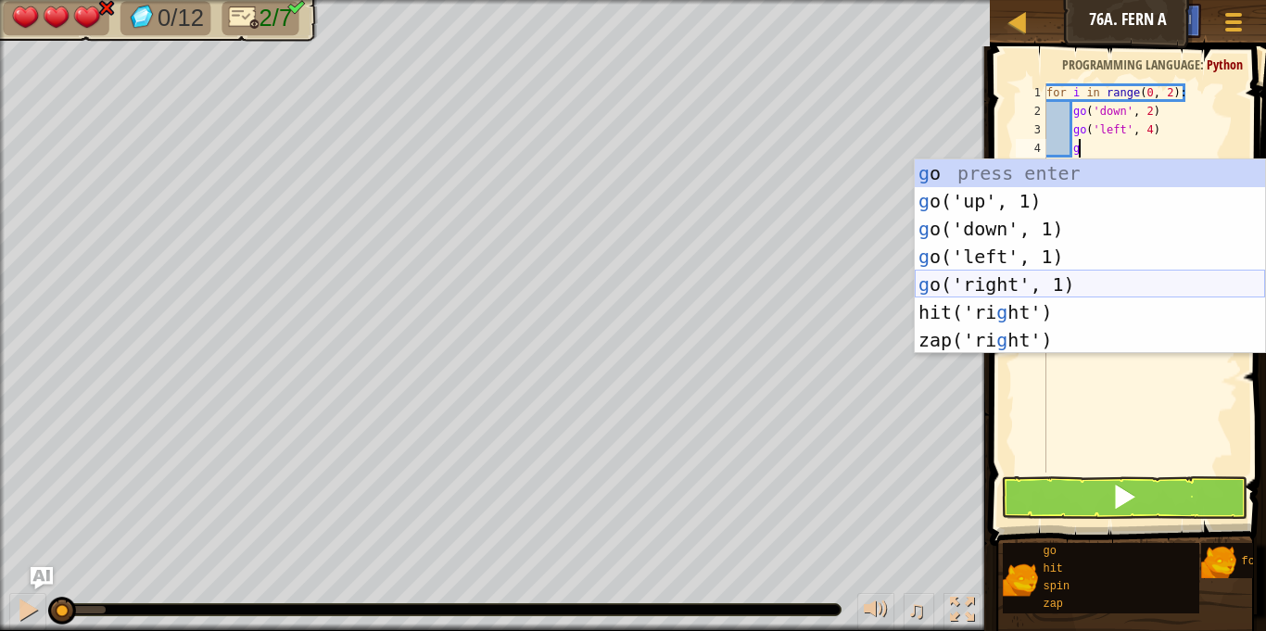
click at [1029, 286] on div "g o press enter g o('up', 1) press enter g o('down', 1) press enter g o('left',…" at bounding box center [1090, 284] width 350 height 250
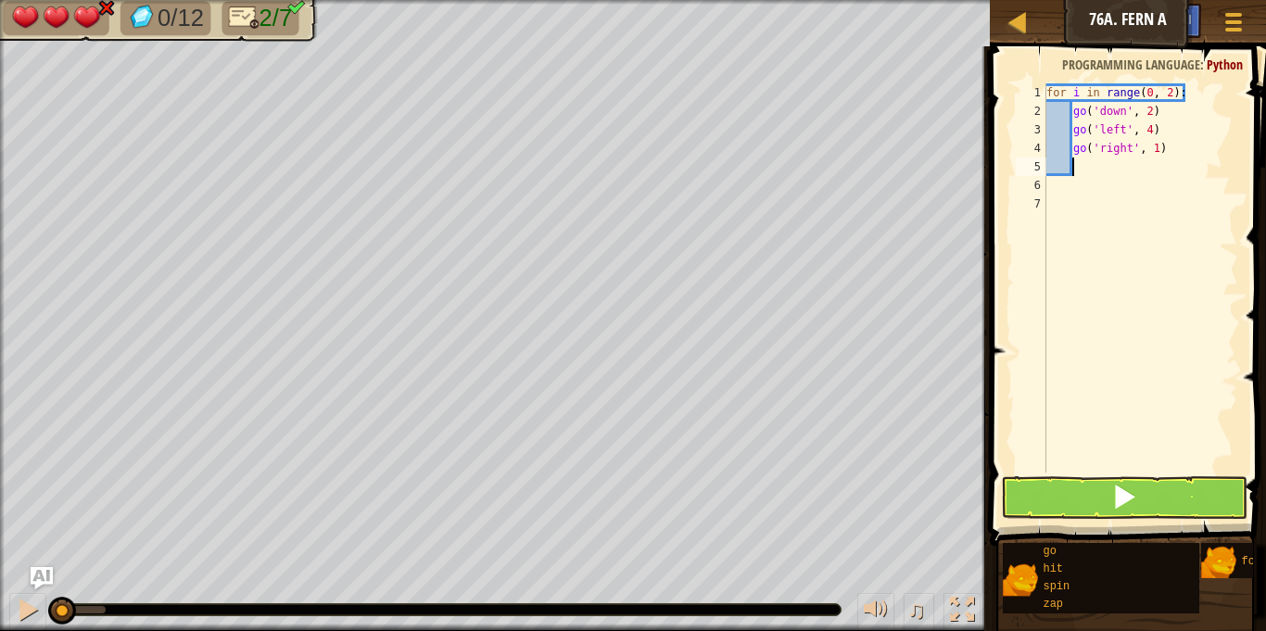
scroll to position [8, 3]
click at [1156, 148] on div "for i in range ( 0 , 2 ) : go ( 'down' , 2 ) go ( 'left' , 4 ) go ( 'right' , 1…" at bounding box center [1140, 296] width 196 height 426
type textarea "go('right', 2)"
click at [1076, 163] on div "for i in range ( 0 , 2 ) : go ( 'down' , 2 ) go ( 'left' , 4 ) go ( 'right' , 2…" at bounding box center [1140, 296] width 196 height 426
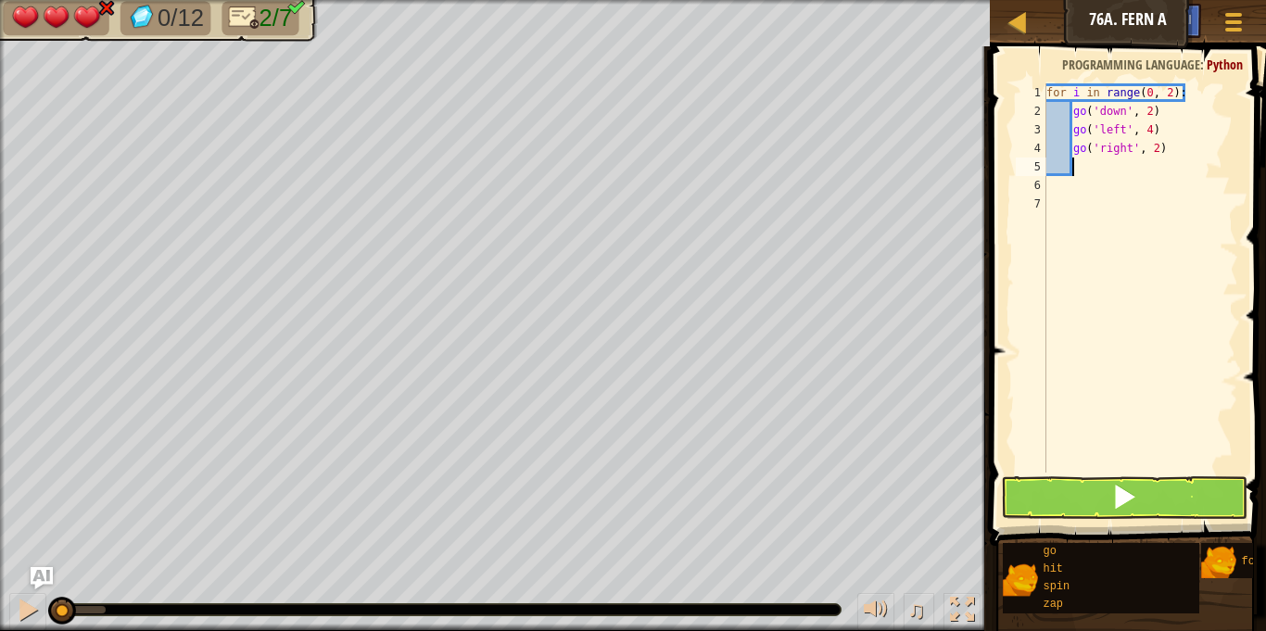
scroll to position [8, 4]
click at [1115, 509] on span at bounding box center [1124, 497] width 26 height 26
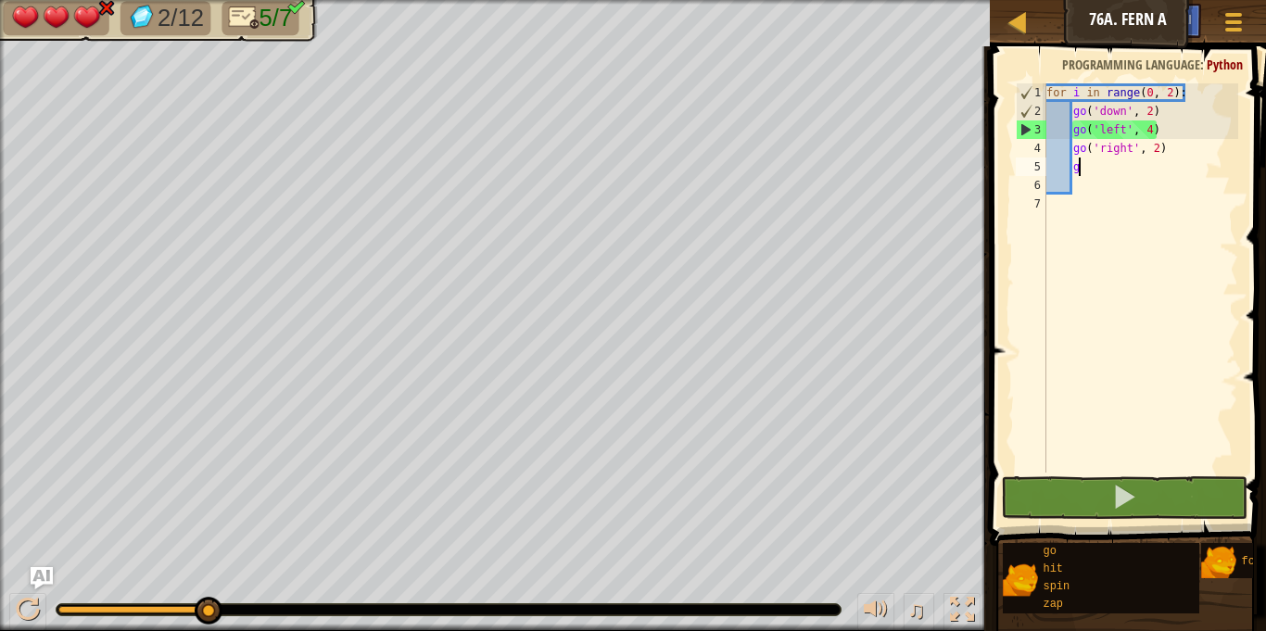
click at [1158, 129] on div "for i in range ( 0 , 2 ) : go ( 'down' , 2 ) go ( 'left' , 4 ) go ( 'right' , 2…" at bounding box center [1140, 296] width 196 height 426
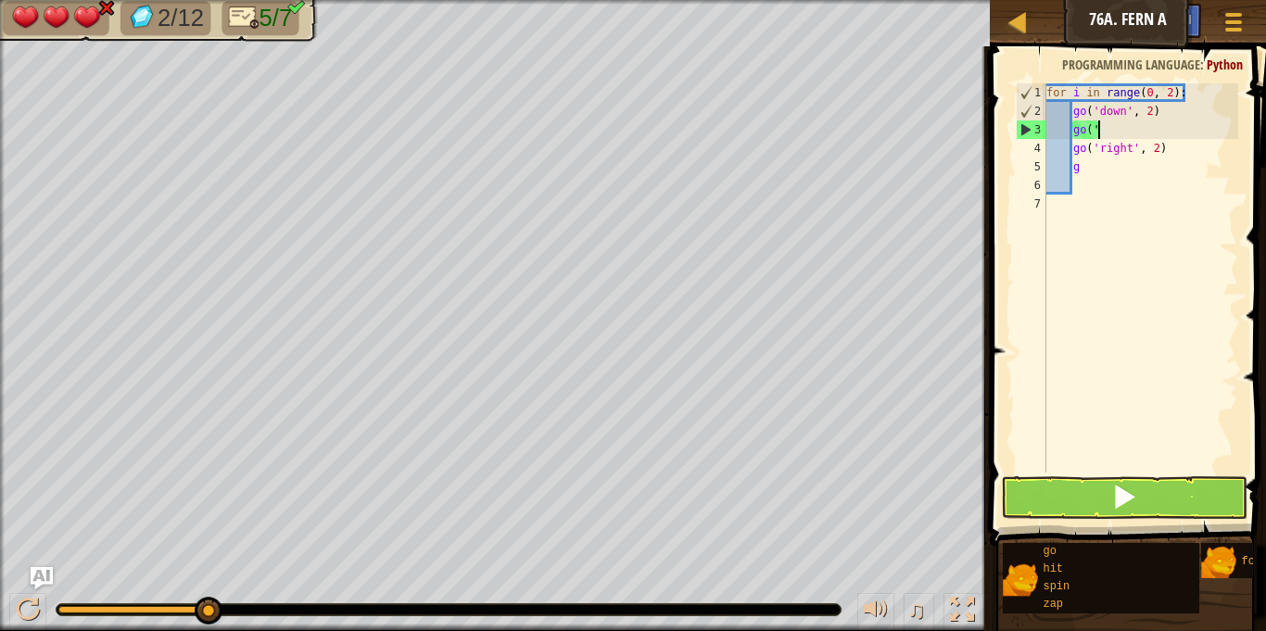
type textarea "g"
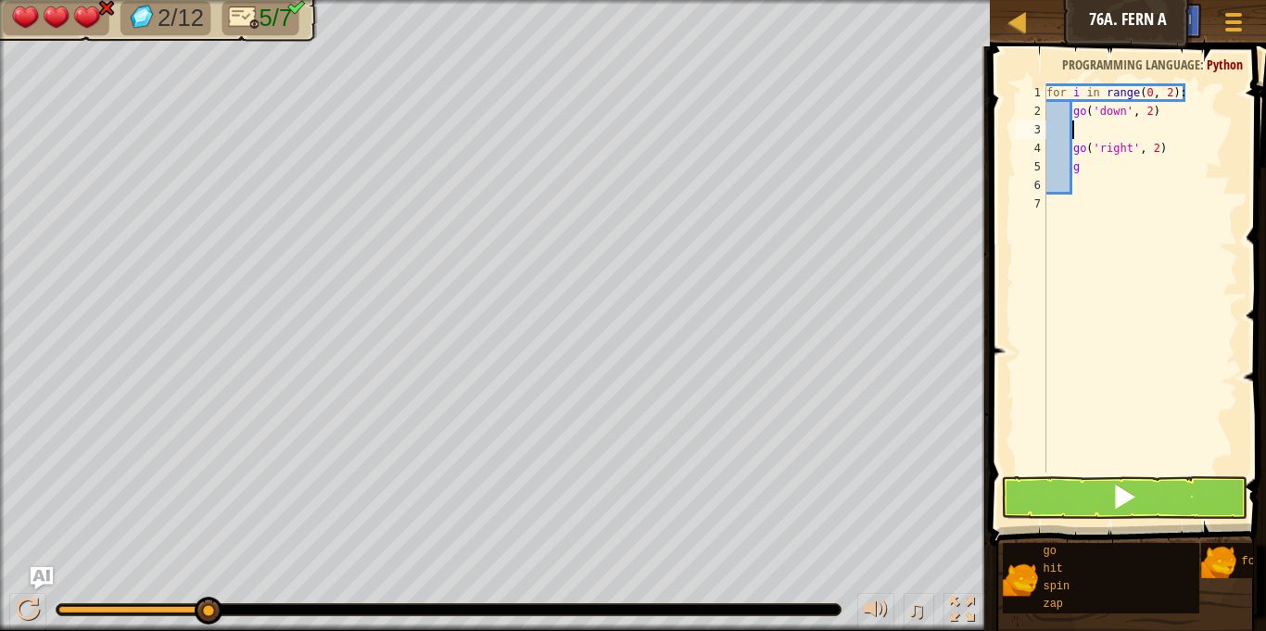
click at [1163, 145] on div "for i in range ( 0 , 2 ) : go ( 'down' , 2 ) go ( 'right' , 2 ) g" at bounding box center [1140, 296] width 196 height 426
type textarea "g"
click at [1086, 131] on div "for i in range ( 0 , 2 ) : go ( 'down' , 2 ) g" at bounding box center [1140, 296] width 196 height 426
click at [1086, 167] on div "for i in range ( 0 , 2 ) : go ( 'down' , 2 ) g" at bounding box center [1140, 296] width 196 height 426
type textarea "g"
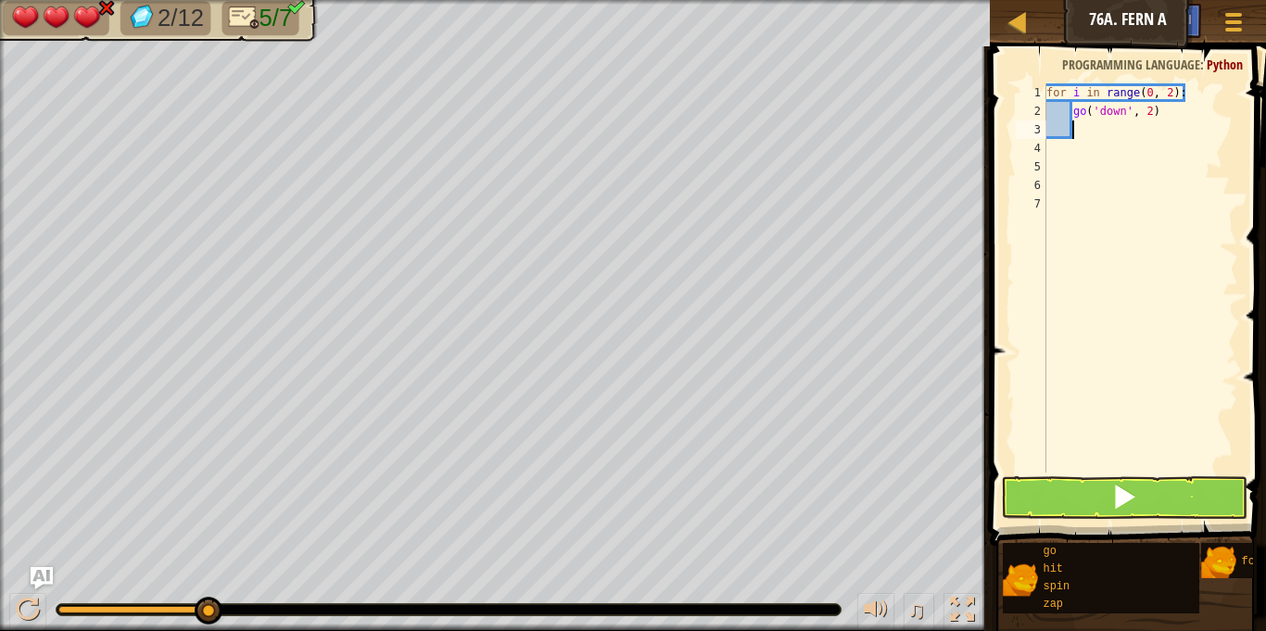
click at [1082, 126] on div "for i in range ( 0 , 2 ) : go ( 'down' , 2 )" at bounding box center [1140, 296] width 196 height 426
type textarea "g"
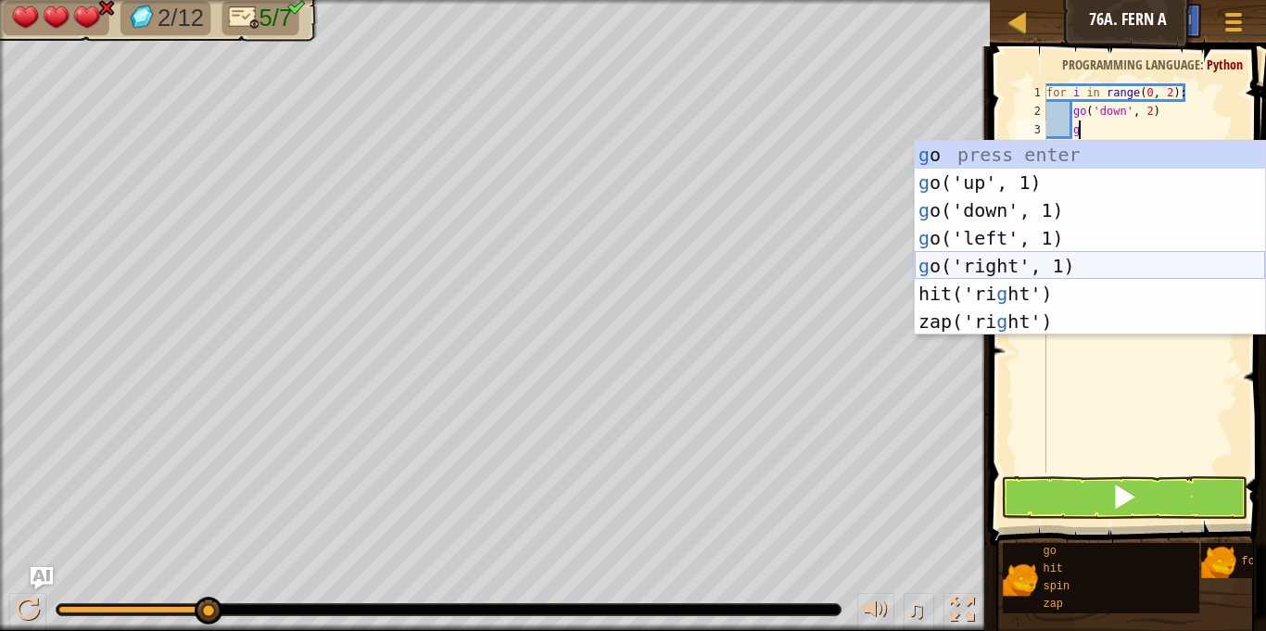
click at [997, 255] on div "g o press enter g o('up', 1) press enter g o('down', 1) press enter g o('left',…" at bounding box center [1090, 266] width 350 height 250
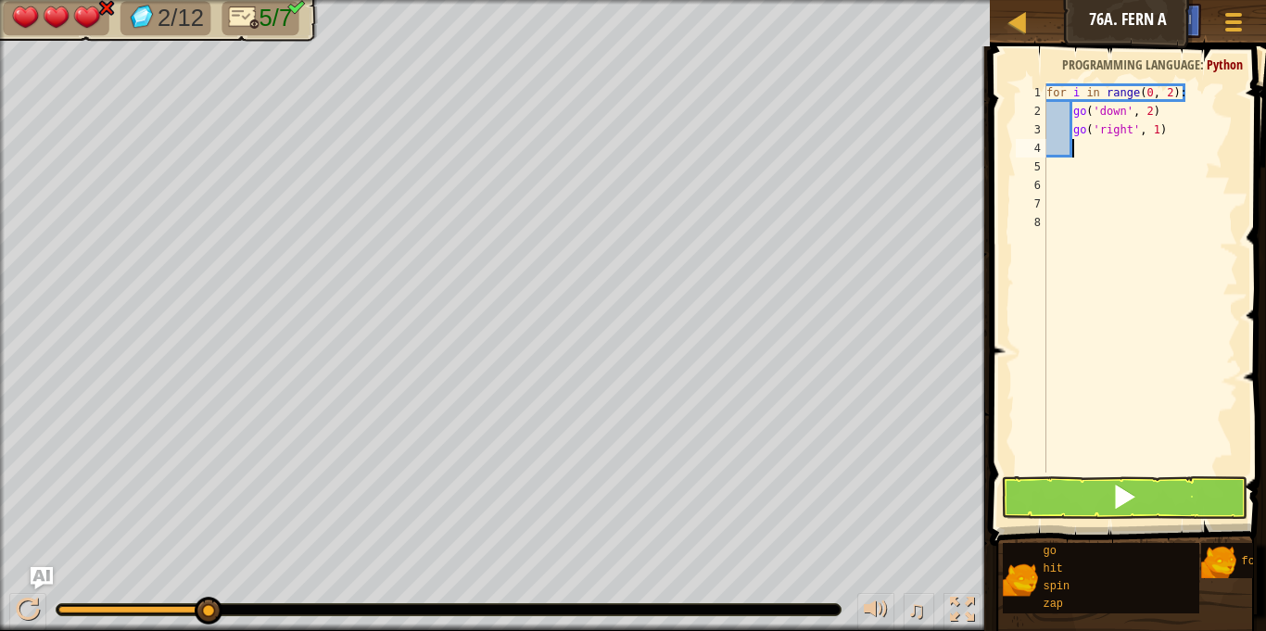
scroll to position [8, 3]
click at [1156, 130] on div "for i in range ( 0 , 2 ) : go ( 'down' , 2 ) go ( 'right' , 1 )" at bounding box center [1140, 296] width 196 height 426
type textarea "go('right', 2)"
click at [1075, 150] on div "for i in range ( 0 , 2 ) : go ( 'down' , 2 ) go ( 'right' , 2 )" at bounding box center [1140, 296] width 196 height 426
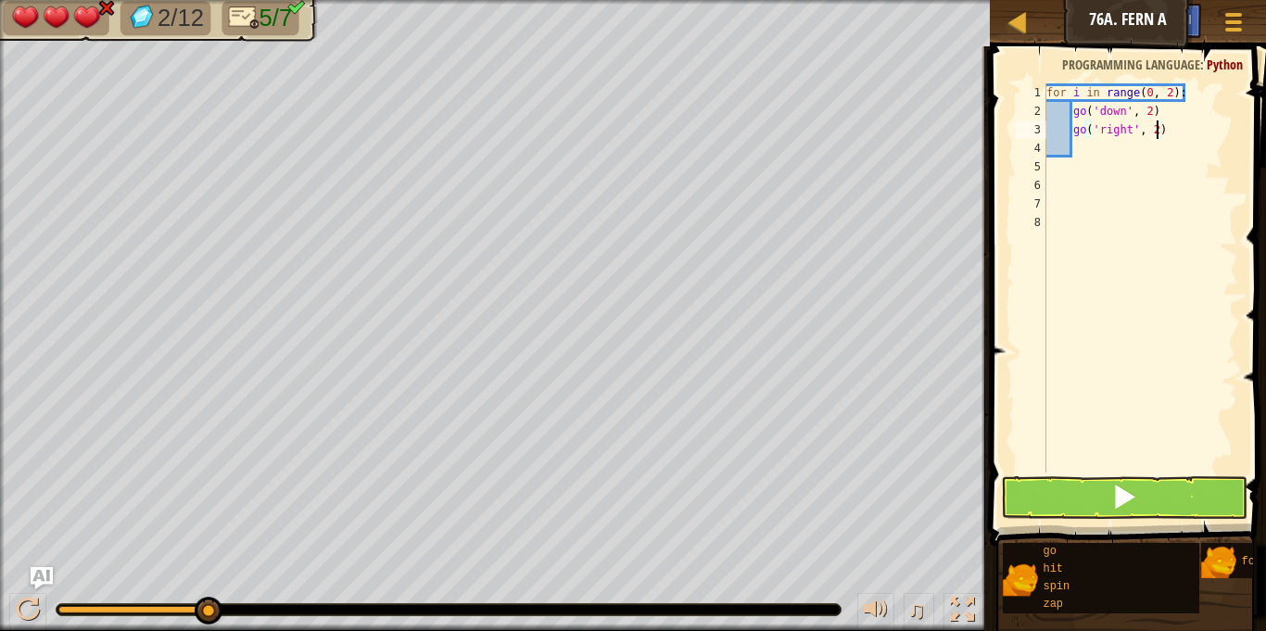
scroll to position [8, 3]
type textarea "g"
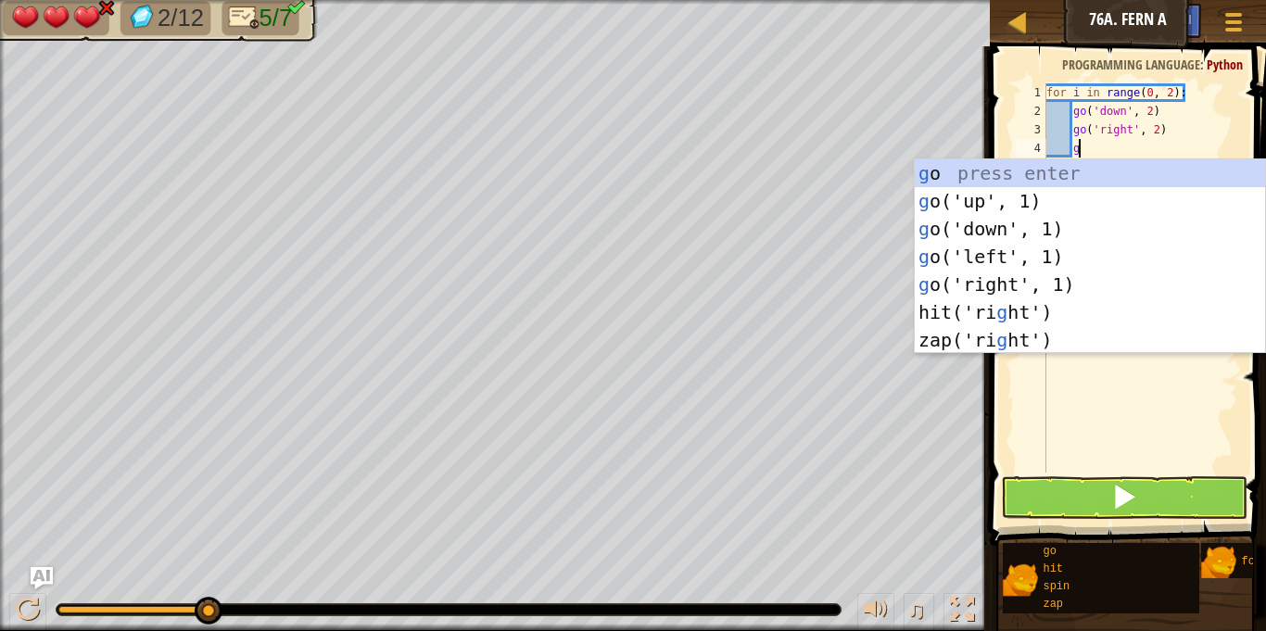
scroll to position [8, 4]
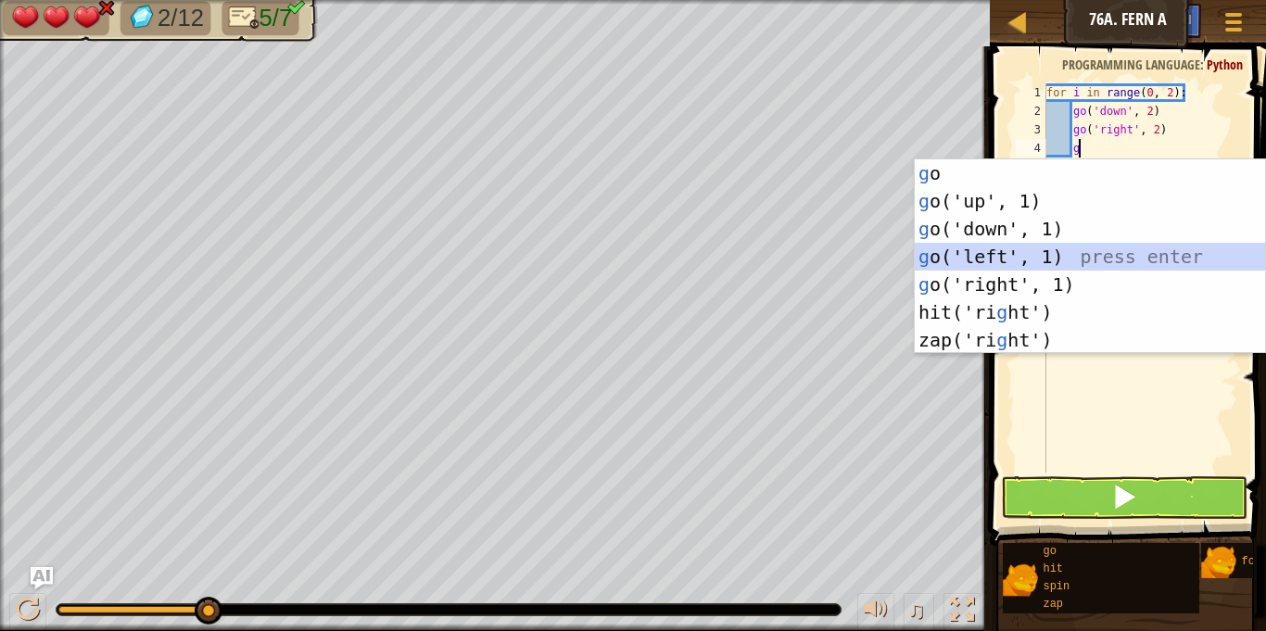
click at [1017, 254] on div "g o press enter g o('up', 1) press enter g o('down', 1) press enter g o('left',…" at bounding box center [1090, 284] width 350 height 250
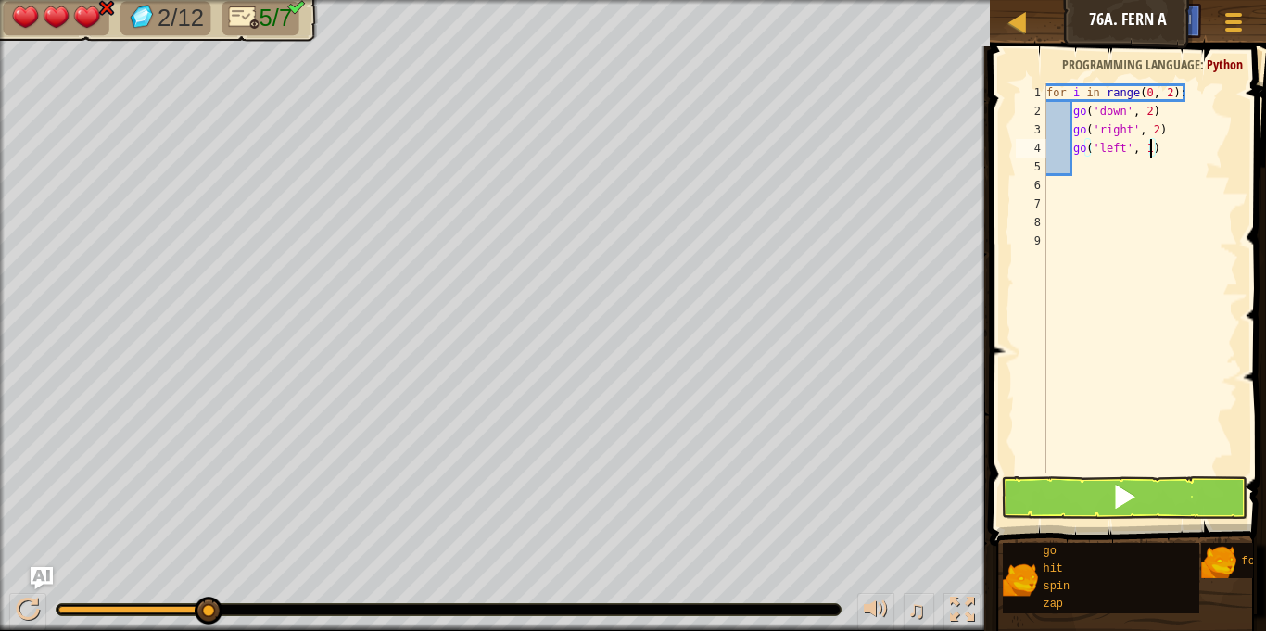
click at [1153, 146] on div "for i in range ( 0 , 2 ) : go ( 'down' , 2 ) go ( 'right' , 2 ) go ( 'left' , 1…" at bounding box center [1140, 296] width 196 height 426
type textarea "go('left', 4)"
click at [1078, 169] on div "for i in range ( 0 , 2 ) : go ( 'down' , 2 ) go ( 'right' , 2 ) go ( 'left' , 4…" at bounding box center [1140, 296] width 196 height 426
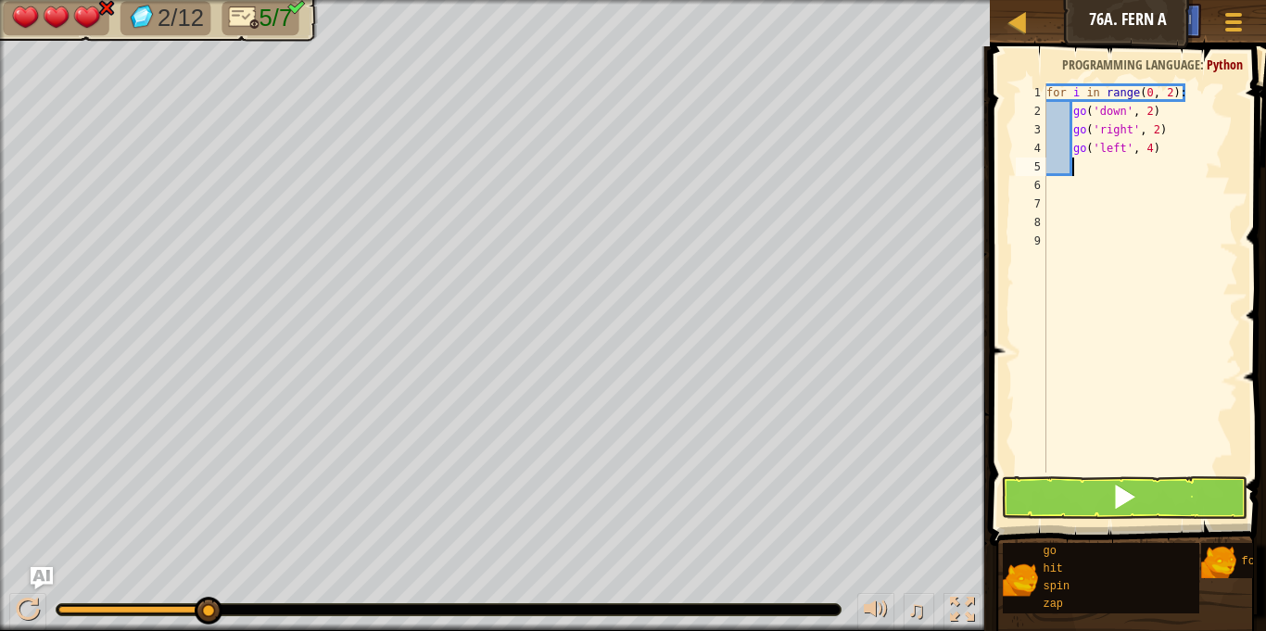
type textarea "g"
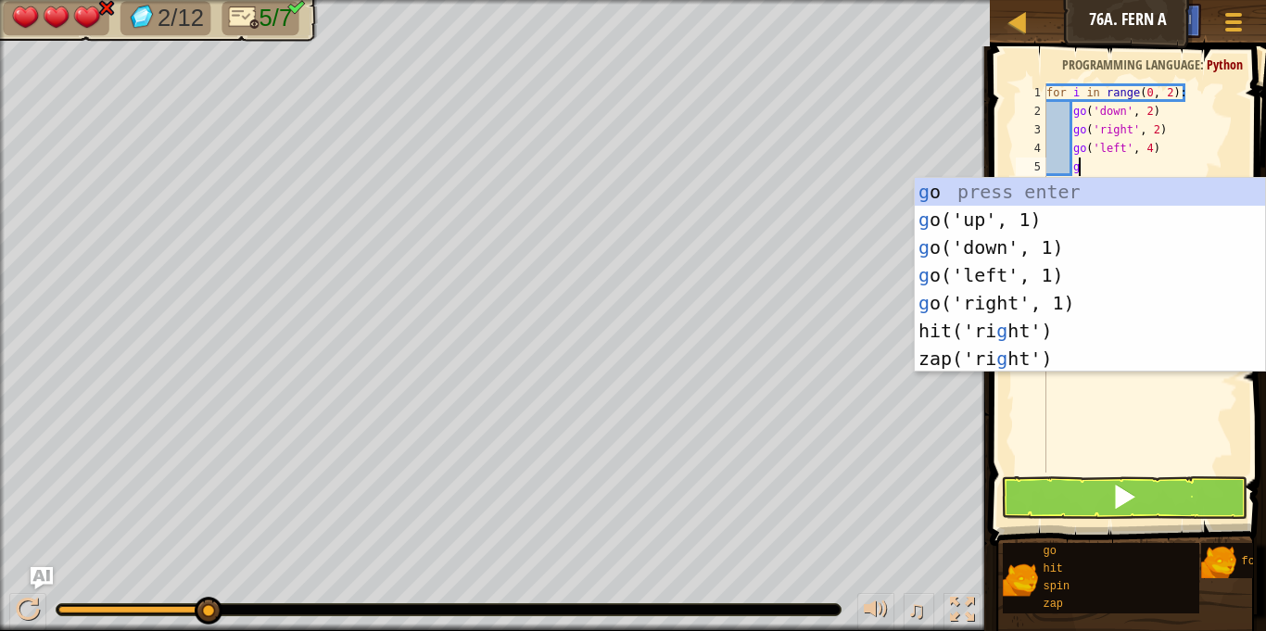
scroll to position [8, 4]
click at [1013, 305] on div "g o press enter g o('up', 1) press enter g o('down', 1) press enter g o('left',…" at bounding box center [1090, 303] width 350 height 250
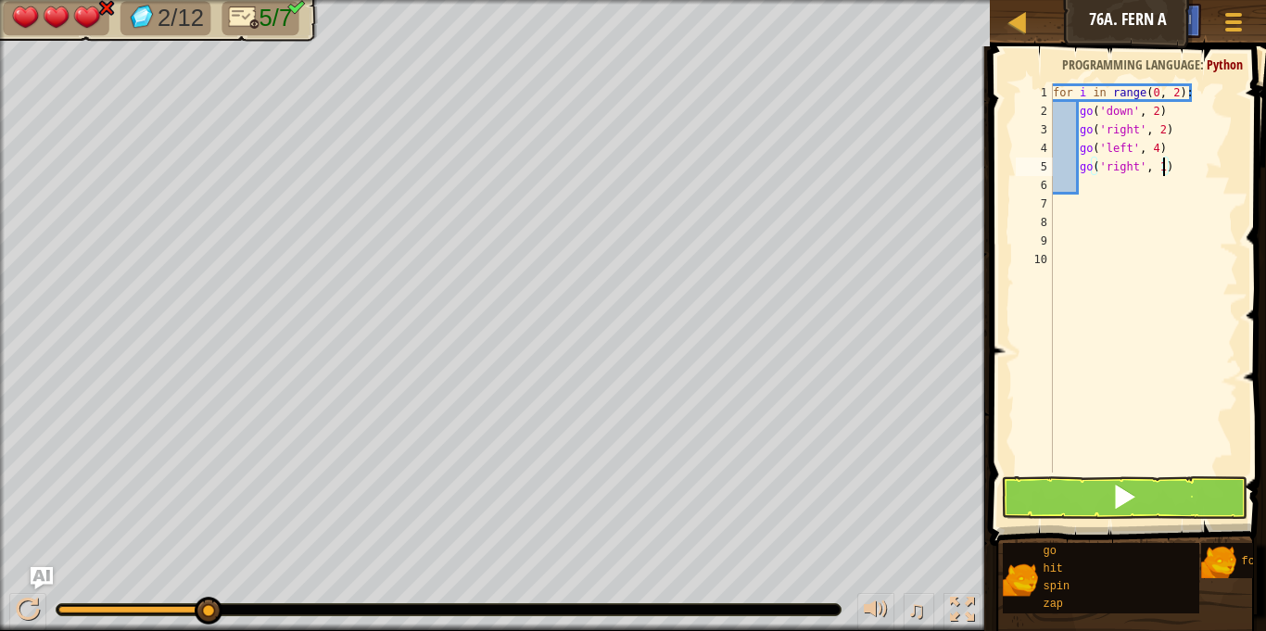
click at [1164, 164] on div "for i in range ( 0 , 2 ) : go ( 'down' , 2 ) go ( 'right' , 2 ) go ( 'left' , 4…" at bounding box center [1143, 296] width 189 height 426
click at [1214, 509] on button at bounding box center [1124, 497] width 246 height 43
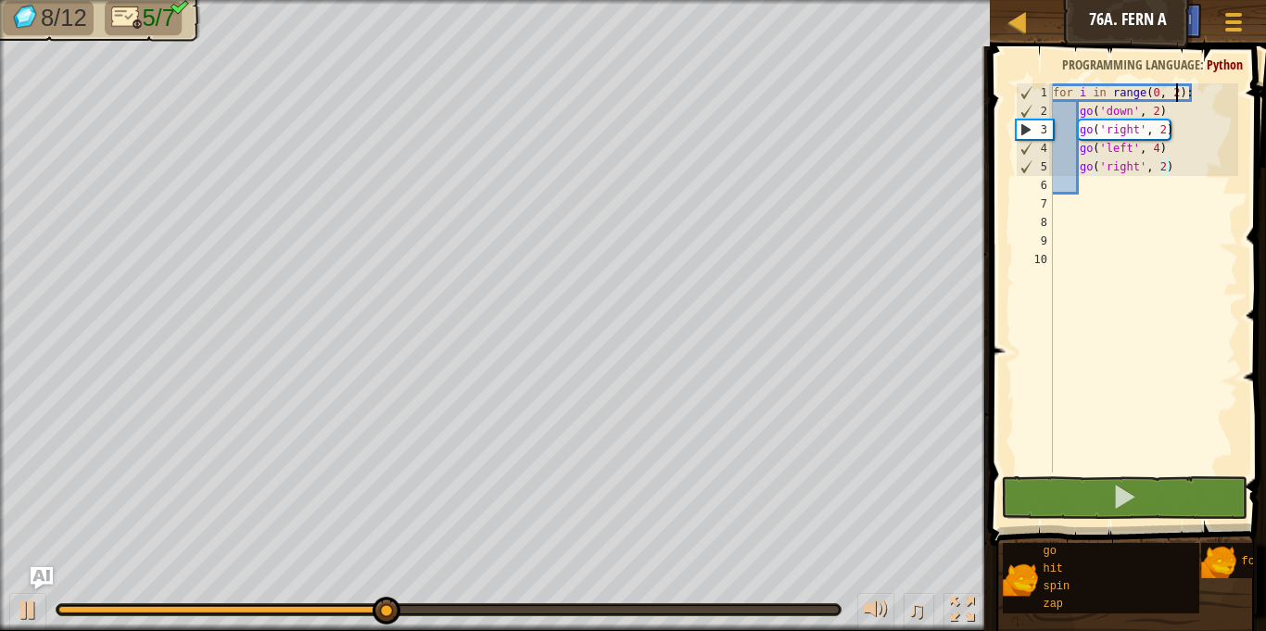
click at [1178, 93] on div "for i in range ( 0 , 2 ) : go ( 'down' , 2 ) go ( 'right' , 2 ) go ( 'left' , 4…" at bounding box center [1143, 296] width 189 height 426
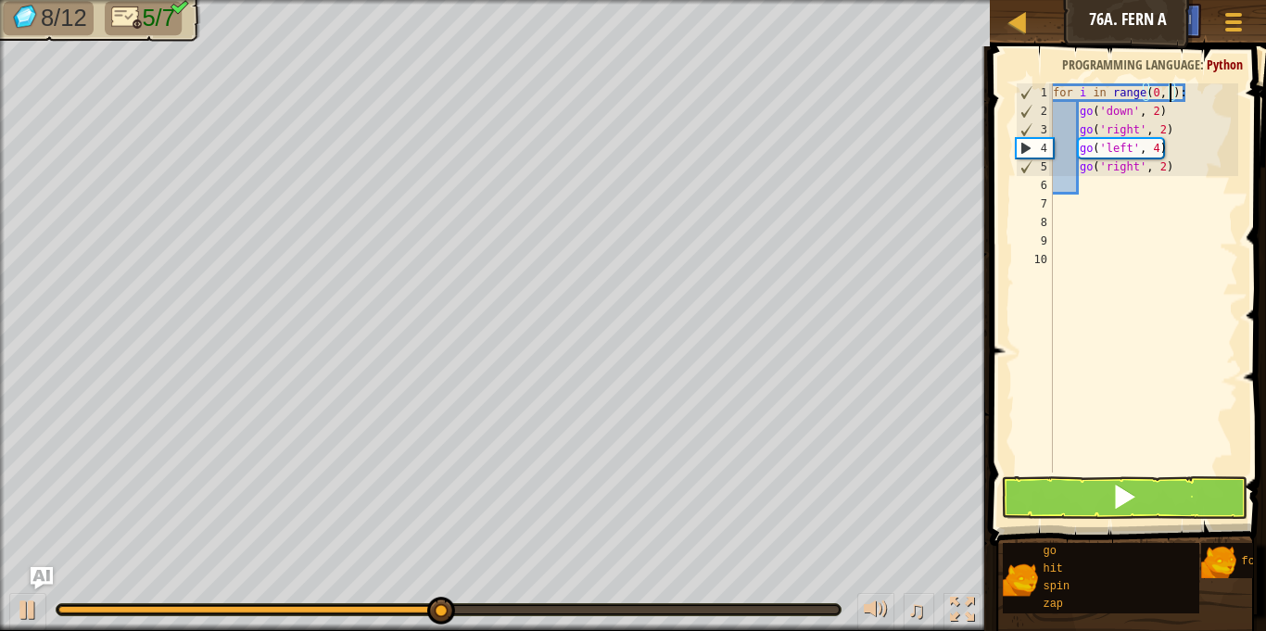
scroll to position [8, 19]
type textarea "for i in range(0, 3):"
click at [1209, 516] on button at bounding box center [1124, 497] width 246 height 43
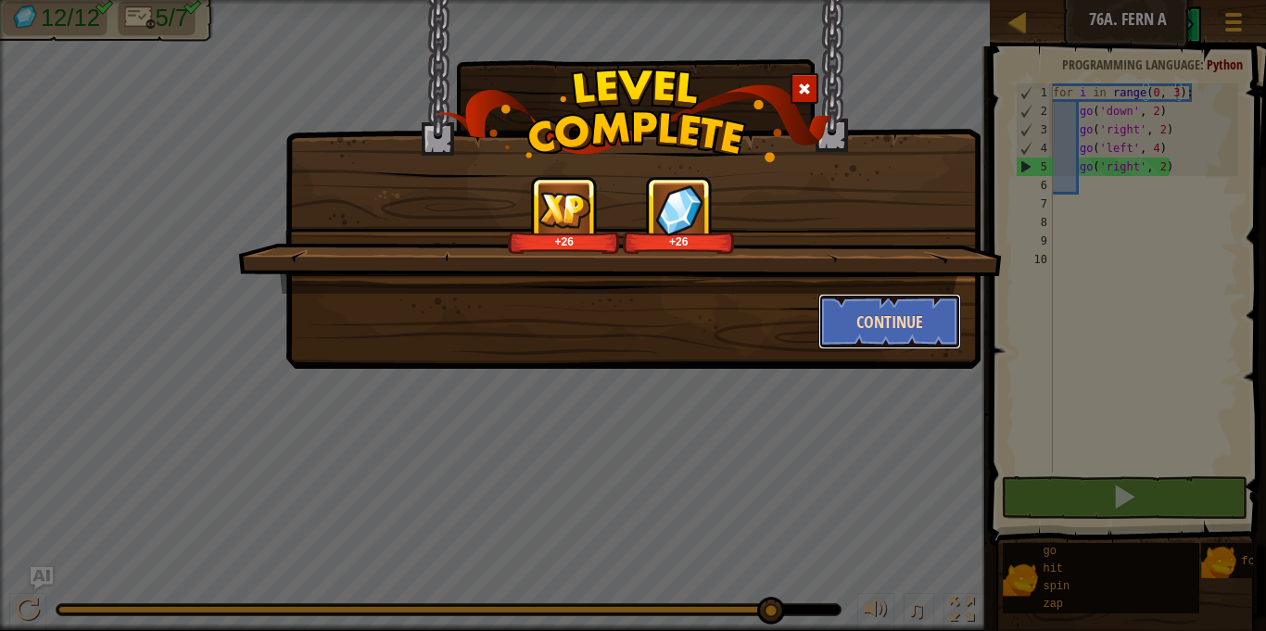
click at [908, 330] on button "Continue" at bounding box center [890, 322] width 144 height 56
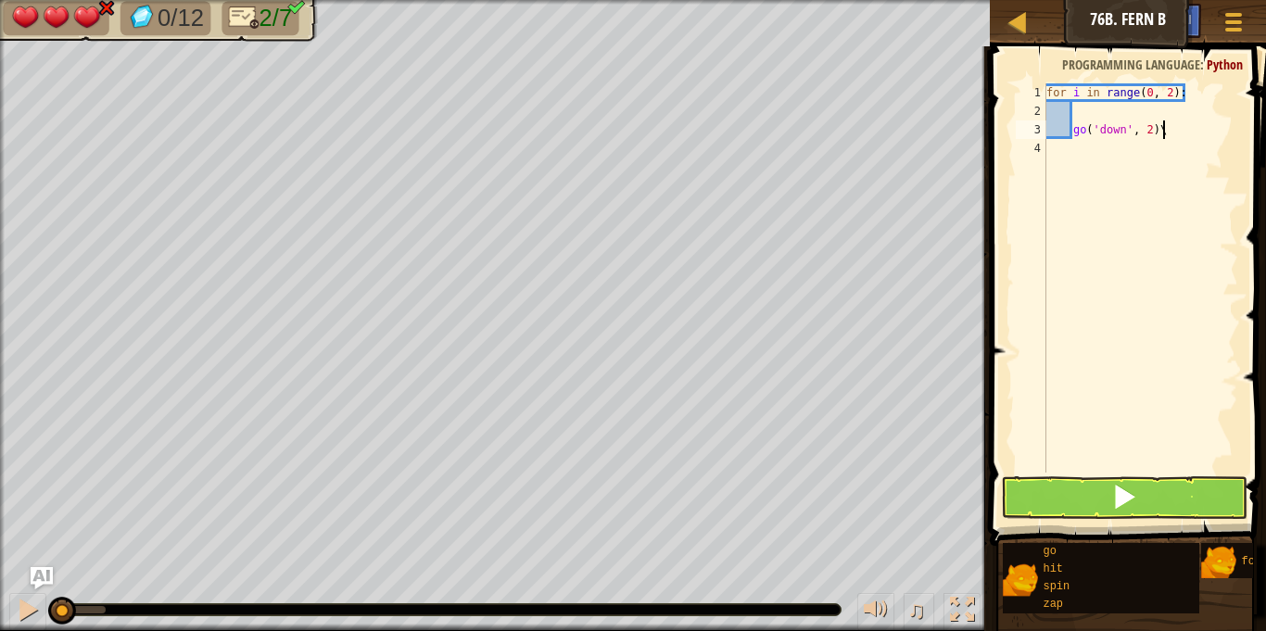
scroll to position [8, 17]
type textarea "g"
click at [1083, 105] on div "for i in range ( 0 , 2 ) :" at bounding box center [1140, 296] width 196 height 426
type textarea "g"
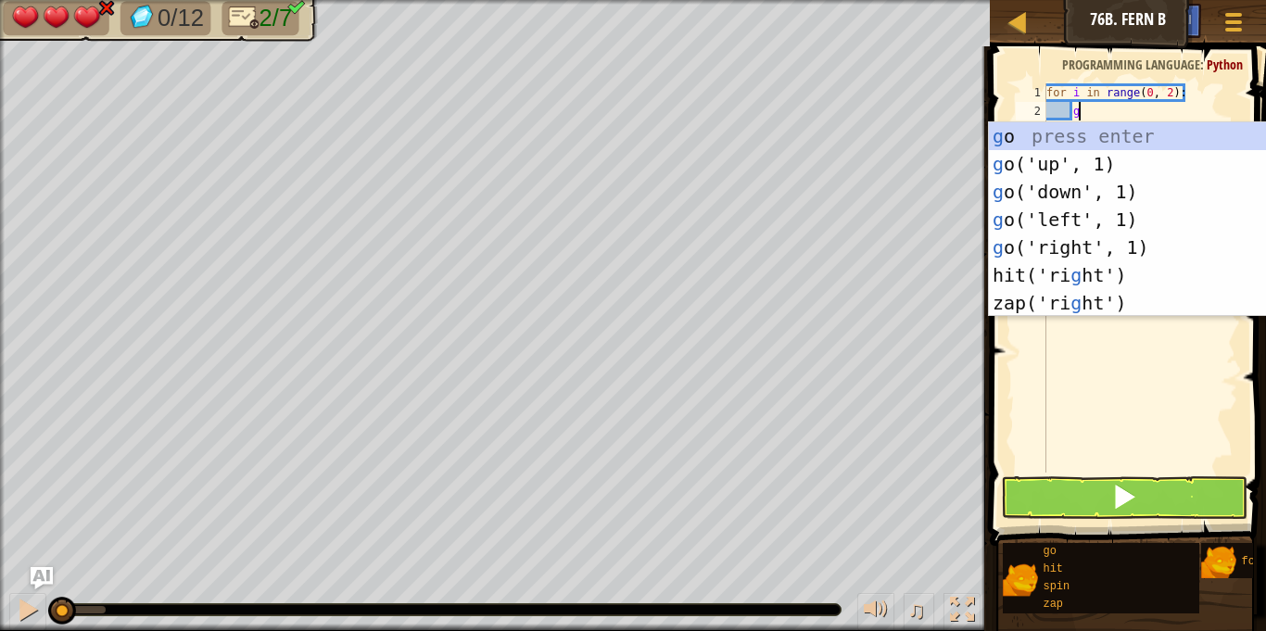
scroll to position [8, 4]
click at [1095, 239] on div "g o press enter g o('up', 1) press enter g o('down', 1) press enter g o('left',…" at bounding box center [1164, 247] width 350 height 250
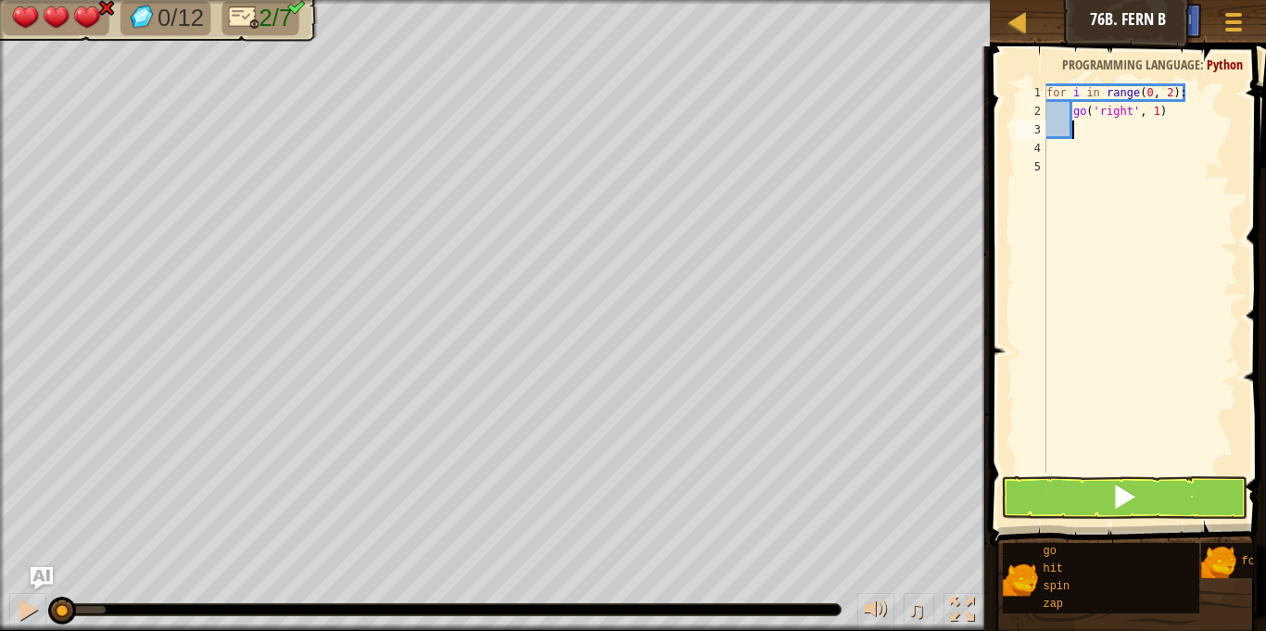
click at [1156, 110] on div "for i in range ( 0 , 2 ) : go ( 'right' , 1 )" at bounding box center [1140, 296] width 196 height 426
type textarea "go('right', 2)"
click at [1090, 127] on div "for i in range ( 0 , 2 ) : go ( 'right' , 2 )" at bounding box center [1140, 296] width 196 height 426
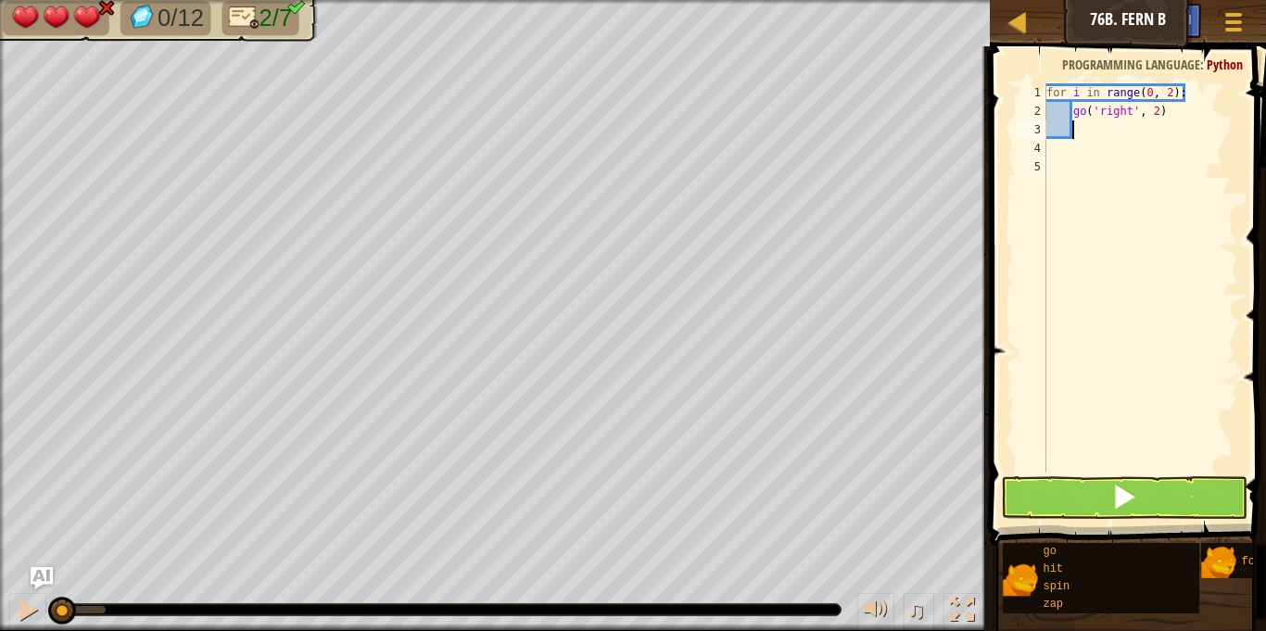
type textarea "g"
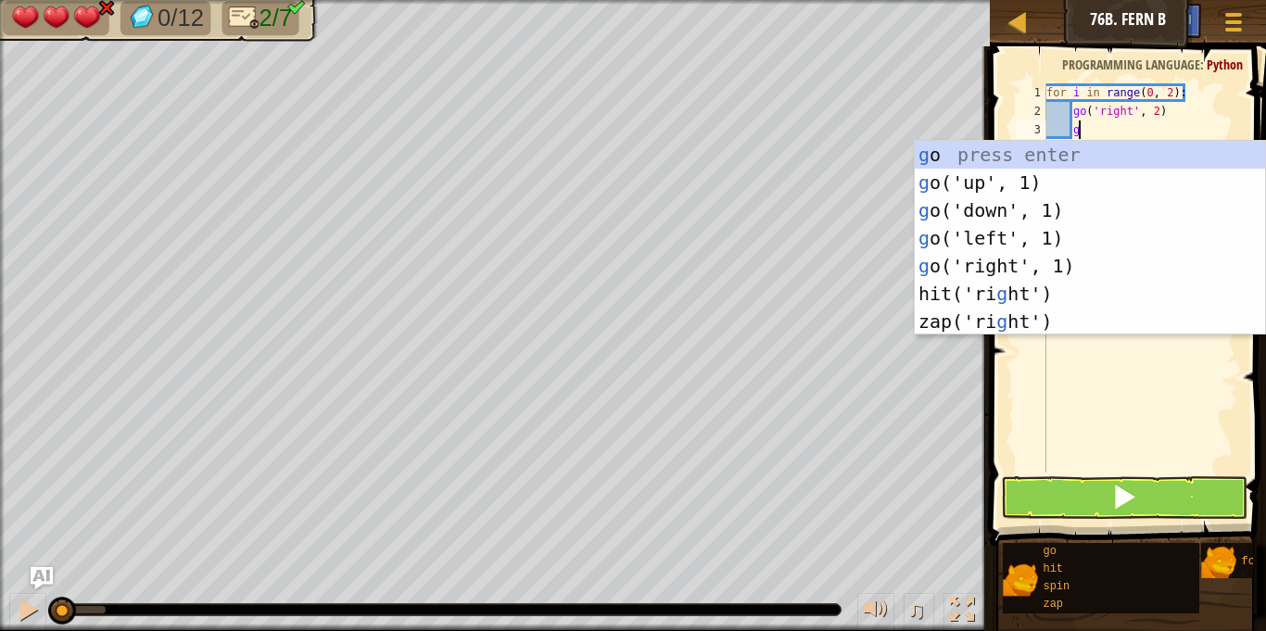
scroll to position [8, 4]
click at [1000, 206] on div "g o press enter g o('up', 1) press enter g o('down', 1) press enter g o('left',…" at bounding box center [1090, 266] width 350 height 250
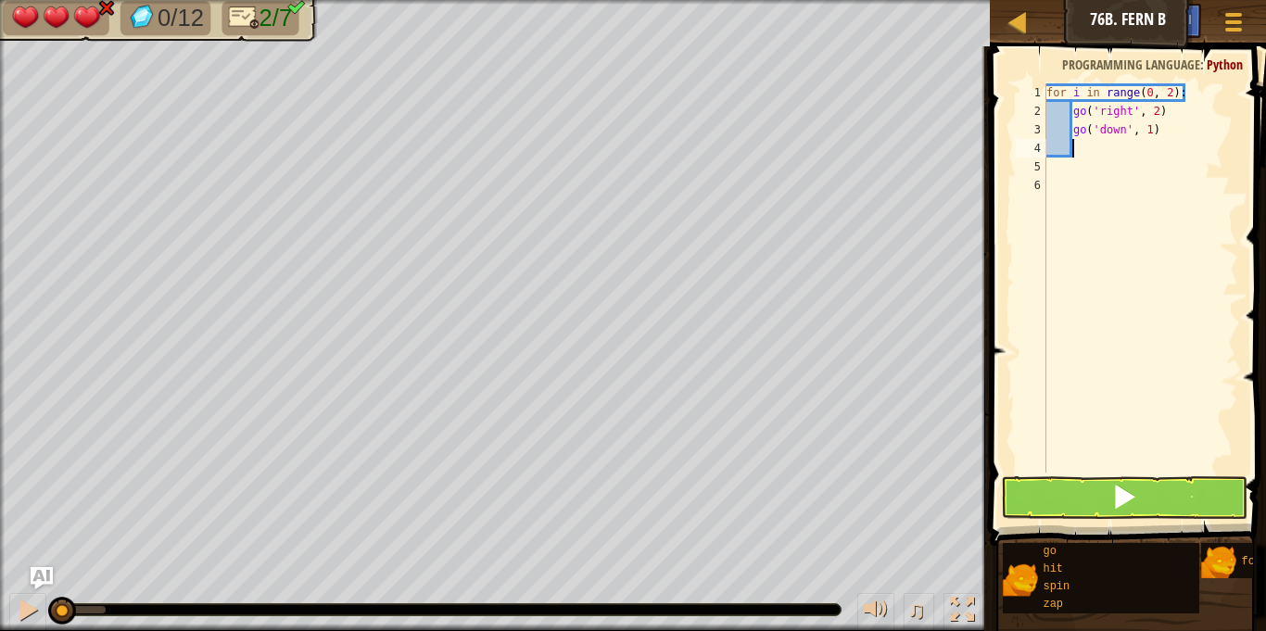
scroll to position [8, 3]
click at [1148, 129] on div "for i in range ( 0 , 2 ) : go ( 'right' , 2 ) go ( 'down' , 1 )" at bounding box center [1140, 296] width 196 height 426
type textarea "go('down', 2)"
click at [1090, 142] on div "for i in range ( 0 , 2 ) : go ( 'right' , 2 ) go ( 'down' , 2 )" at bounding box center [1140, 296] width 196 height 426
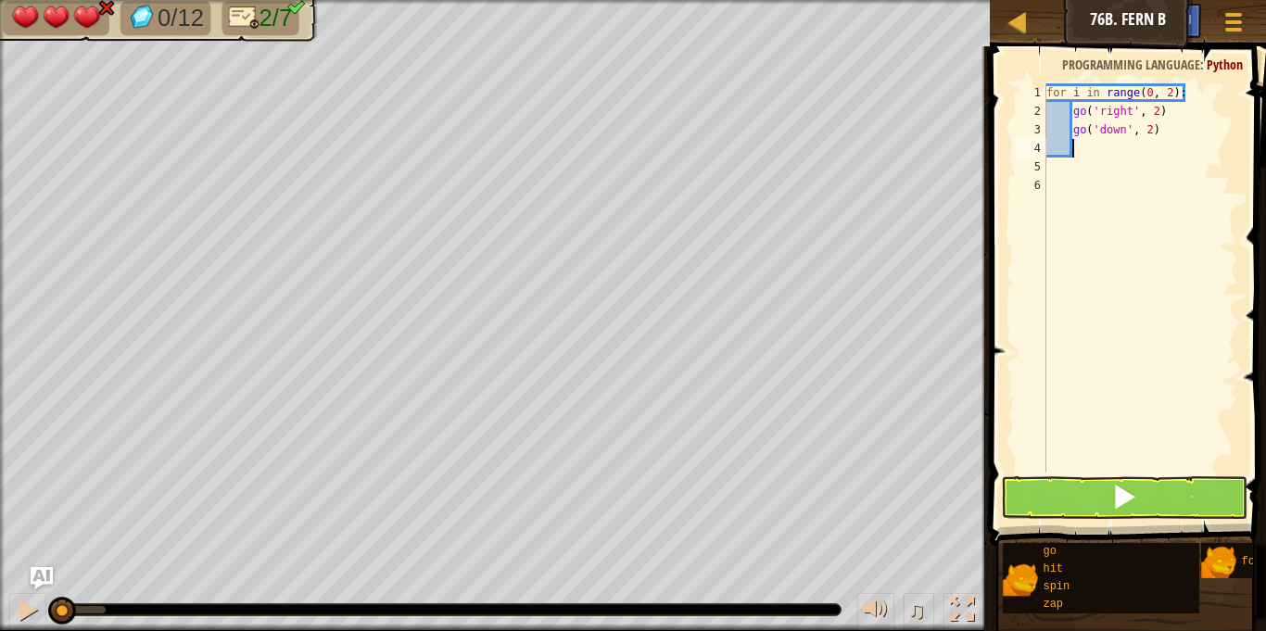
scroll to position [8, 3]
type textarea "g"
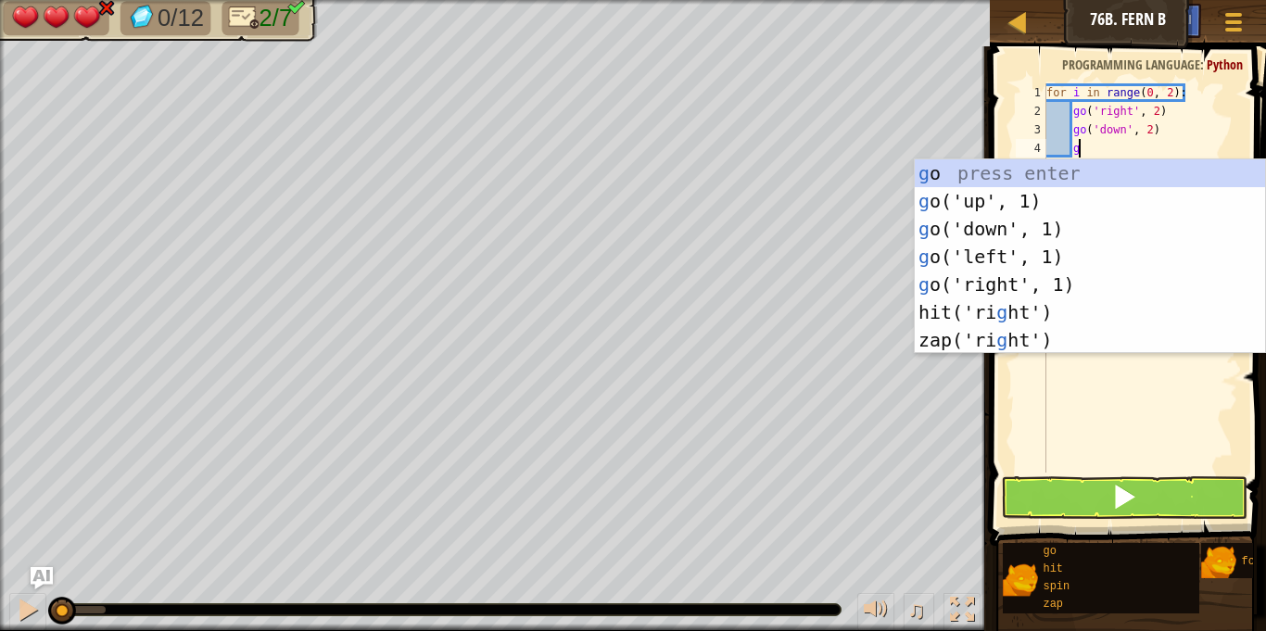
scroll to position [8, 4]
click at [972, 201] on div "g o press enter g o('up', 1) press enter g o('down', 1) press enter g o('left',…" at bounding box center [1090, 284] width 350 height 250
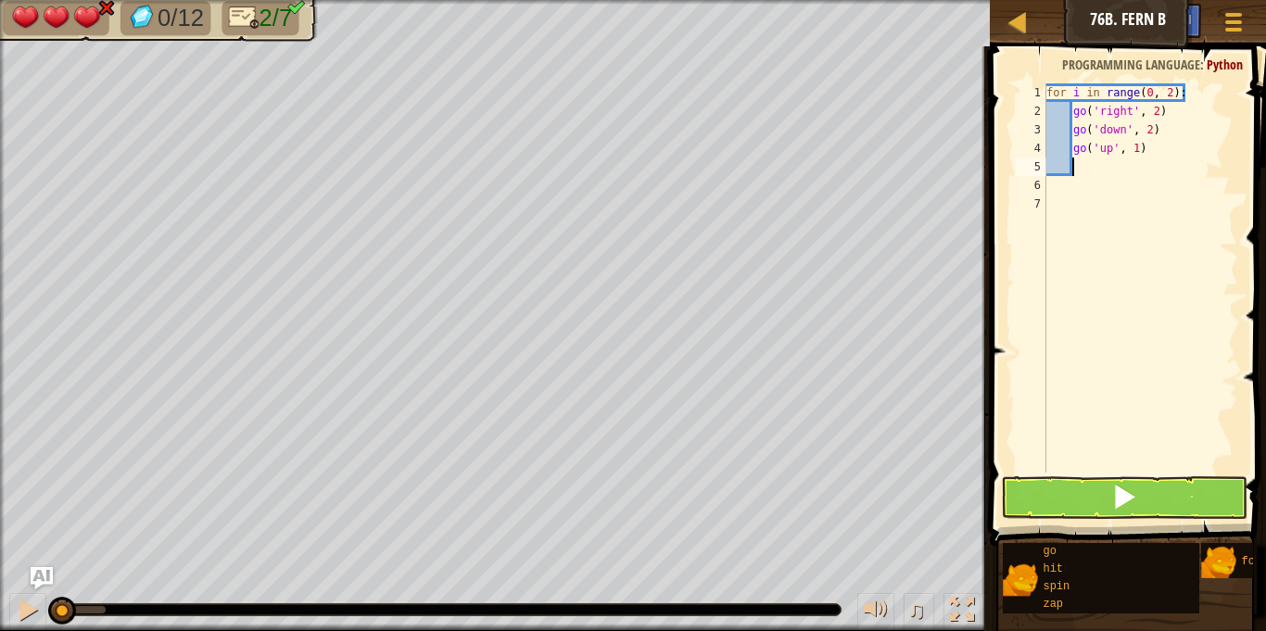
scroll to position [8, 3]
click at [1136, 145] on div "for i in range ( 0 , 2 ) : go ( 'right' , 2 ) go ( 'down' , 2 ) go ( 'up' , 1 )" at bounding box center [1140, 296] width 196 height 426
type textarea "go('up', 4)"
click at [1082, 166] on div "for i in range ( 0 , 2 ) : go ( 'right' , 2 ) go ( 'down' , 2 ) go ( 'up' , 4 )" at bounding box center [1140, 296] width 196 height 426
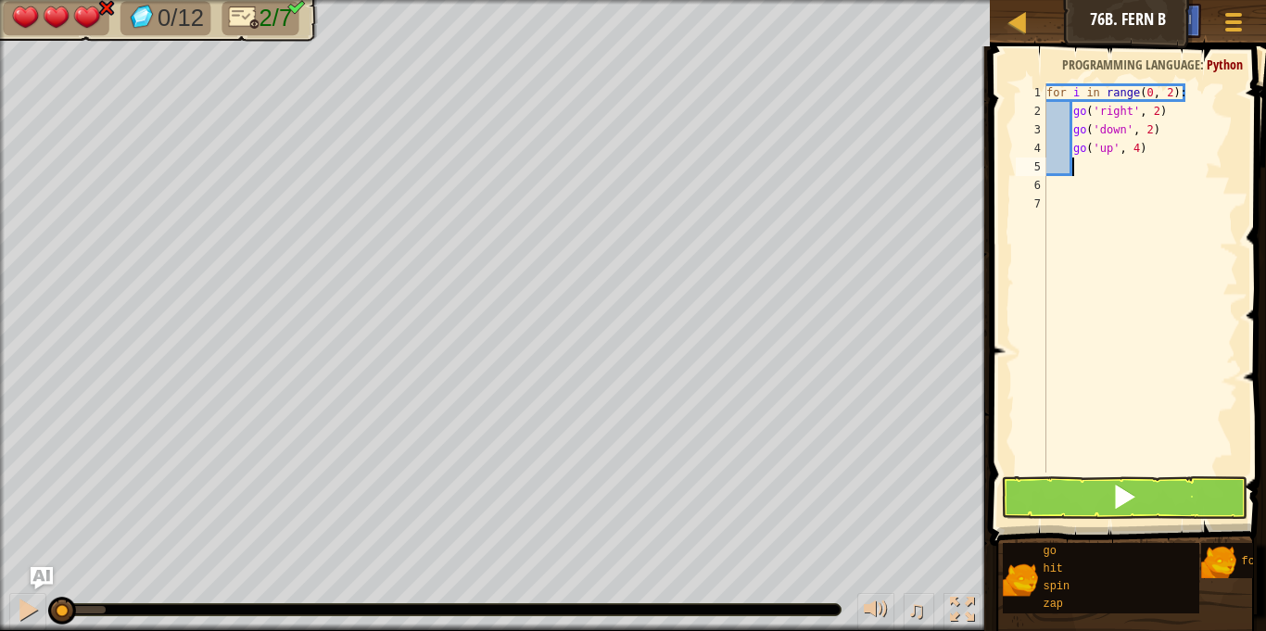
scroll to position [8, 3]
type textarea "g"
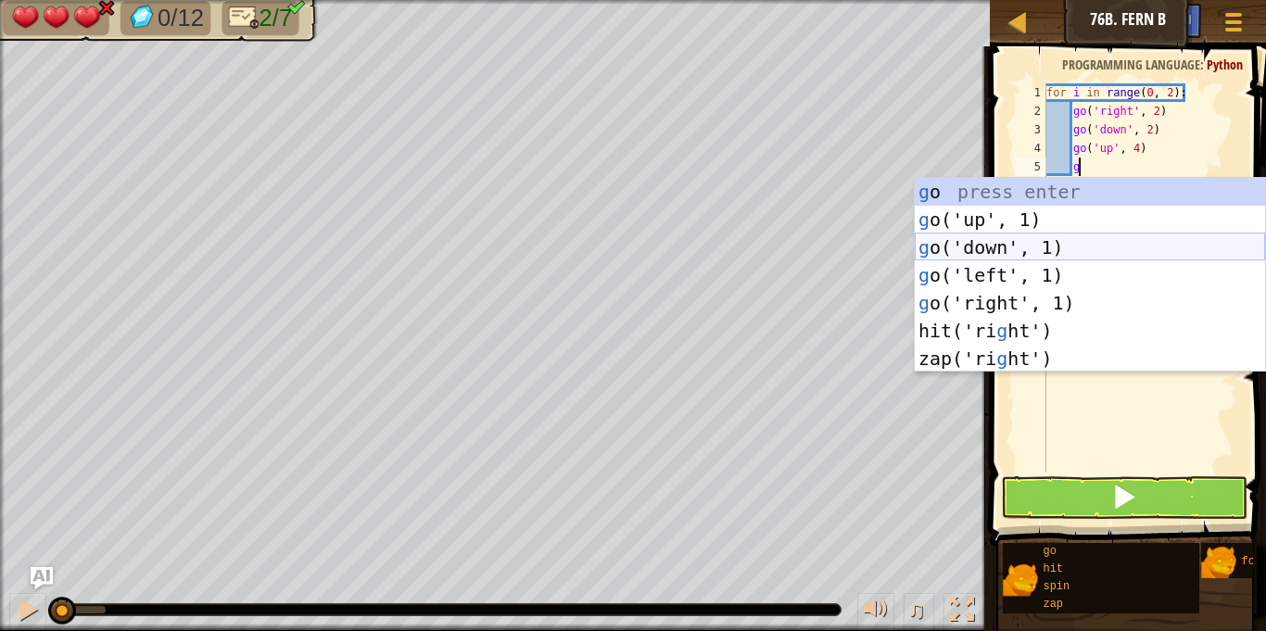
click at [984, 246] on div "g o press enter g o('up', 1) press enter g o('down', 1) press enter g o('left',…" at bounding box center [1090, 303] width 350 height 250
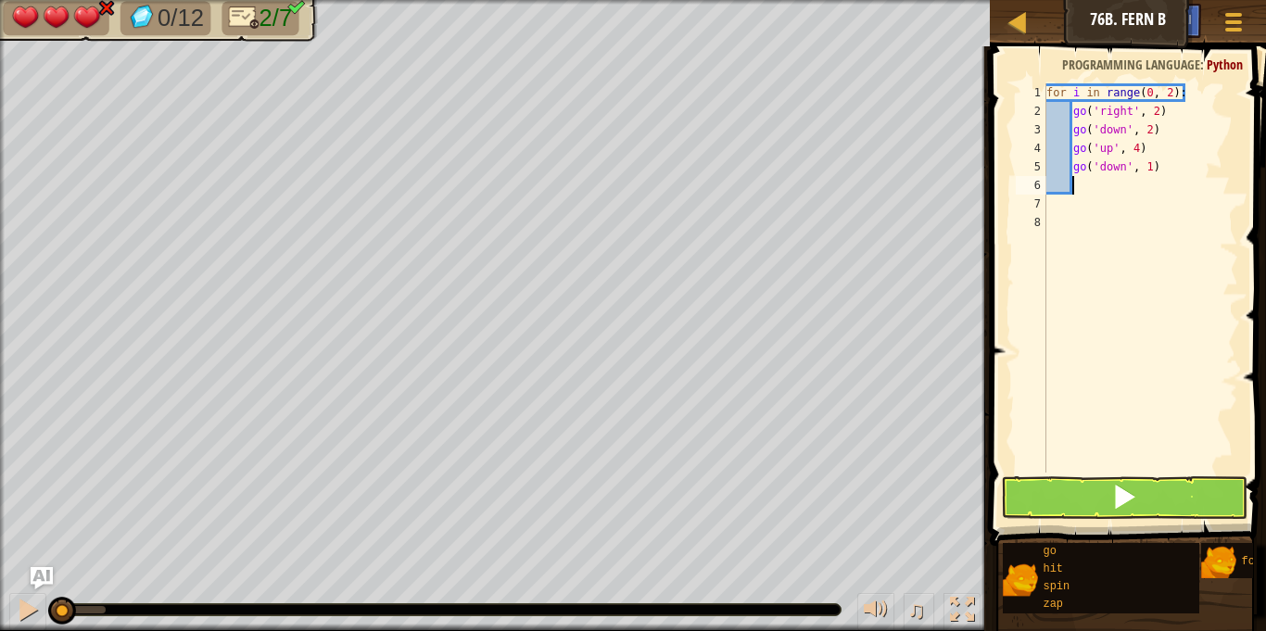
scroll to position [8, 3]
click at [1148, 166] on div "for i in range ( 0 , 2 ) : go ( 'right' , 2 ) go ( 'down' , 2 ) go ( 'up' , 4 )…" at bounding box center [1140, 296] width 196 height 426
click at [1201, 490] on button at bounding box center [1124, 497] width 246 height 43
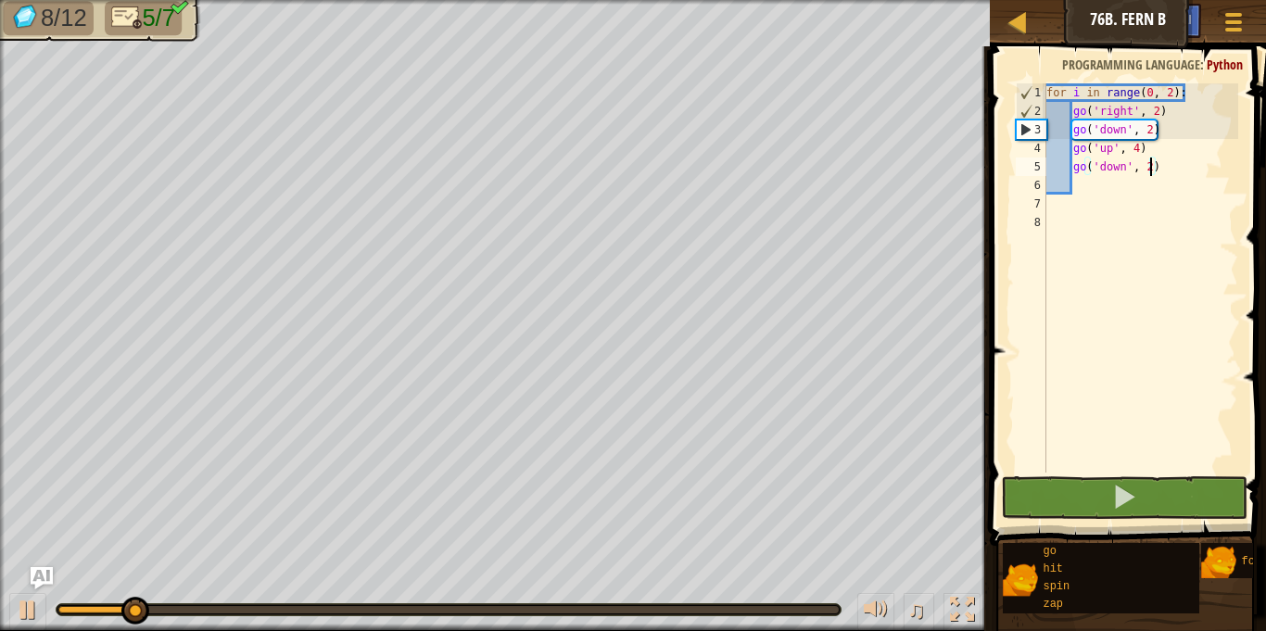
click at [1169, 89] on div "for i in range ( 0 , 2 ) : go ( 'right' , 2 ) go ( 'down' , 2 ) go ( 'up' , 4 )…" at bounding box center [1140, 296] width 196 height 426
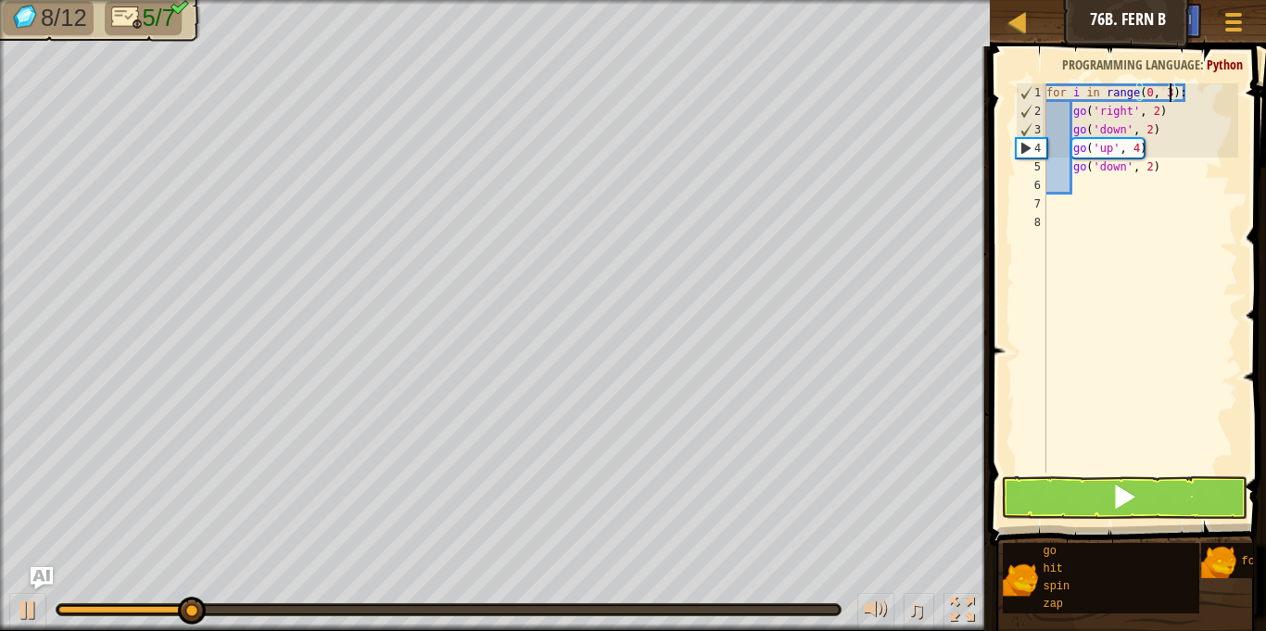
scroll to position [8, 19]
type textarea "for i in range(0, 3):"
click at [1142, 505] on button at bounding box center [1124, 497] width 246 height 43
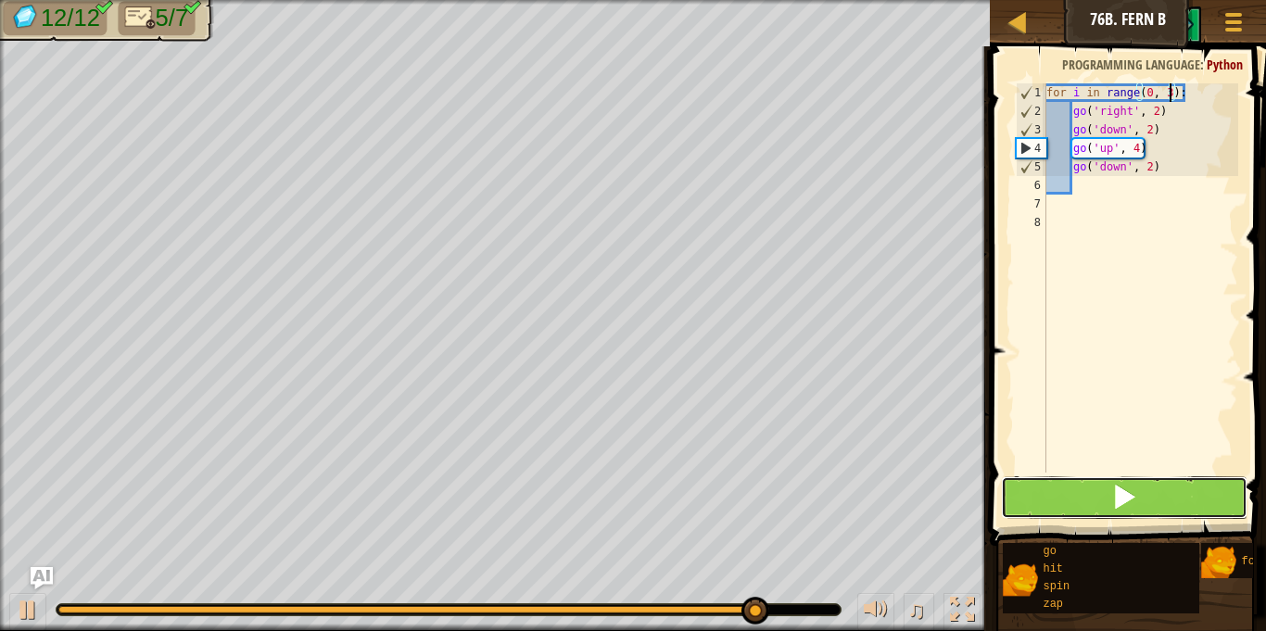
click at [1142, 505] on button at bounding box center [1124, 497] width 246 height 43
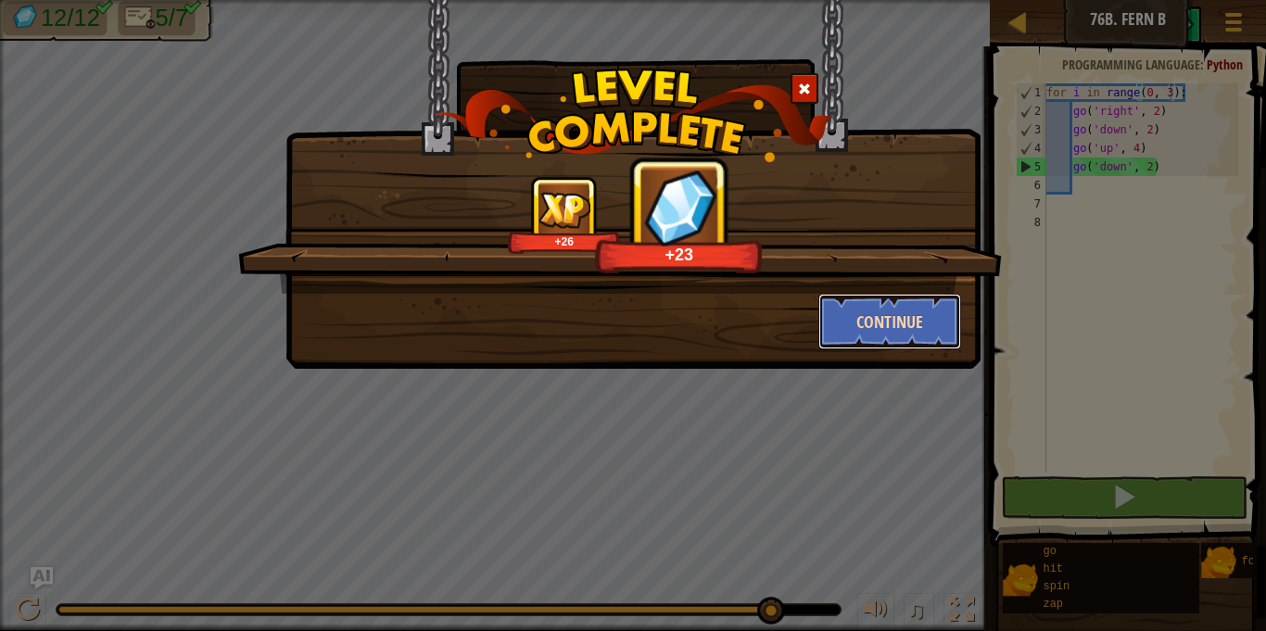
click at [906, 314] on button "Continue" at bounding box center [890, 322] width 144 height 56
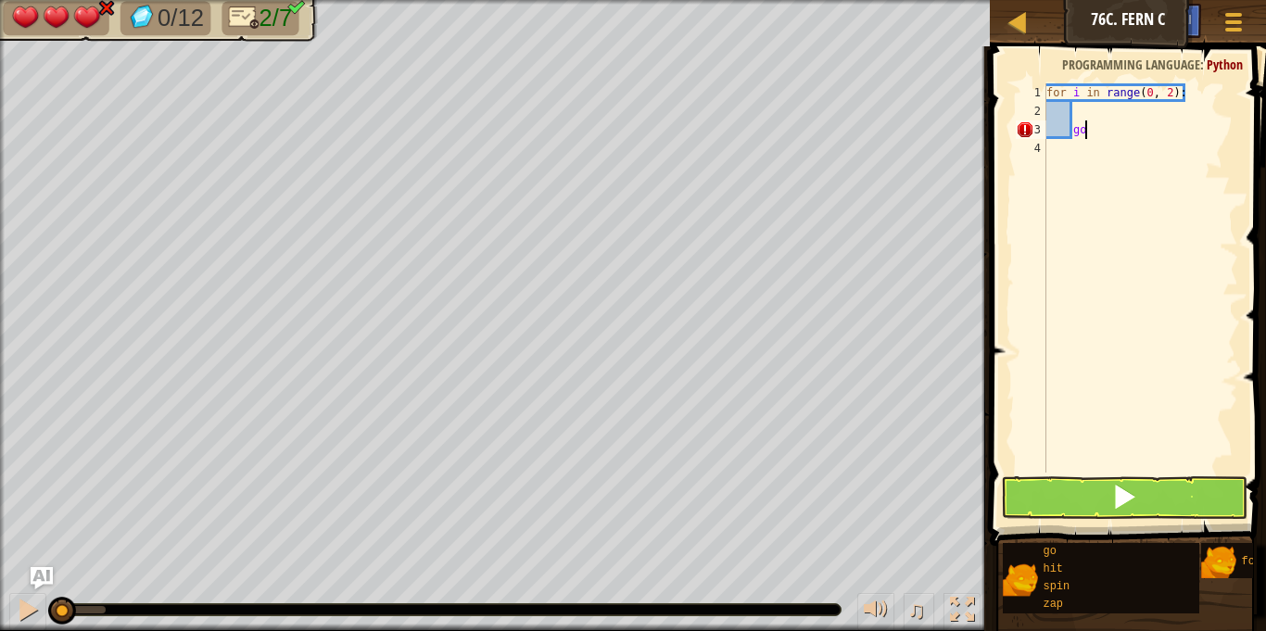
type textarea "g"
click at [1083, 112] on div "for i in range ( 0 , 2 ) :" at bounding box center [1140, 296] width 196 height 426
type textarea "g"
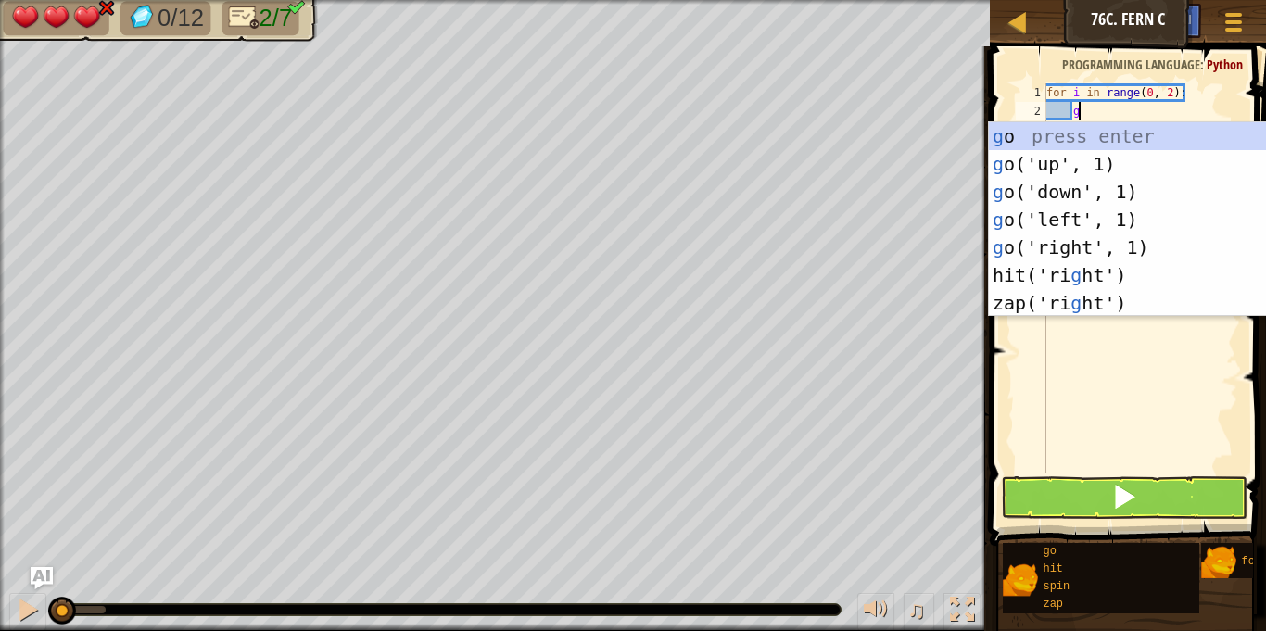
click at [1056, 171] on div "g o press enter g o('up', 1) press enter g o('down', 1) press enter g o('left',…" at bounding box center [1164, 247] width 350 height 250
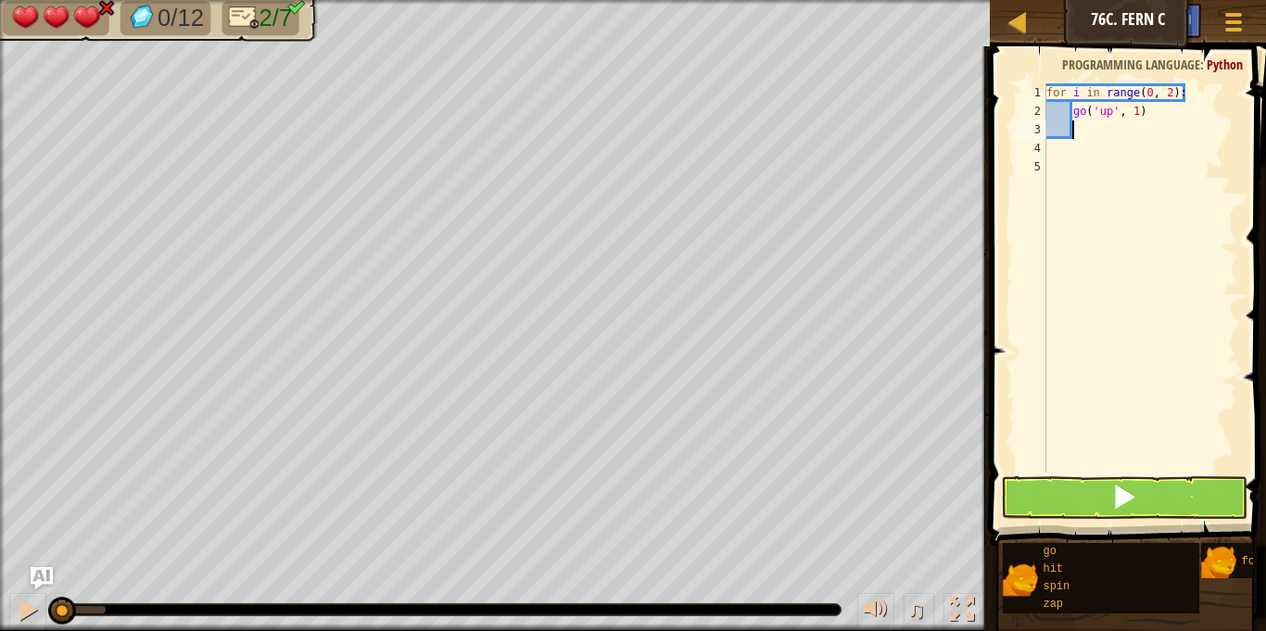
click at [1142, 113] on div "for i in range ( 0 , 2 ) : go ( 'up' , 1 )" at bounding box center [1140, 296] width 196 height 426
click at [1136, 107] on div "for i in range ( 0 , 2 ) : go ( 'up' , 1 )" at bounding box center [1140, 296] width 196 height 426
type textarea "go('up', 2)"
click at [1080, 132] on div "for i in range ( 0 , 2 ) : go ( 'up' , 2 )" at bounding box center [1140, 296] width 196 height 426
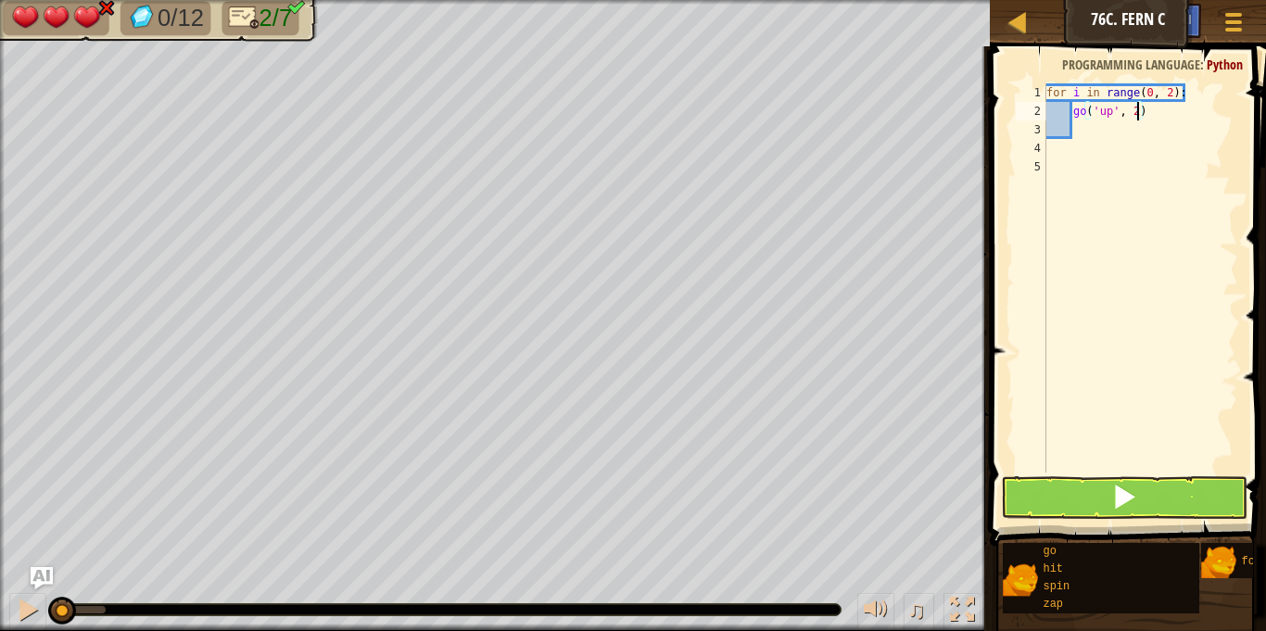
scroll to position [8, 3]
type textarea "g"
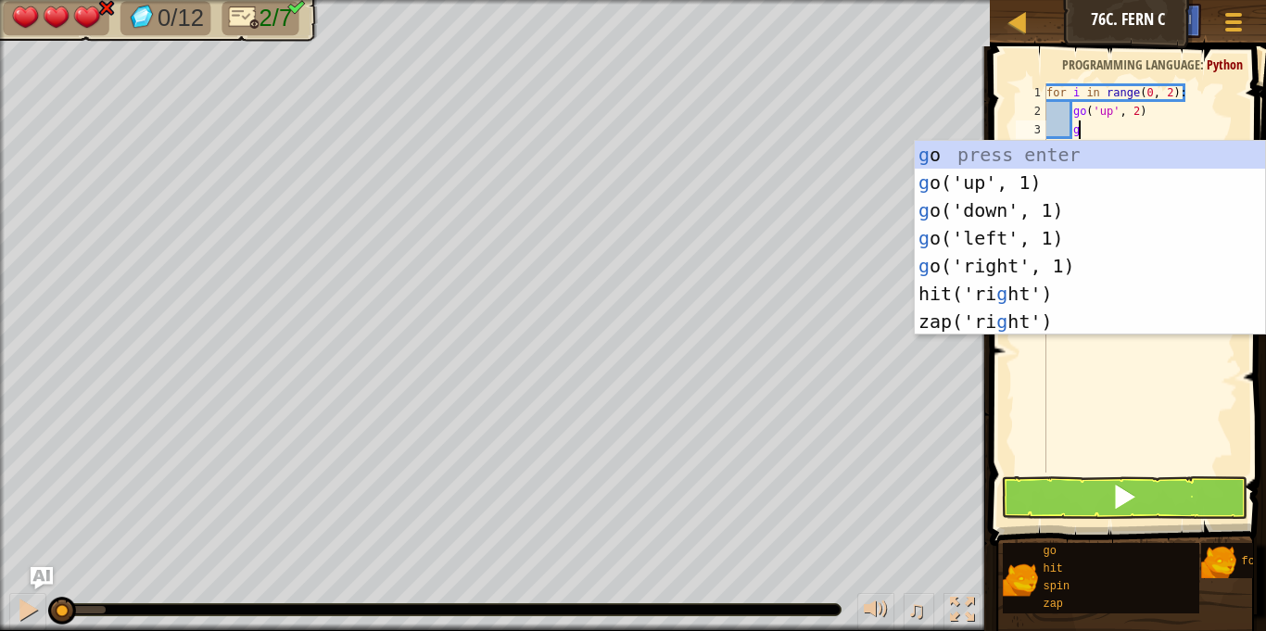
scroll to position [8, 4]
click at [1028, 233] on div "g o press enter g o('up', 1) press enter g o('down', 1) press enter g o('left',…" at bounding box center [1090, 266] width 350 height 250
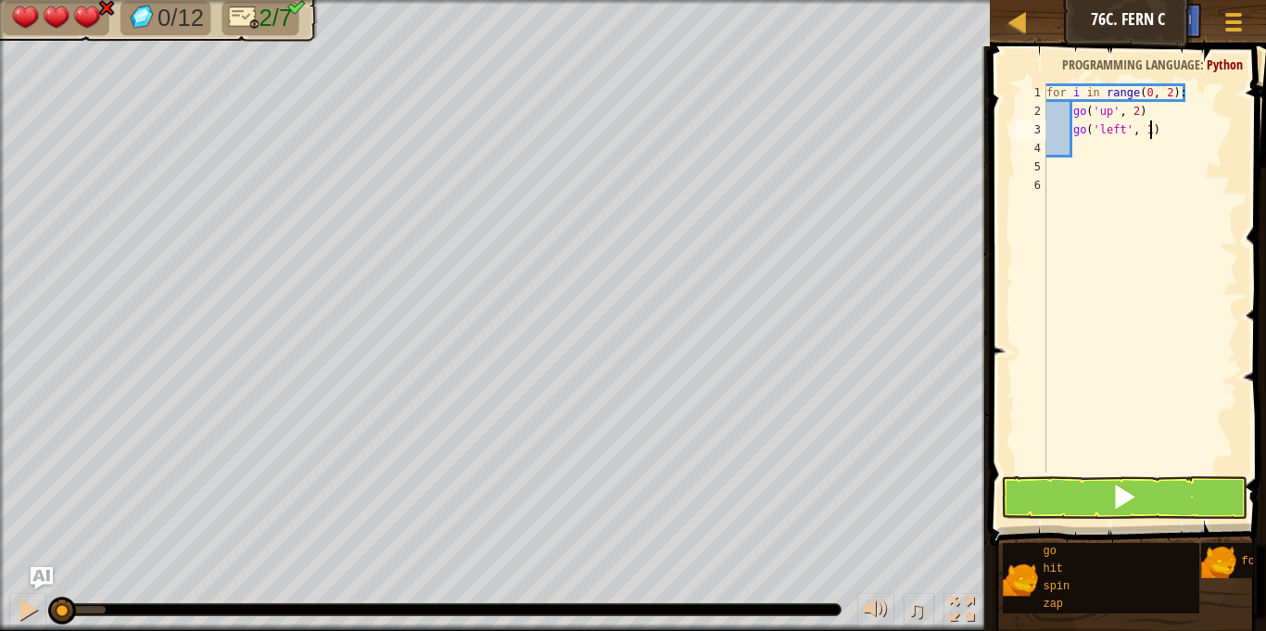
click at [1152, 132] on div "for i in range ( 0 , 2 ) : go ( 'up' , 2 ) go ( 'left' , 1 )" at bounding box center [1140, 296] width 196 height 426
type textarea "go('left', 2)"
click at [1090, 157] on div "for i in range ( 0 , 2 ) : go ( 'up' , 2 ) go ( 'left' , 2 )" at bounding box center [1140, 296] width 196 height 426
type textarea "g"
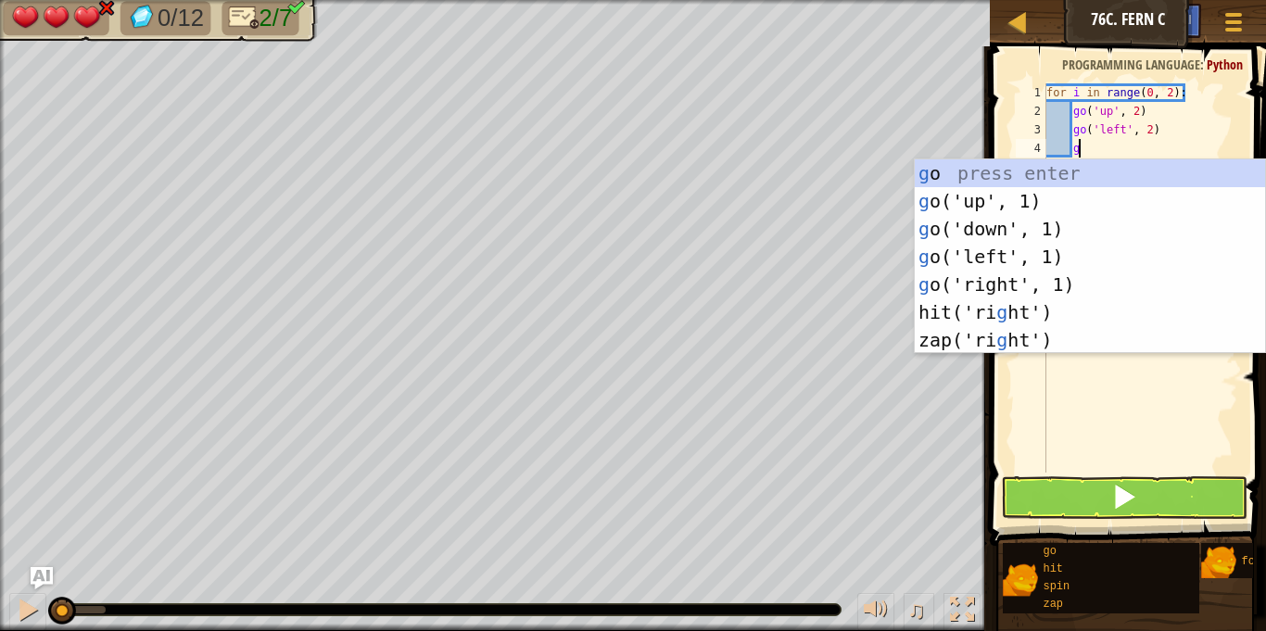
scroll to position [8, 4]
click at [1041, 275] on div "g o press enter g o('up', 1) press enter g o('down', 1) press enter g o('left',…" at bounding box center [1090, 284] width 350 height 250
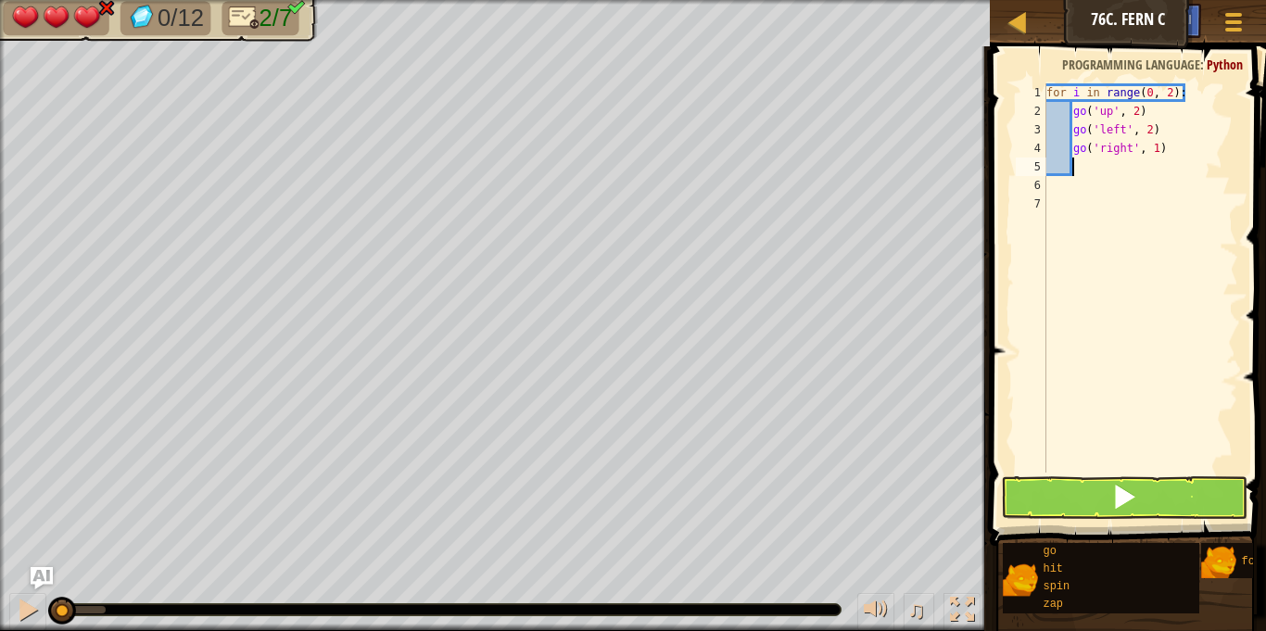
scroll to position [8, 3]
click at [1156, 147] on div "for i in range ( 0 , 2 ) : go ( 'up' , 2 ) go ( 'left' , 2 ) go ( 'right' , 1 )" at bounding box center [1140, 296] width 196 height 426
type textarea "go('right', 4)"
click at [1083, 159] on div "for i in range ( 0 , 2 ) : go ( 'up' , 2 ) go ( 'left' , 2 ) go ( 'right' , 4 )" at bounding box center [1140, 296] width 196 height 426
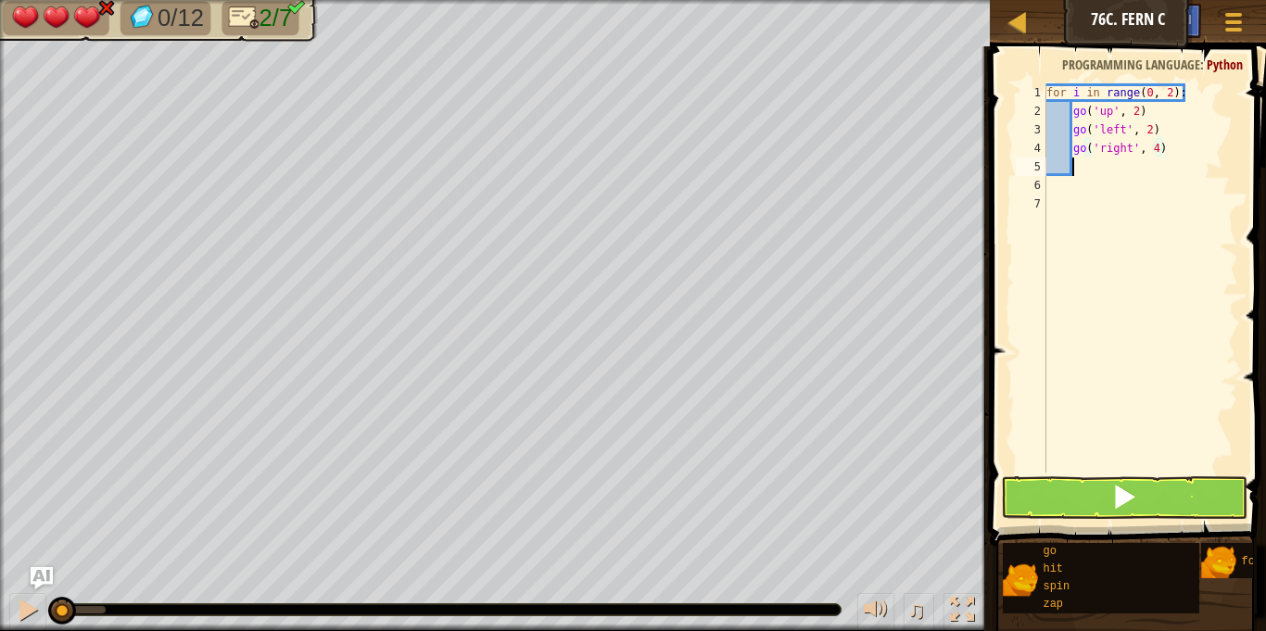
scroll to position [8, 3]
type textarea "g"
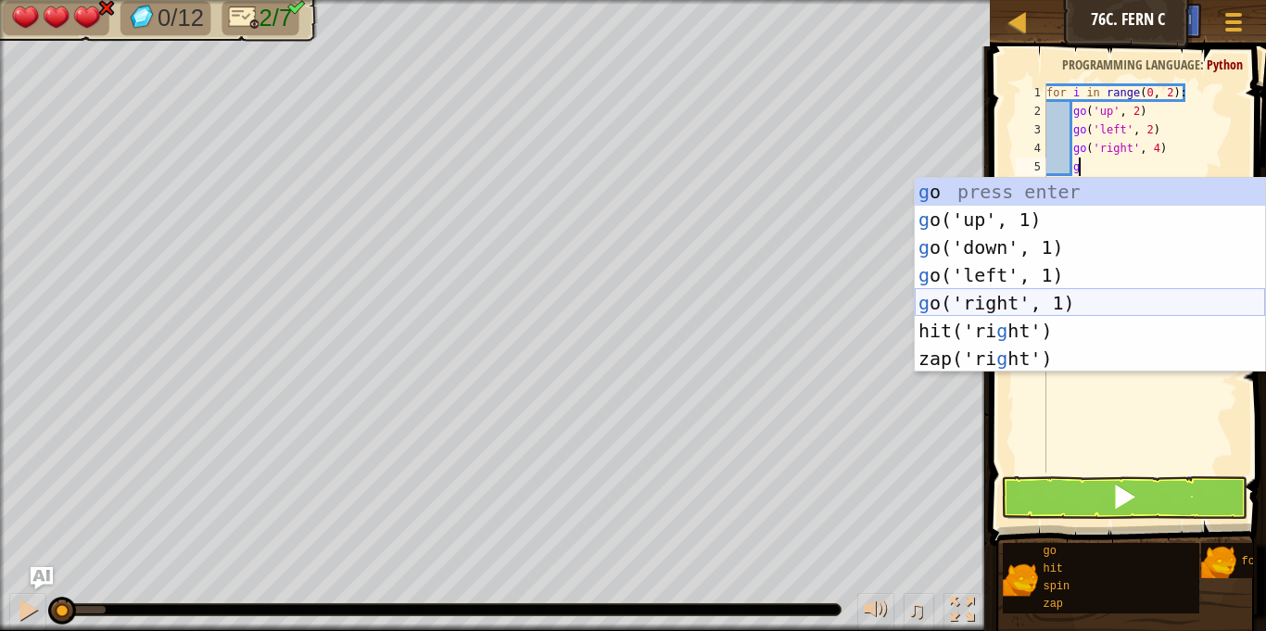
click at [1015, 298] on div "g o press enter g o('up', 1) press enter g o('down', 1) press enter g o('left',…" at bounding box center [1090, 303] width 350 height 250
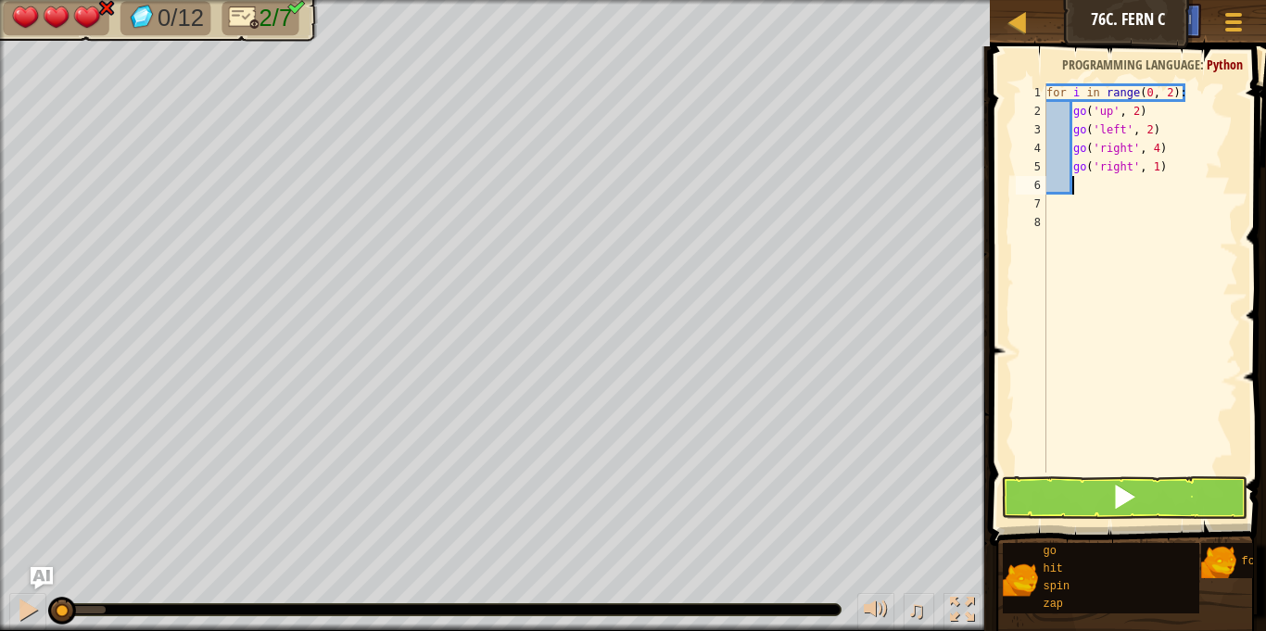
click at [1164, 167] on div "for i in range ( 0 , 2 ) : go ( 'up' , 2 ) go ( 'left' , 2 ) go ( 'right' , 4 )…" at bounding box center [1140, 296] width 196 height 426
type textarea "g"
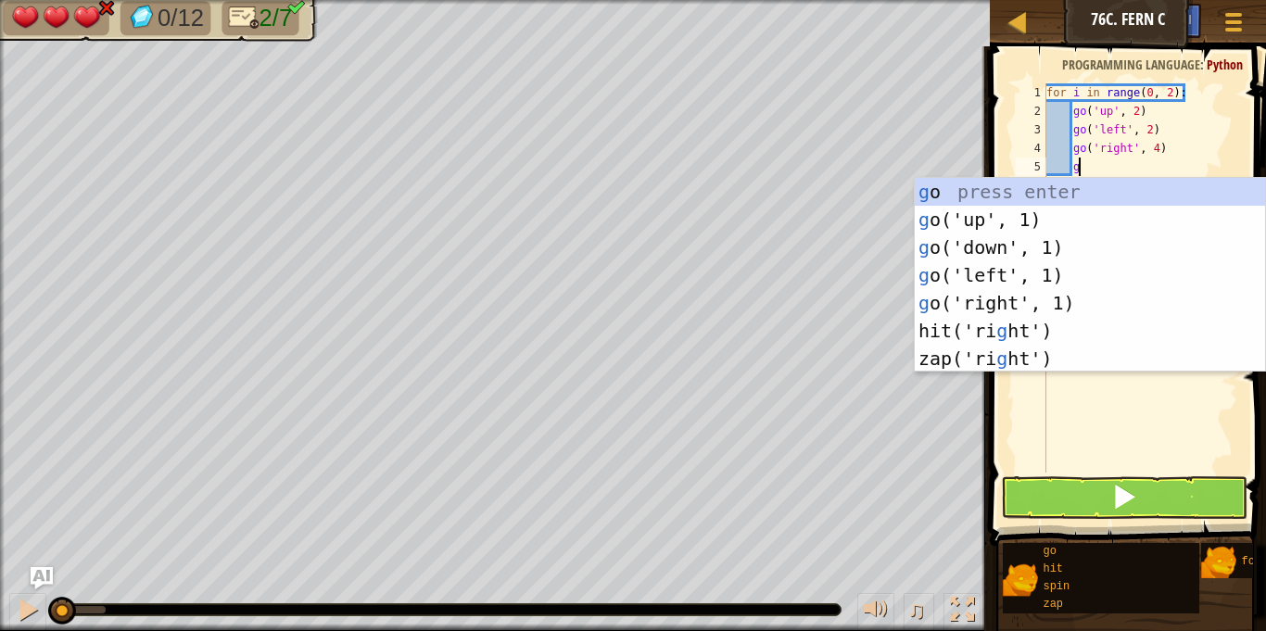
scroll to position [8, 4]
click at [999, 271] on div "g o press enter g o('up', 1) press enter g o('down', 1) press enter g o('left',…" at bounding box center [1090, 303] width 350 height 250
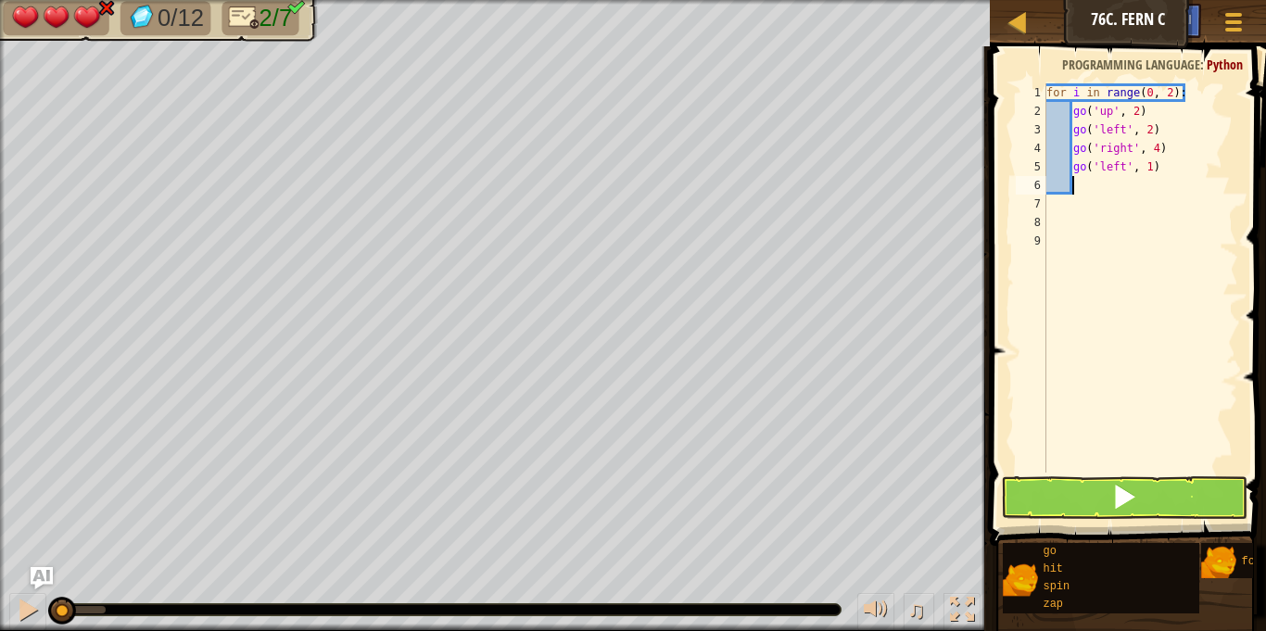
scroll to position [8, 3]
click at [1152, 166] on div "for i in range ( 0 , 2 ) : go ( 'up' , 2 ) go ( 'left' , 2 ) go ( 'right' , 4 )…" at bounding box center [1140, 296] width 196 height 426
click at [1169, 93] on div "for i in range ( 0 , 2 ) : go ( 'up' , 2 ) go ( 'left' , 2 ) go ( 'right' , 4 )…" at bounding box center [1140, 296] width 196 height 426
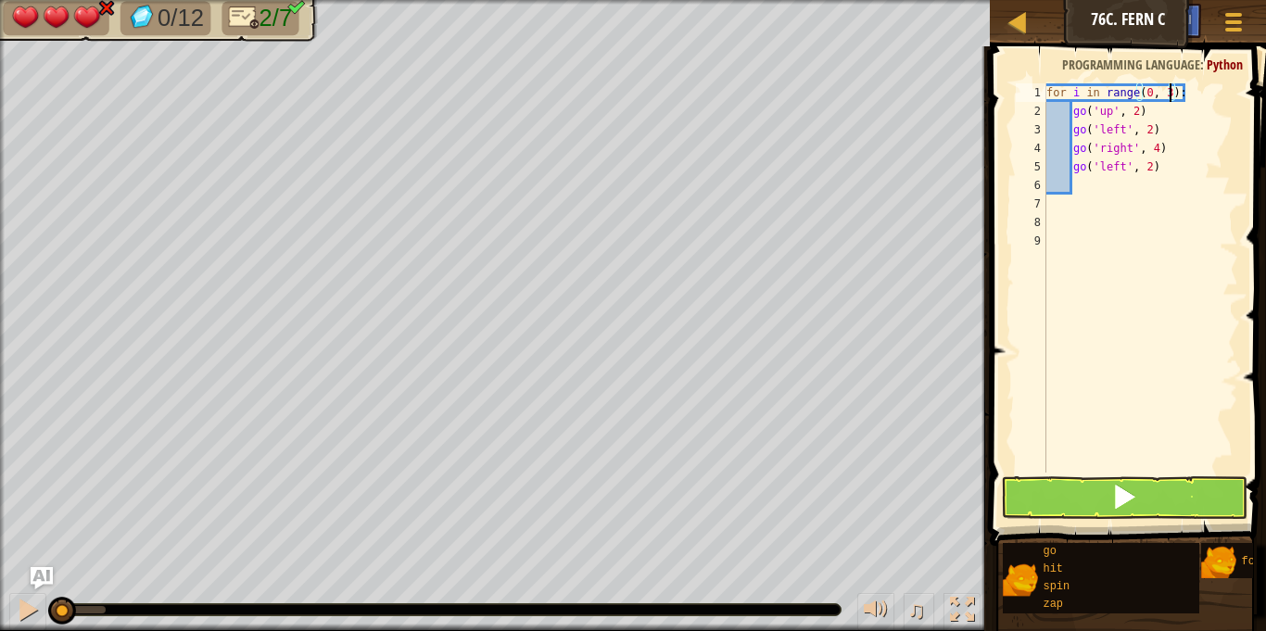
type textarea "for i in range(0, 3):"
click at [1194, 492] on button at bounding box center [1124, 497] width 246 height 43
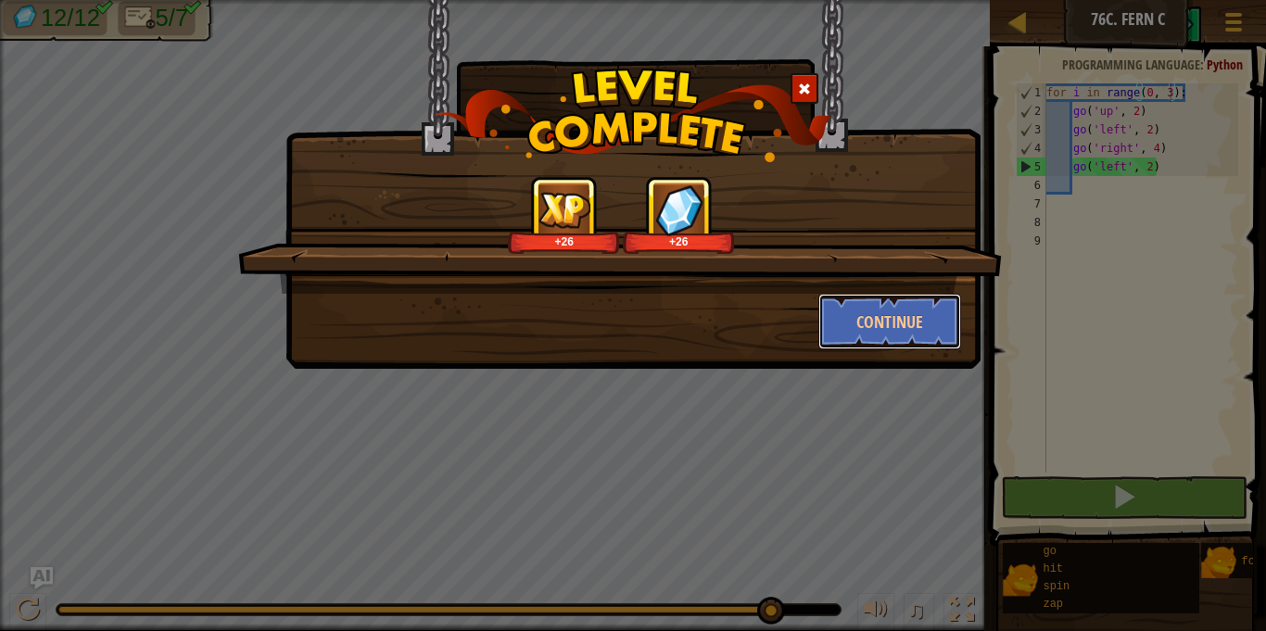
click at [921, 321] on button "Continue" at bounding box center [890, 322] width 144 height 56
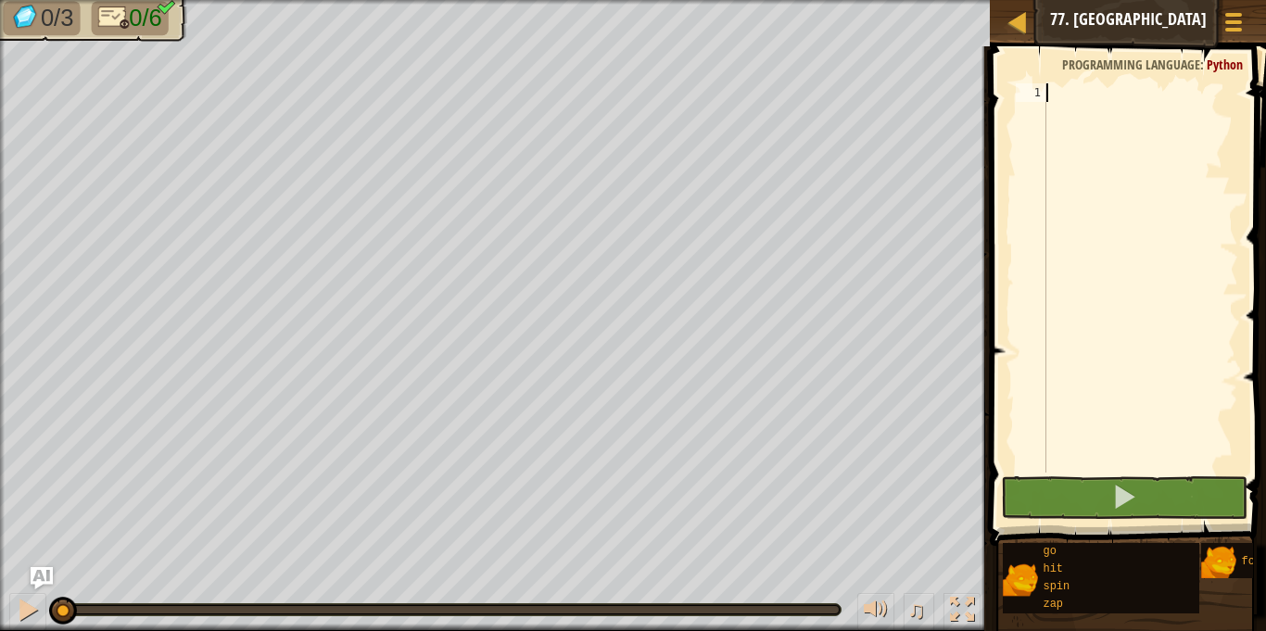
scroll to position [8, 0]
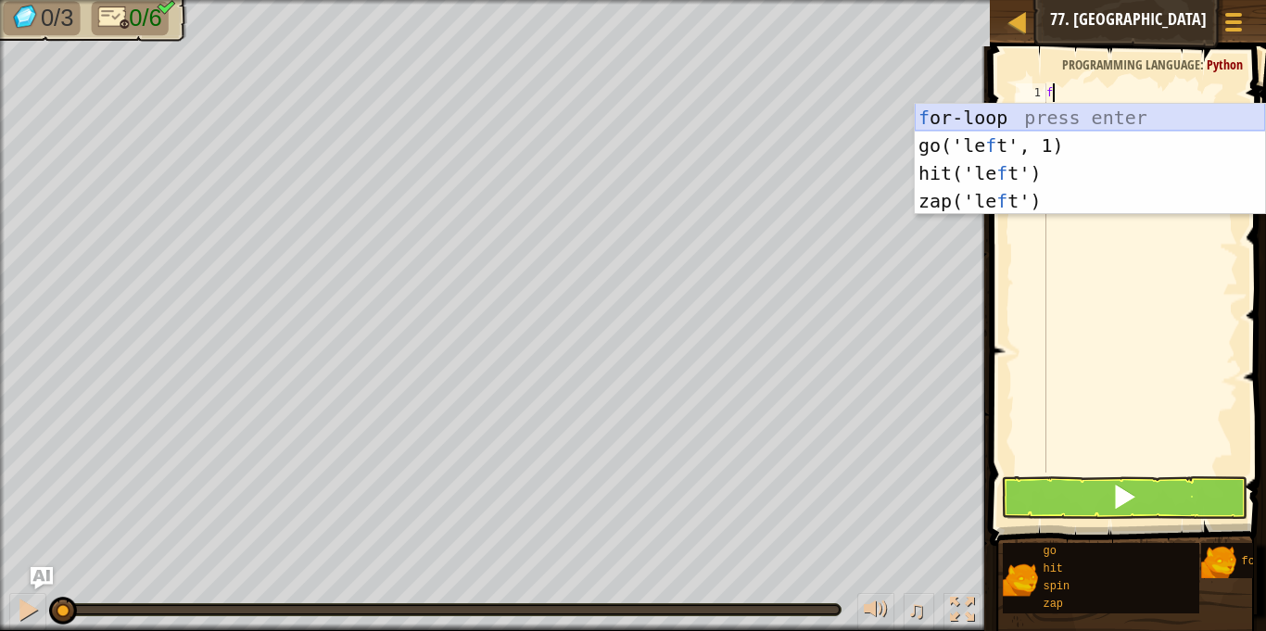
click at [1007, 109] on div "f or-loop press enter go('le f t', 1) press enter hit('le f t') press enter zap…" at bounding box center [1090, 187] width 350 height 167
type textarea "for i in range(3):"
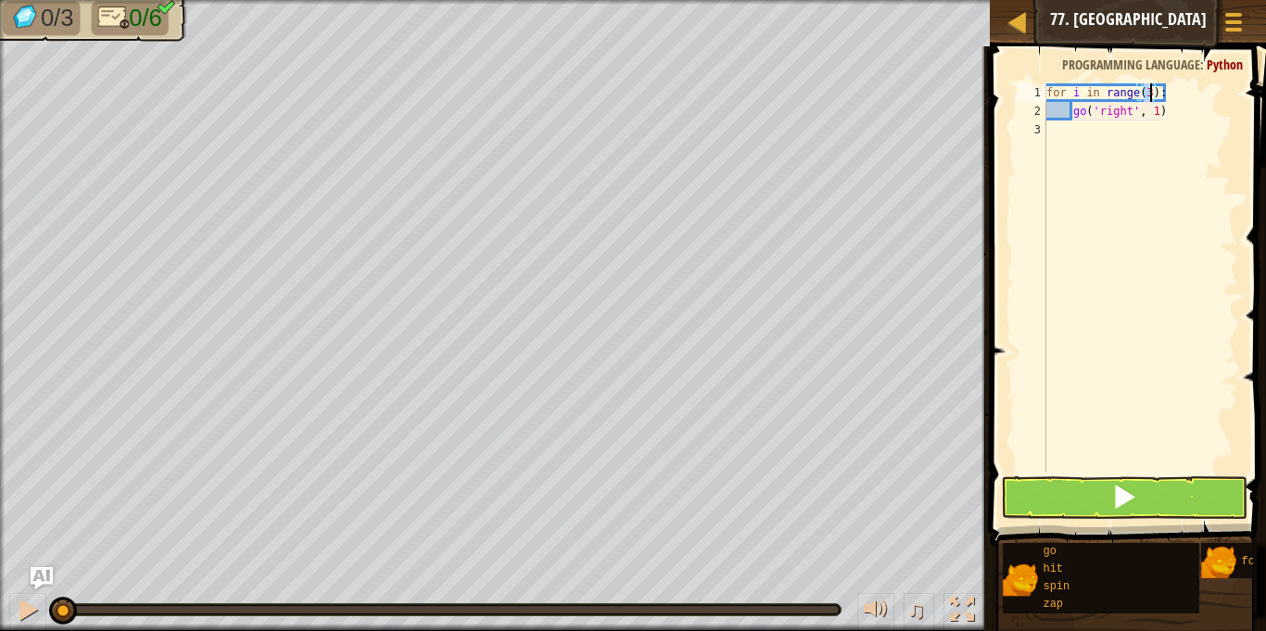
click at [1085, 133] on div "for i in range ( 3 ) : go ( 'right' , 1 )" at bounding box center [1140, 296] width 196 height 426
click at [1177, 110] on div "for i in range ( 3 ) : go ( 'right' , 1 )" at bounding box center [1140, 296] width 196 height 426
type textarea "g"
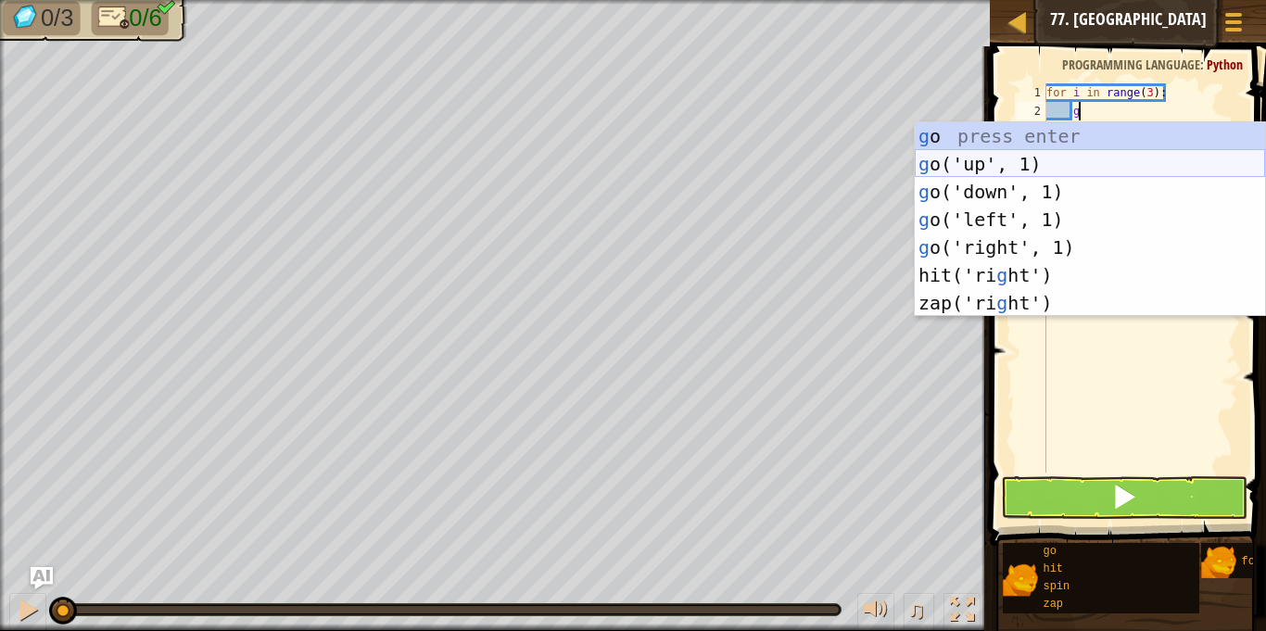
click at [1003, 160] on div "g o press enter g o('up', 1) press enter g o('down', 1) press enter g o('left',…" at bounding box center [1090, 247] width 350 height 250
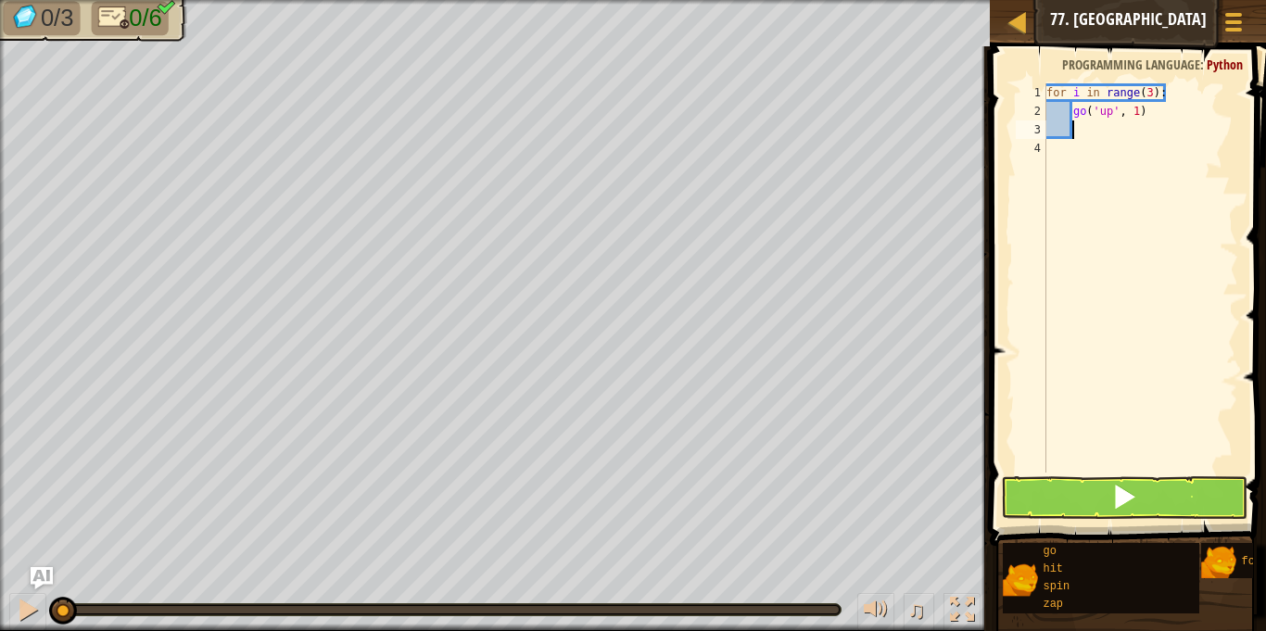
scroll to position [8, 3]
type textarea "g"
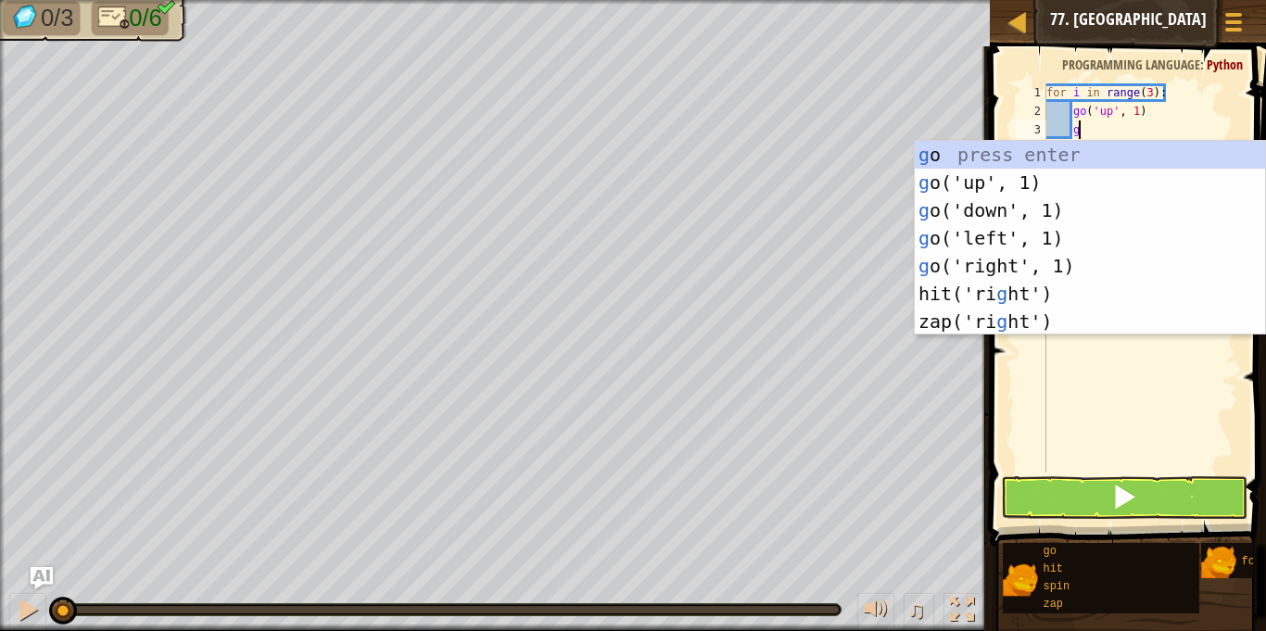
scroll to position [8, 4]
click at [1028, 259] on div "g o press enter g o('up', 1) press enter g o('down', 1) press enter g o('left',…" at bounding box center [1090, 266] width 350 height 250
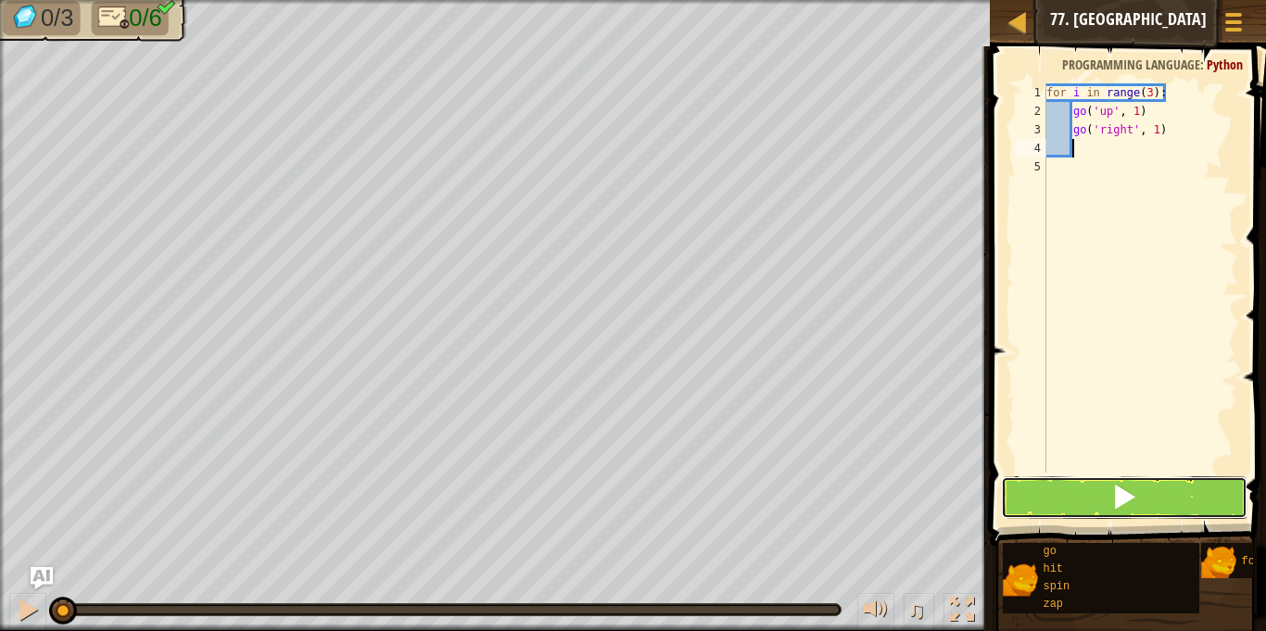
click at [1121, 484] on span at bounding box center [1124, 497] width 26 height 26
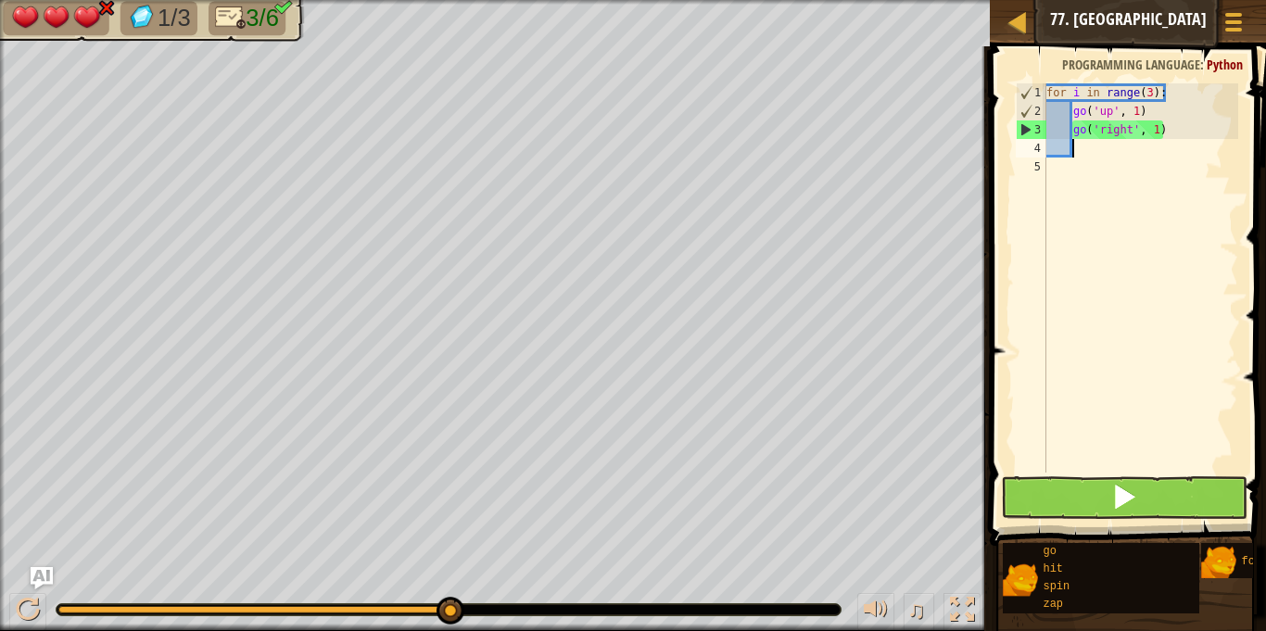
type textarea "g"
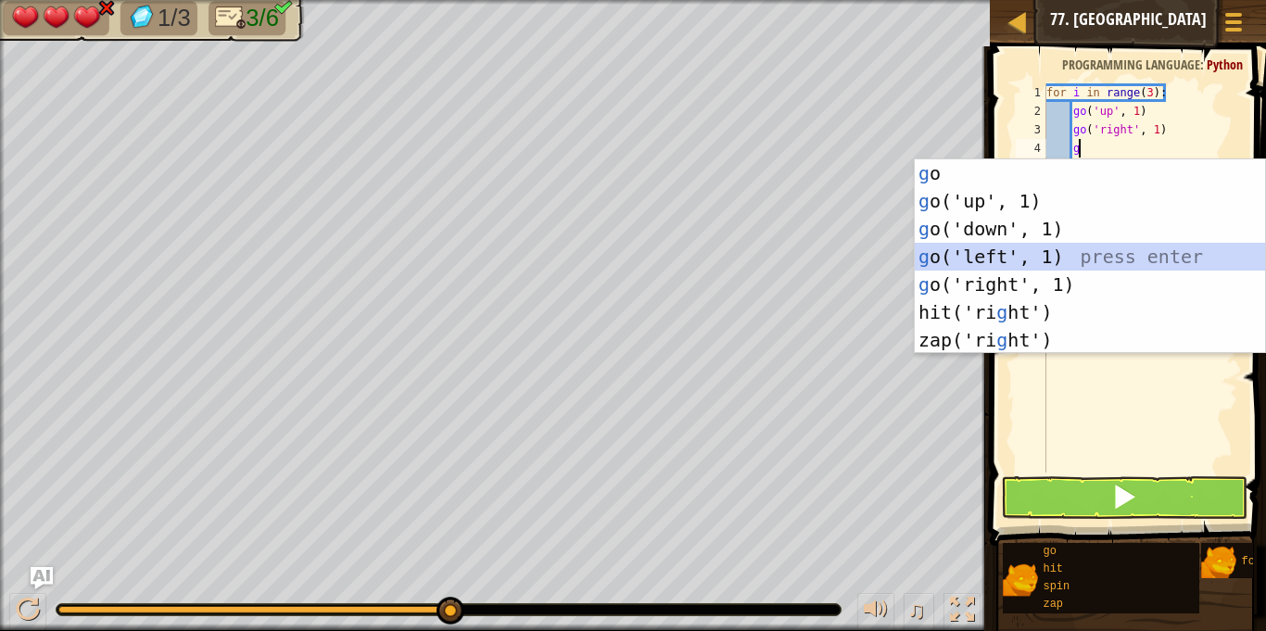
click at [988, 250] on div "g o press enter g o('up', 1) press enter g o('down', 1) press enter g o('left',…" at bounding box center [1090, 284] width 350 height 250
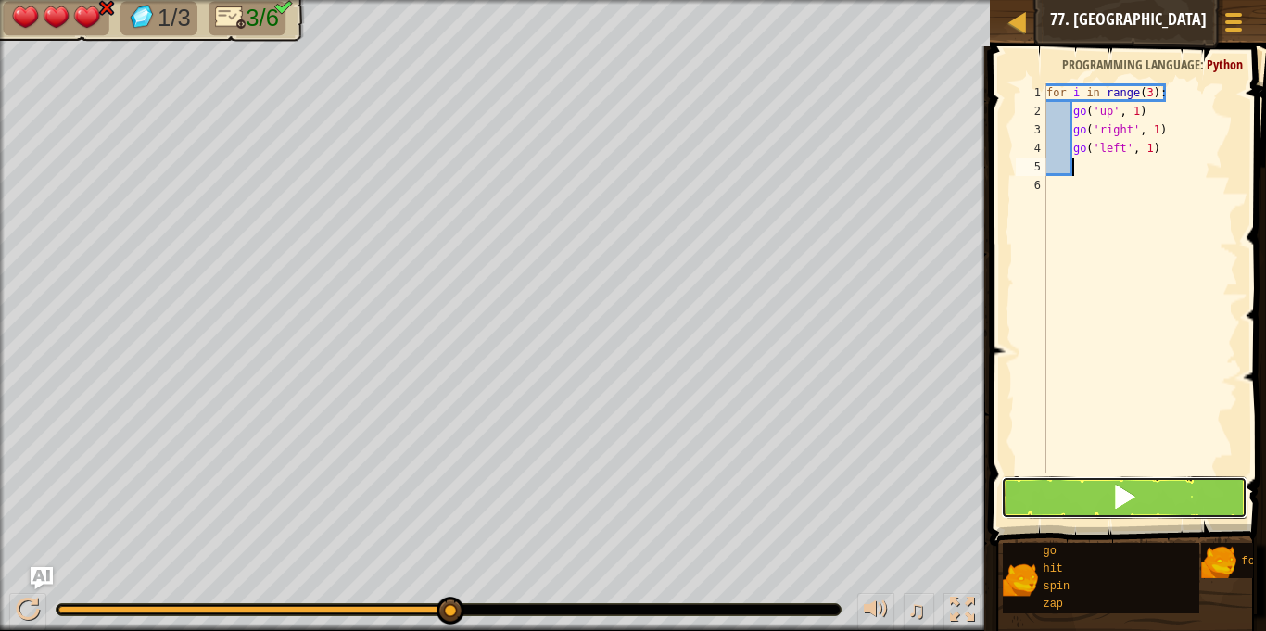
click at [1093, 485] on button at bounding box center [1124, 497] width 246 height 43
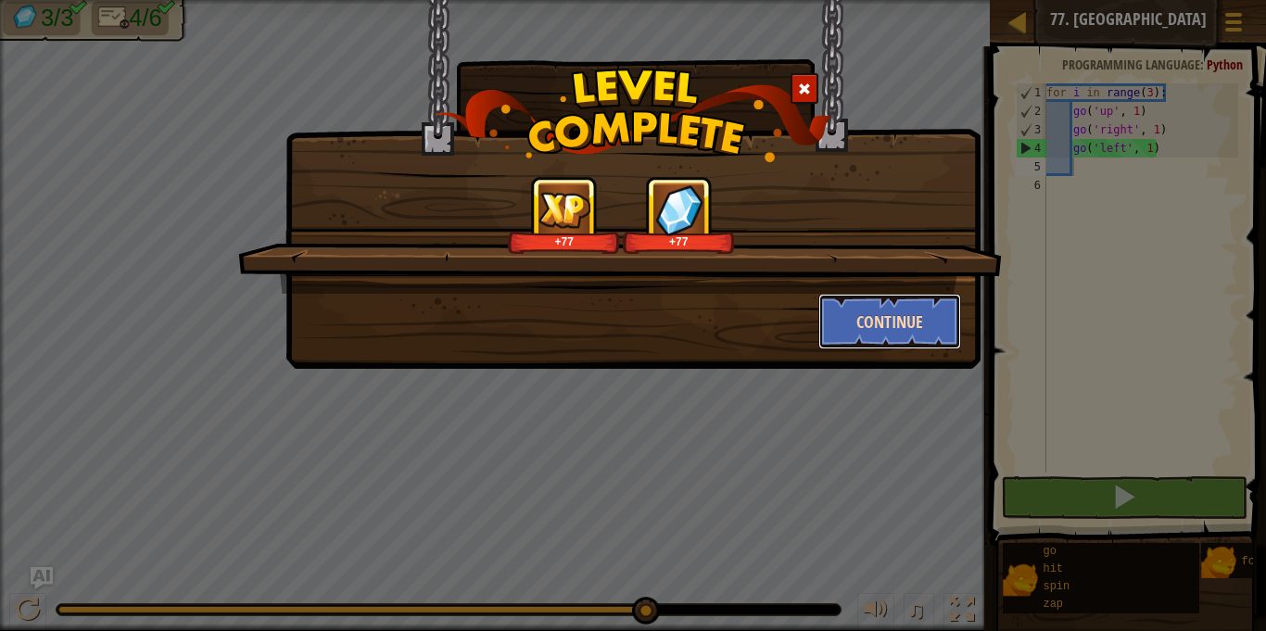
click at [890, 339] on button "Continue" at bounding box center [890, 322] width 144 height 56
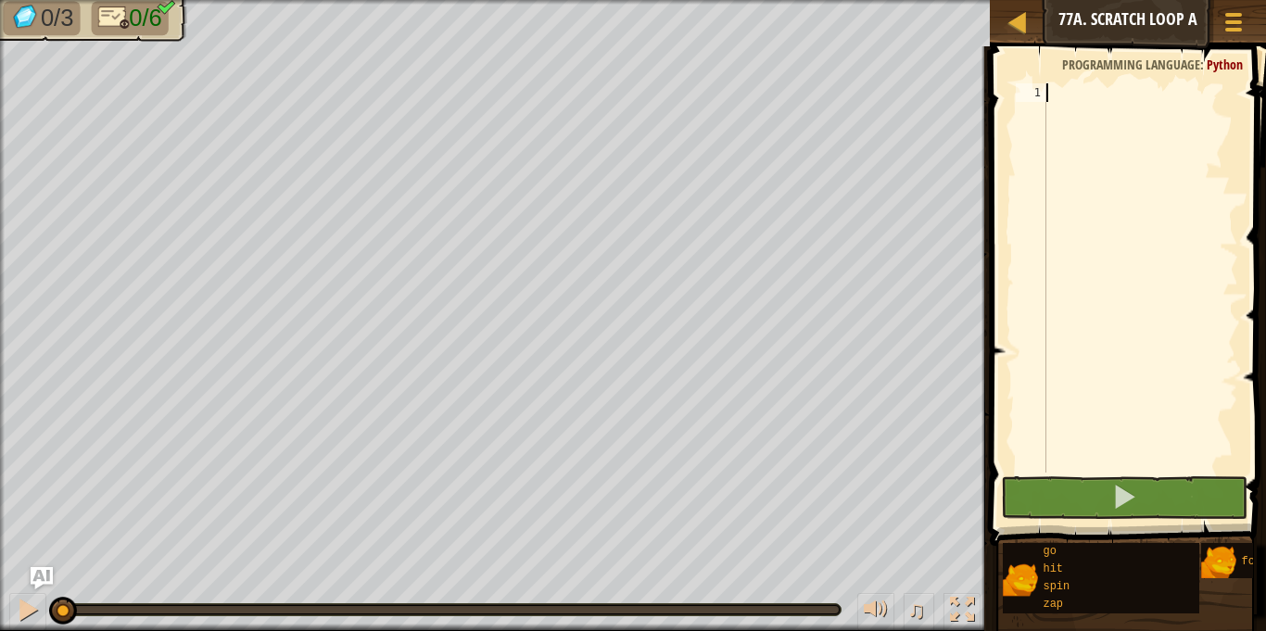
scroll to position [8, 0]
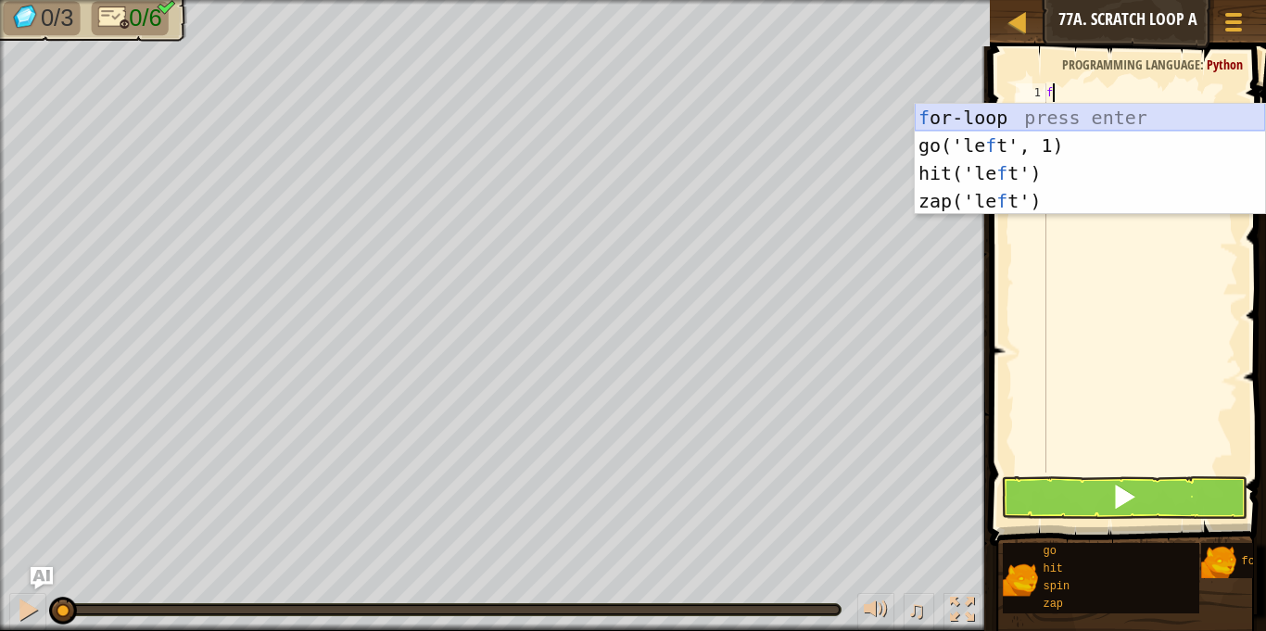
click at [1001, 105] on div "f or-loop press enter go('le f t', 1) press enter hit('le f t') press enter zap…" at bounding box center [1090, 187] width 350 height 167
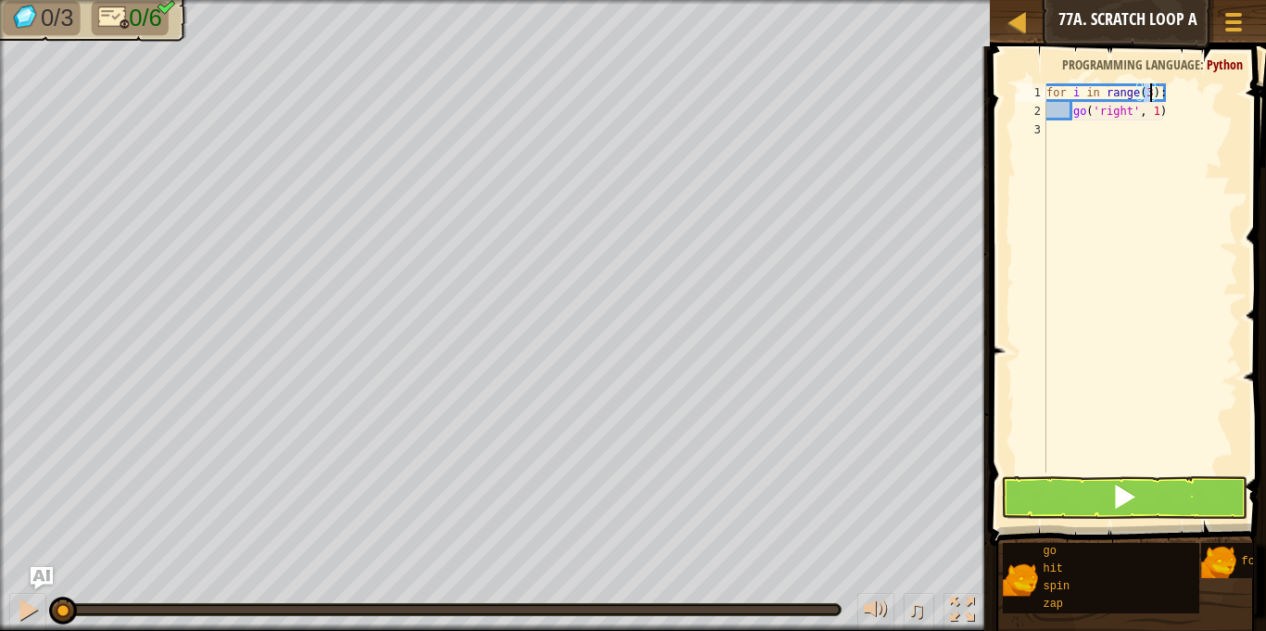
click at [1164, 114] on div "for i in range ( 3 ) : go ( 'right' , 1 )" at bounding box center [1140, 296] width 196 height 426
type textarea "g"
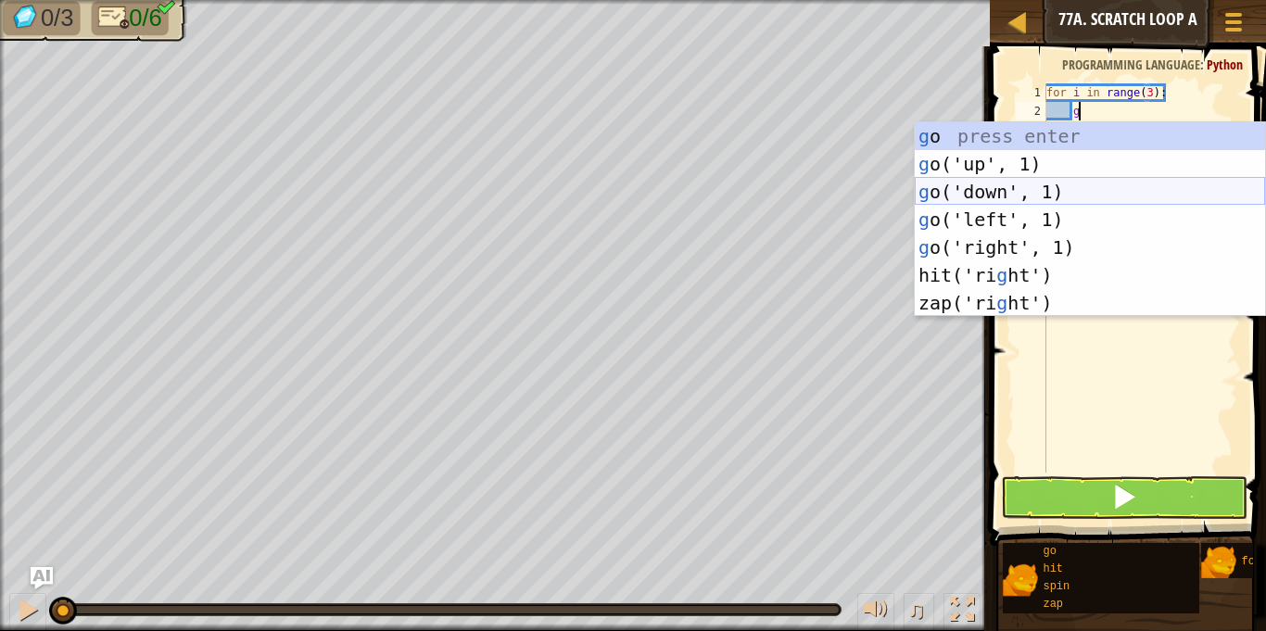
click at [1048, 183] on div "g o press enter g o('up', 1) press enter g o('down', 1) press enter g o('left',…" at bounding box center [1090, 247] width 350 height 250
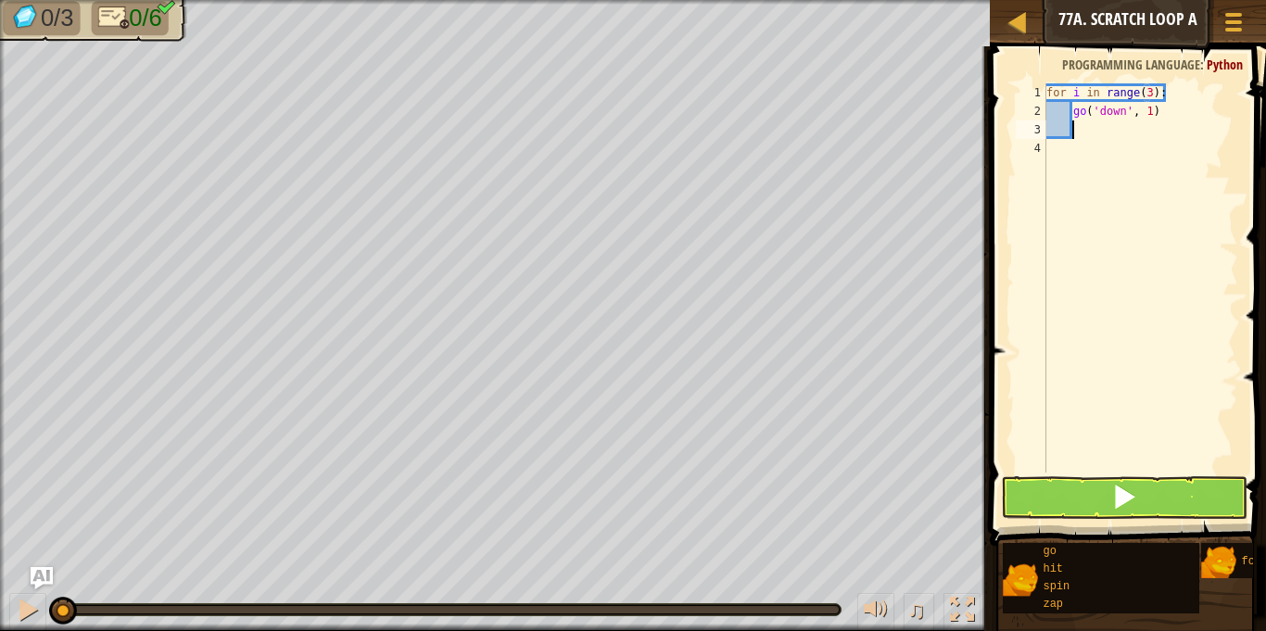
type textarea "g"
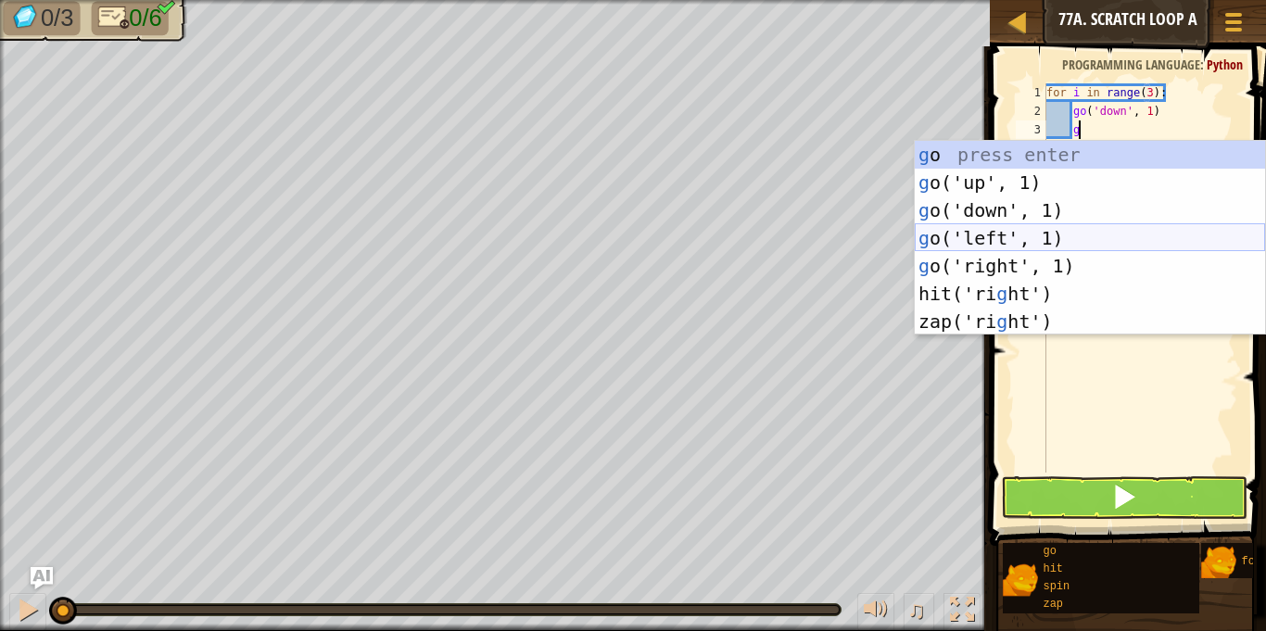
click at [982, 228] on div "g o press enter g o('up', 1) press enter g o('down', 1) press enter g o('left',…" at bounding box center [1090, 266] width 350 height 250
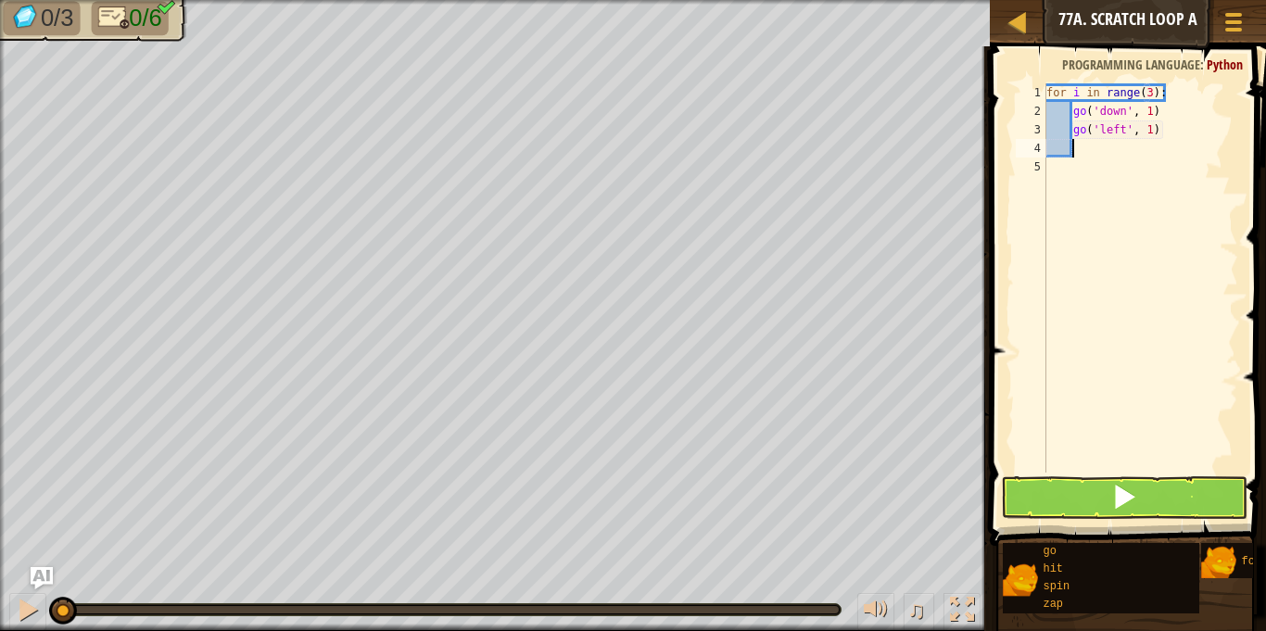
scroll to position [8, 3]
type textarea "g"
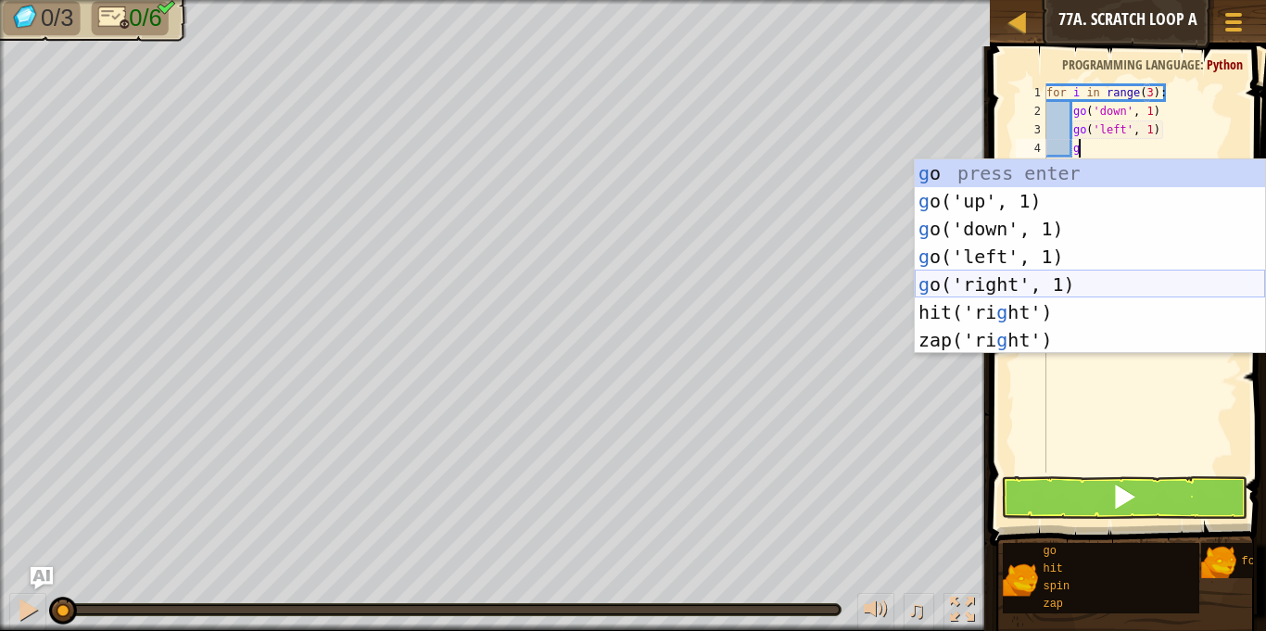
click at [1027, 288] on div "g o press enter g o('up', 1) press enter g o('down', 1) press enter g o('left',…" at bounding box center [1090, 284] width 350 height 250
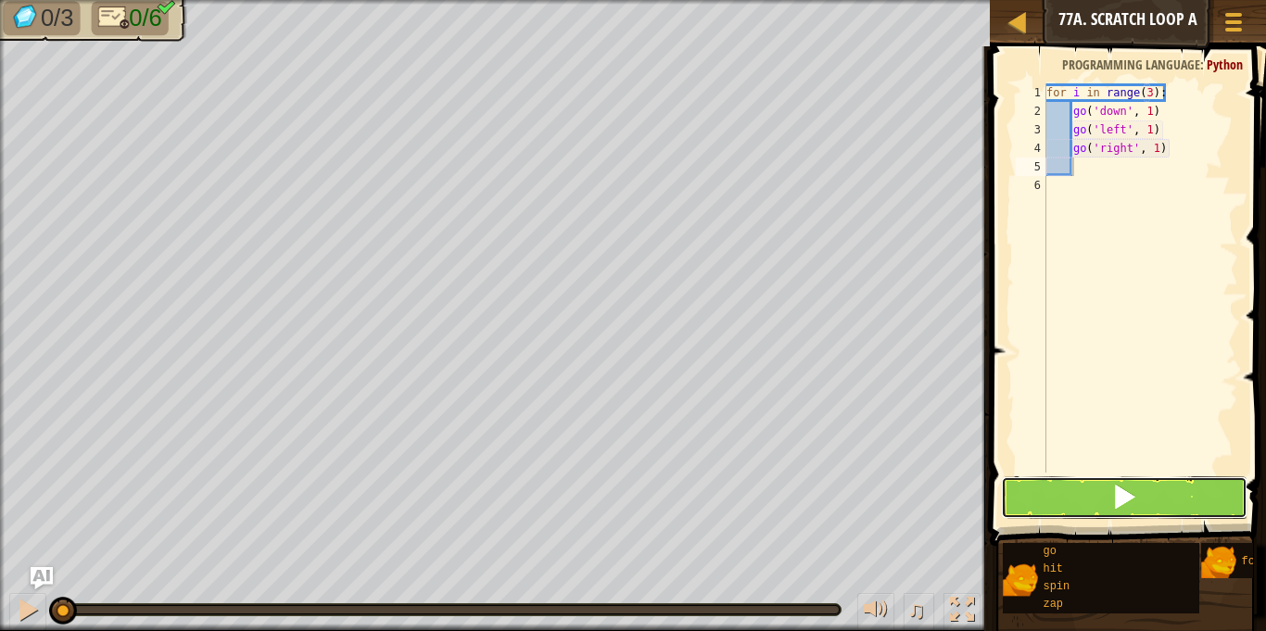
click at [1144, 486] on button at bounding box center [1124, 497] width 246 height 43
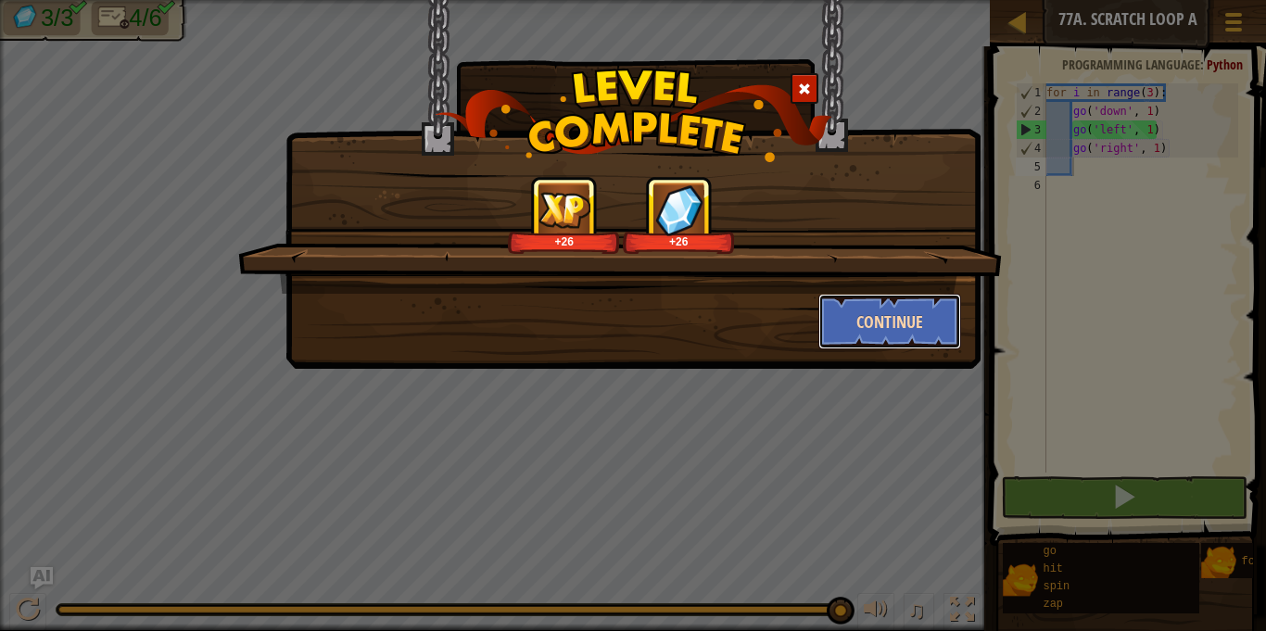
click at [909, 301] on button "Continue" at bounding box center [890, 322] width 144 height 56
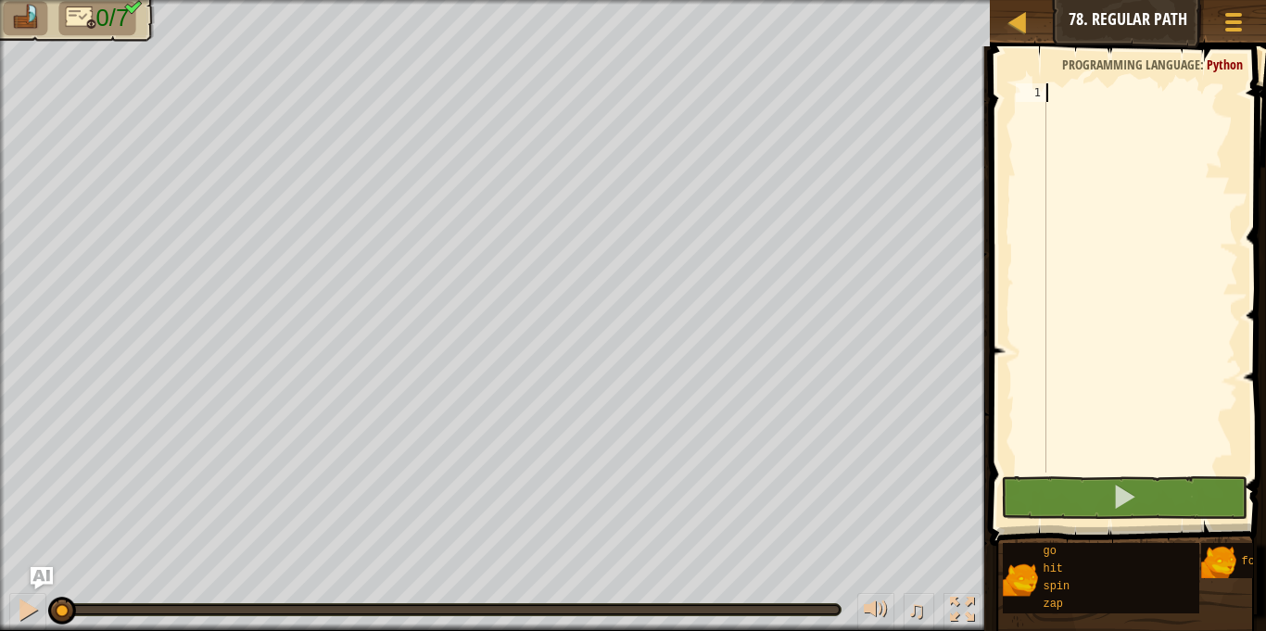
scroll to position [8, 0]
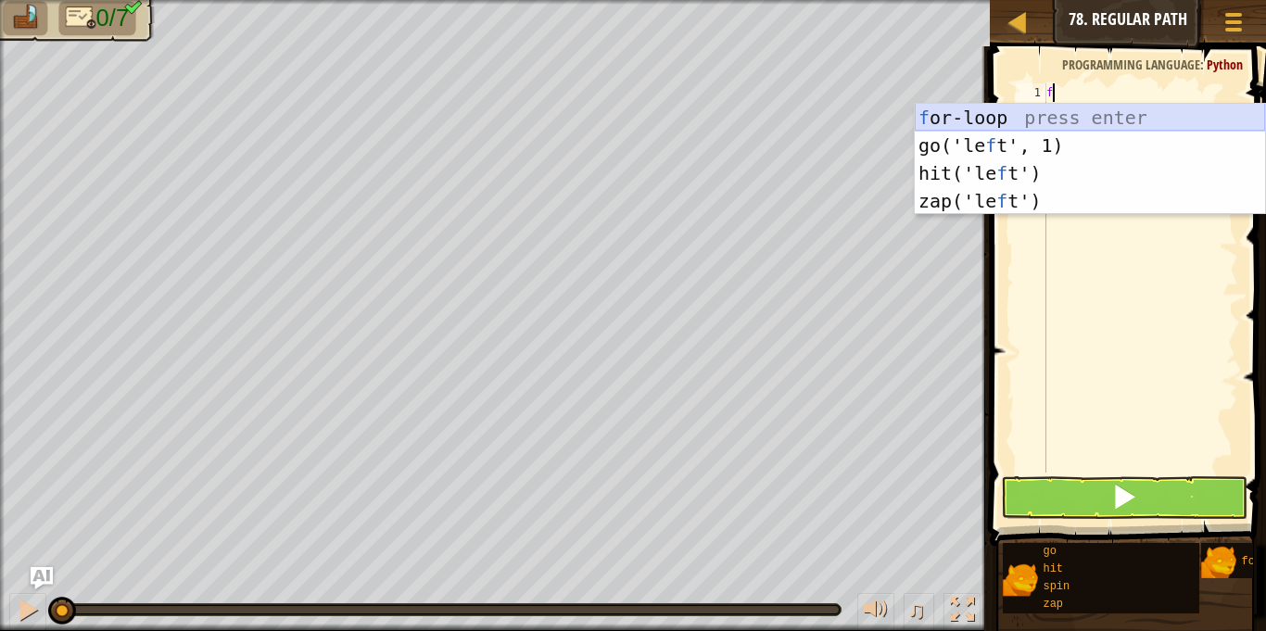
click at [966, 106] on div "f or-loop press enter go('le f t', 1) press enter hit('le f t') press enter zap…" at bounding box center [1090, 187] width 350 height 167
type textarea "for i in range(3):"
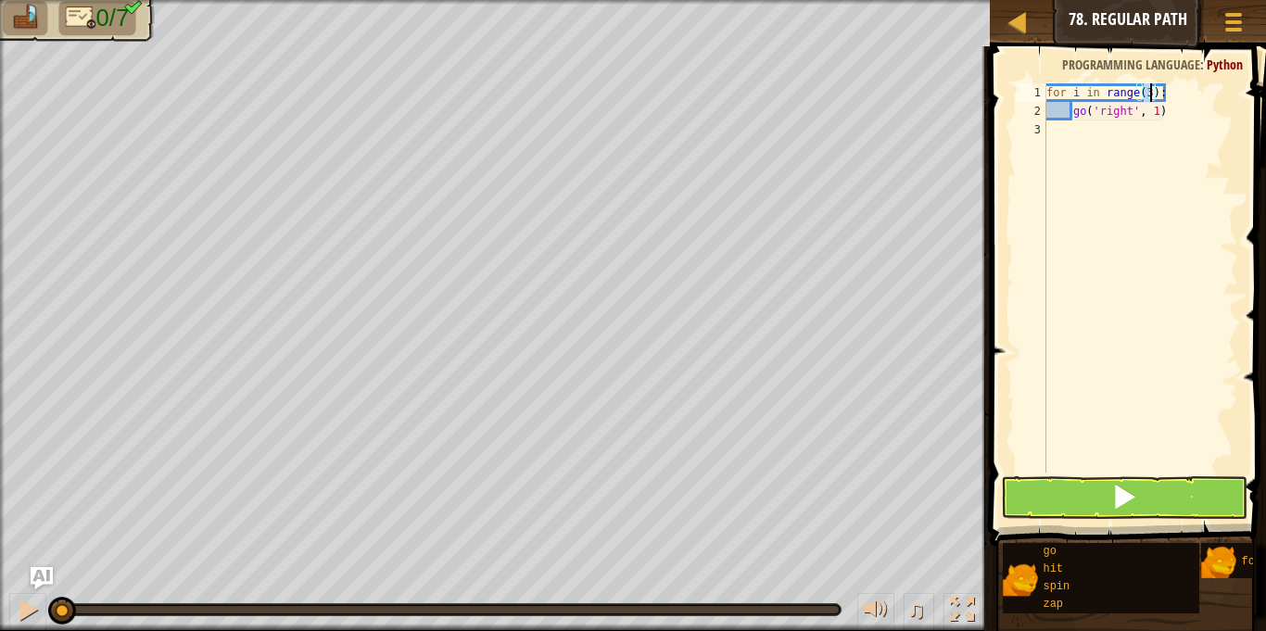
click at [1046, 128] on div "for i in range ( 3 ) : go ( 'right' , 1 )" at bounding box center [1140, 296] width 196 height 426
type textarea "g"
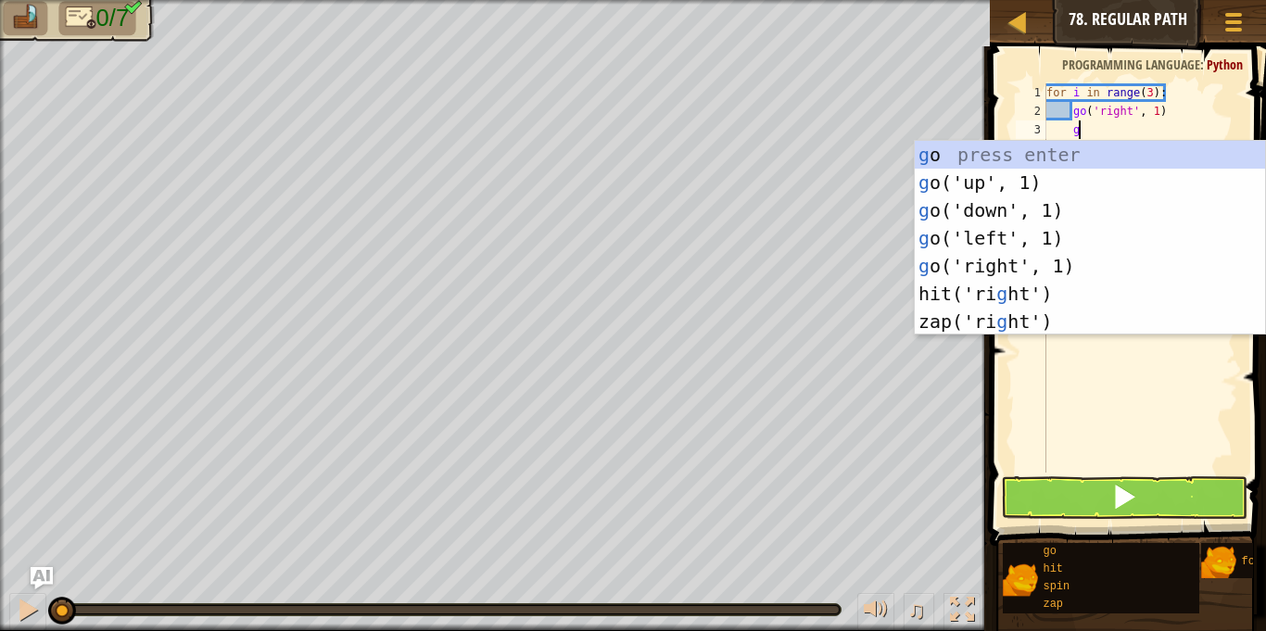
click at [1015, 208] on div "g o press enter g o('up', 1) press enter g o('down', 1) press enter g o('left',…" at bounding box center [1090, 266] width 350 height 250
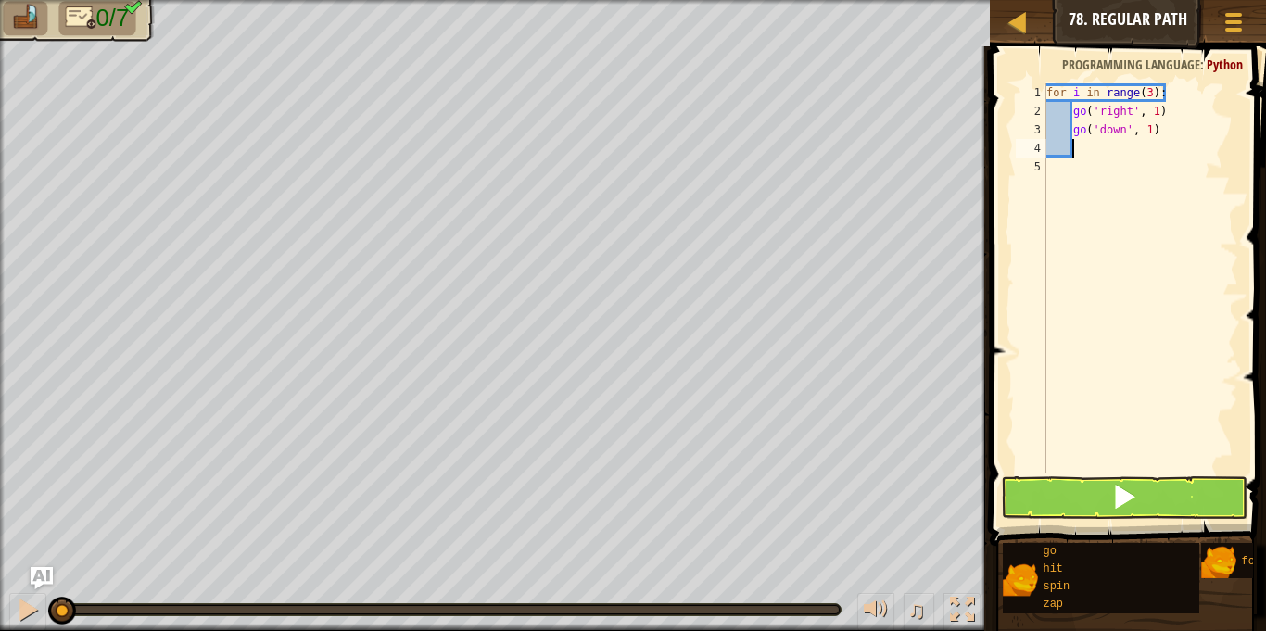
scroll to position [8, 3]
click at [1155, 133] on div "for i in range ( 3 ) : go ( 'right' , 1 ) go ( 'down' , 1 )" at bounding box center [1140, 296] width 196 height 426
click at [1150, 133] on div "for i in range ( 3 ) : go ( 'right' , 1 ) go ( 'down' , 1 )" at bounding box center [1140, 296] width 196 height 426
type textarea "go('down', 2)"
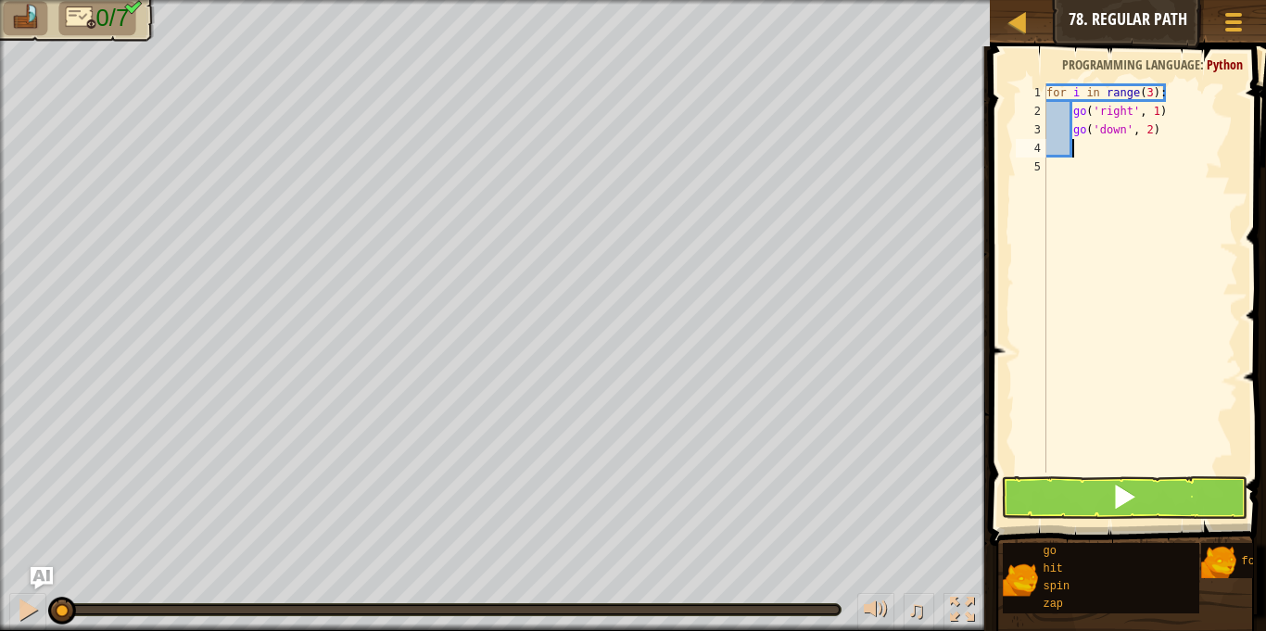
click at [1094, 149] on div "for i in range ( 3 ) : go ( 'right' , 1 ) go ( 'down' , 2 )" at bounding box center [1140, 296] width 196 height 426
type textarea "g"
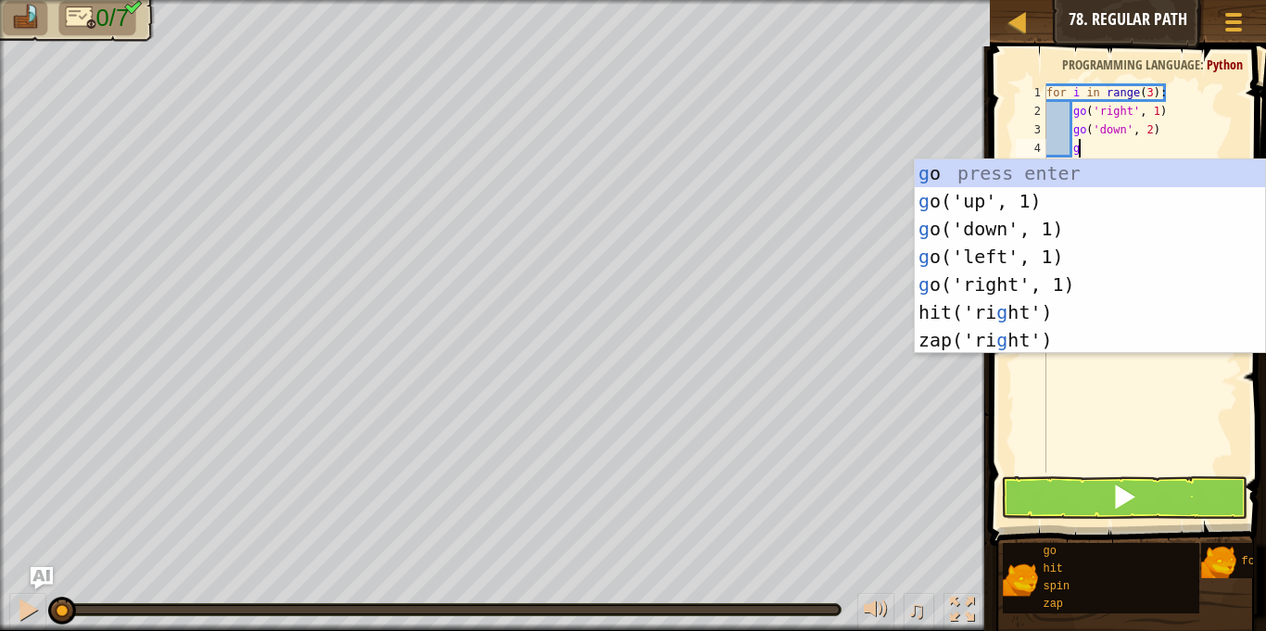
scroll to position [8, 4]
click at [1008, 198] on div "g o press enter g o('up', 1) press enter g o('down', 1) press enter g o('left',…" at bounding box center [1090, 284] width 350 height 250
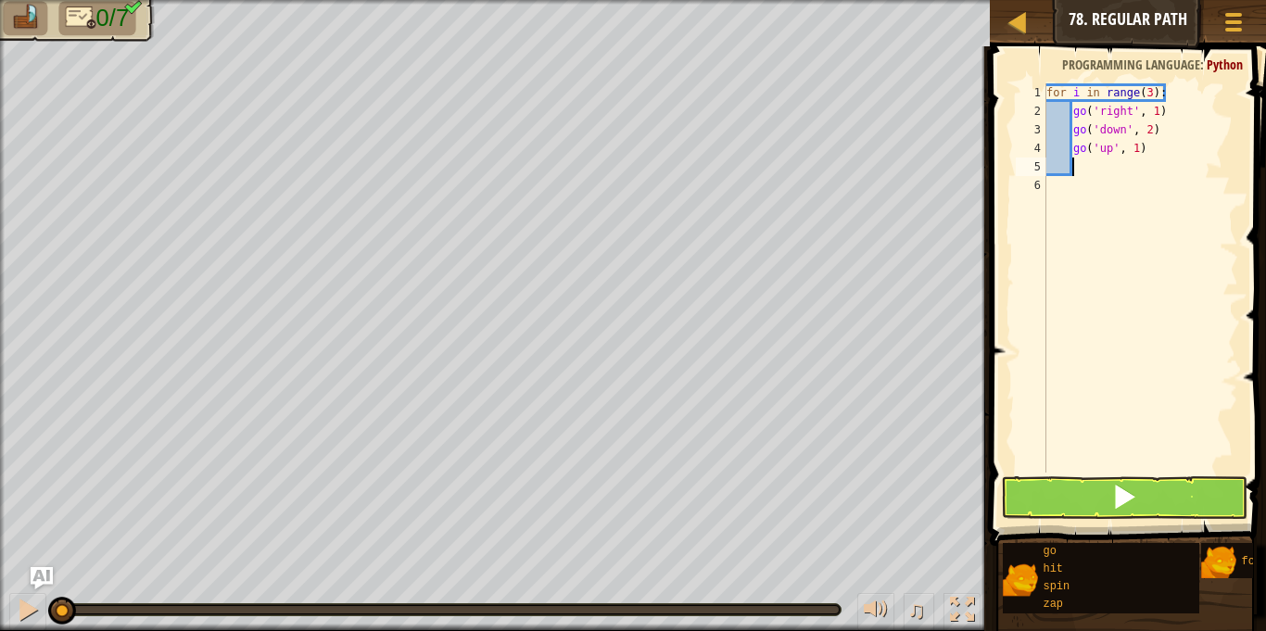
scroll to position [8, 3]
click at [1134, 148] on div "for i in range ( 3 ) : go ( 'right' , 1 ) go ( 'down' , 2 ) go ( 'up' , 1 )" at bounding box center [1140, 296] width 196 height 426
type textarea "go('up', 2)"
click at [1198, 510] on button at bounding box center [1124, 497] width 246 height 43
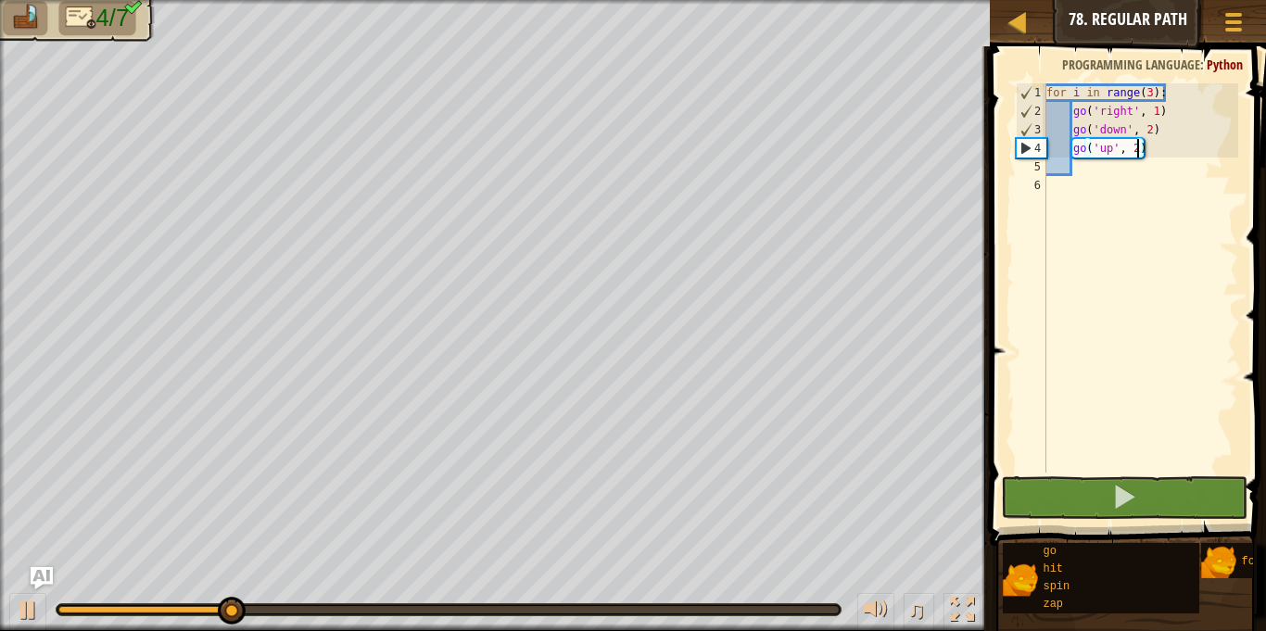
click at [1087, 172] on div "for i in range ( 3 ) : go ( 'right' , 1 ) go ( 'down' , 2 ) go ( 'up' , 2 )" at bounding box center [1140, 296] width 196 height 426
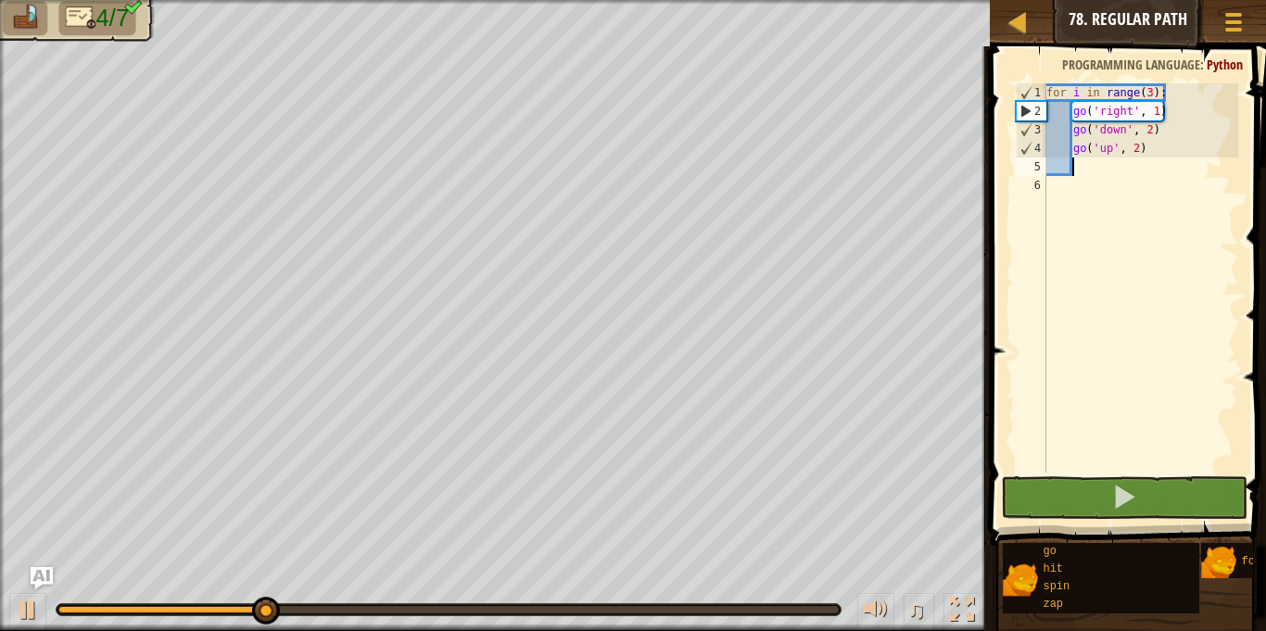
type textarea "g"
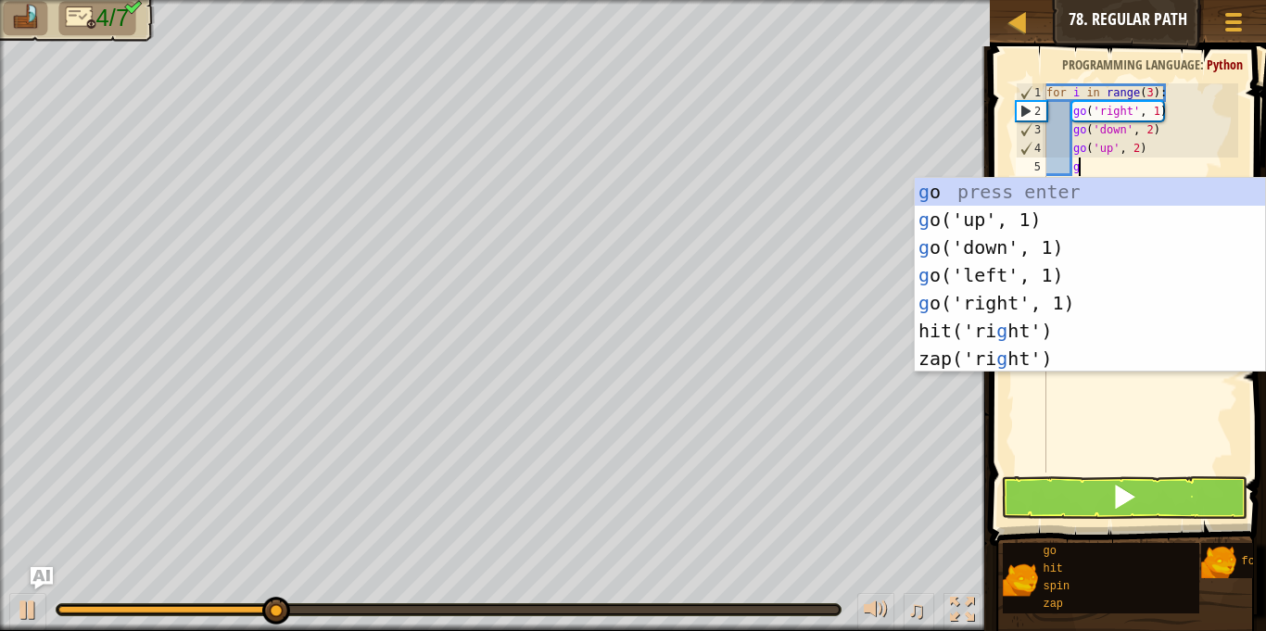
scroll to position [8, 4]
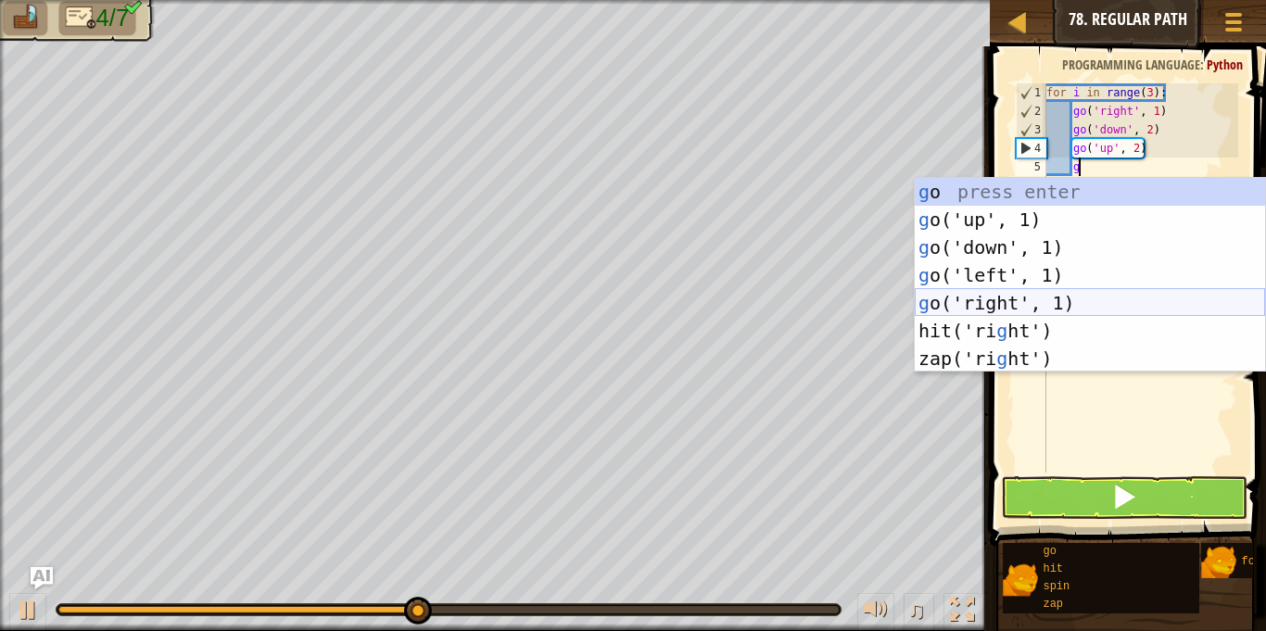
click at [1003, 298] on div "g o press enter g o('up', 1) press enter g o('down', 1) press enter g o('left',…" at bounding box center [1090, 303] width 350 height 250
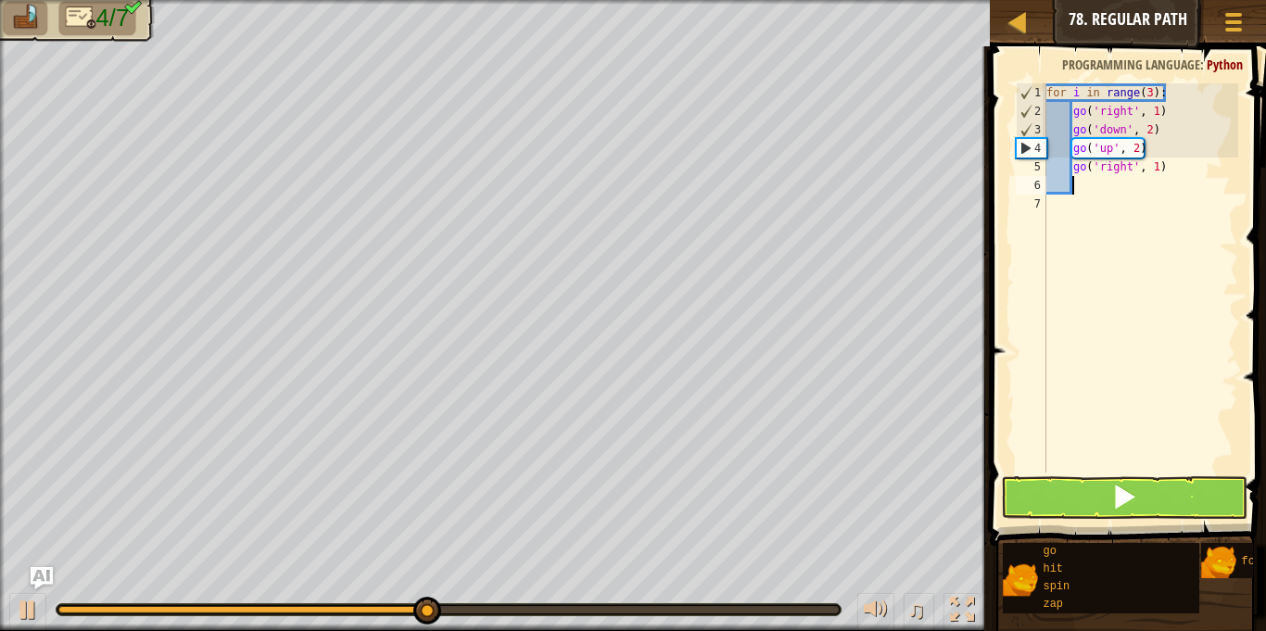
scroll to position [8, 3]
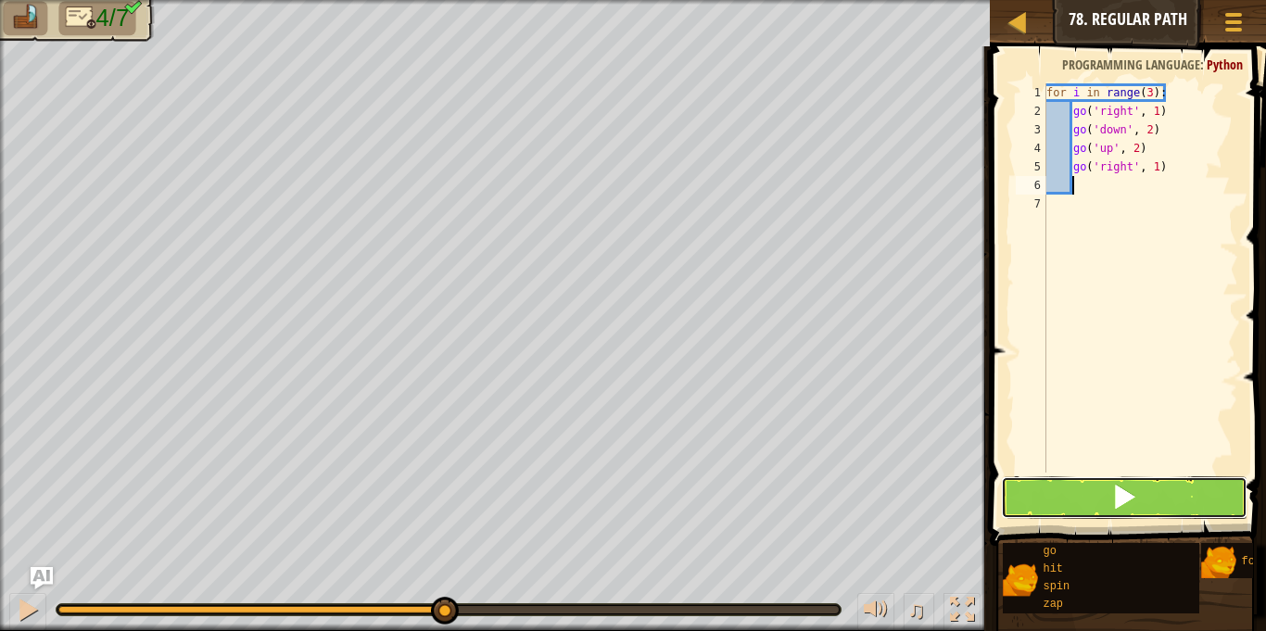
click at [1098, 500] on button at bounding box center [1124, 497] width 246 height 43
